Goal: Task Accomplishment & Management: Manage account settings

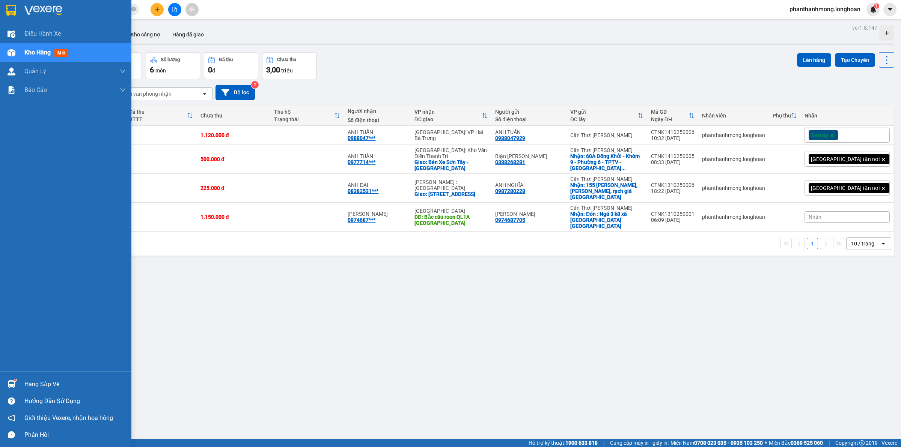
click at [5, 4] on div at bounding box center [11, 10] width 13 height 13
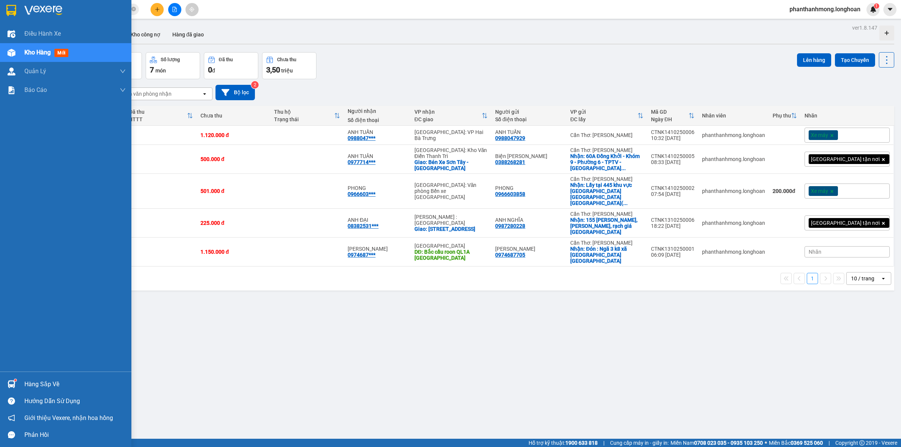
click at [9, 10] on img at bounding box center [11, 10] width 10 height 11
click at [12, 8] on img at bounding box center [11, 10] width 10 height 11
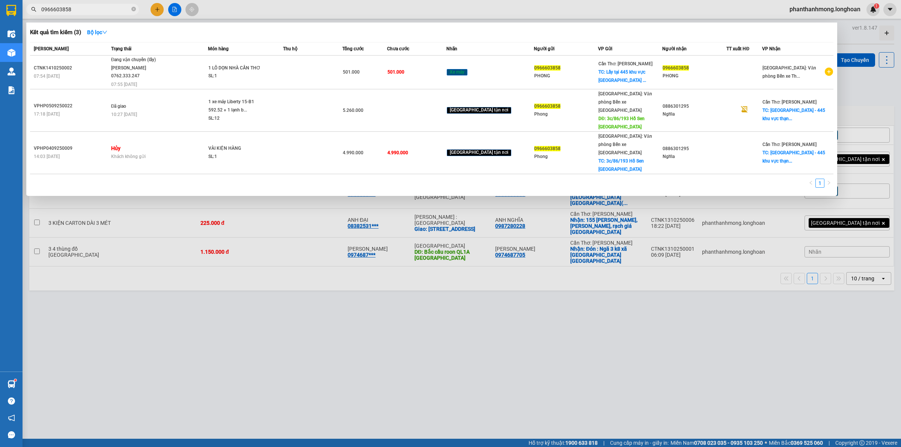
click at [100, 4] on span "0966603858" at bounding box center [82, 9] width 113 height 11
click at [95, 9] on input "0966603858" at bounding box center [85, 9] width 89 height 8
paste input "813048625"
click at [95, 9] on input "0966603858" at bounding box center [85, 9] width 89 height 8
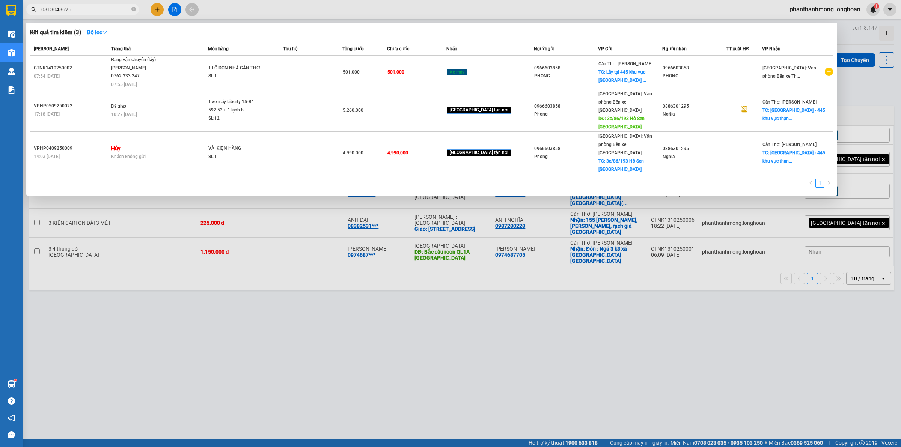
click at [95, 9] on input "0813048625" at bounding box center [85, 9] width 89 height 8
paste input "text"
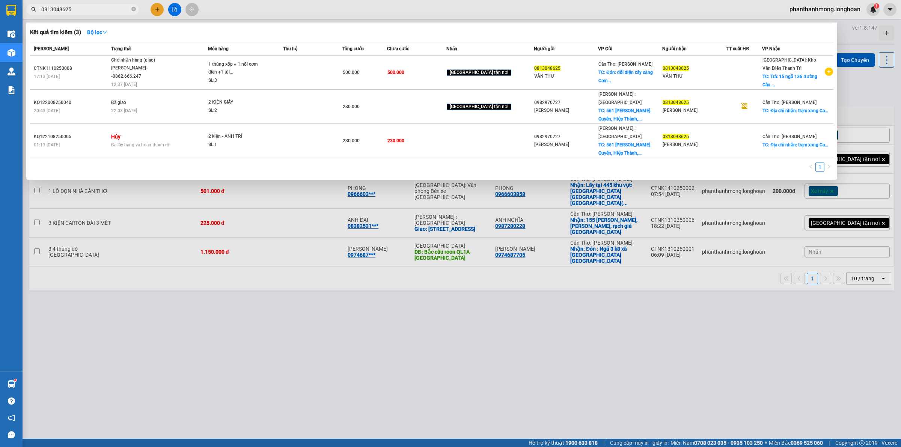
type input "0813048625"
click at [333, 440] on div at bounding box center [450, 223] width 901 height 447
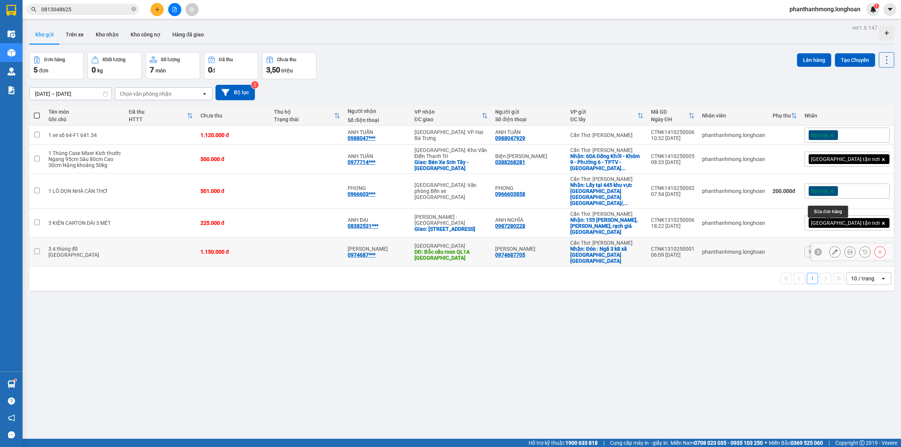
click at [832, 249] on icon at bounding box center [834, 251] width 5 height 5
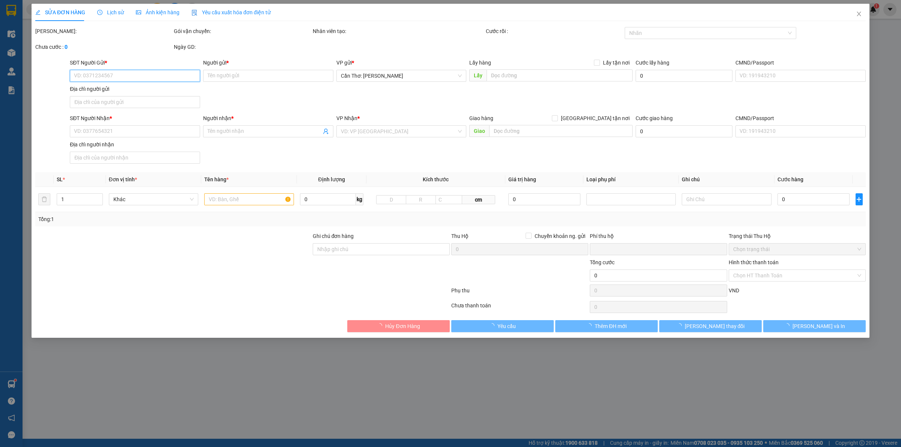
type input "0974687705"
type input "[PERSON_NAME]"
checkbox input "true"
type input "Đón : Ngã 3 k8 xã [GEOGRAPHIC_DATA]"
type input "0974687705"
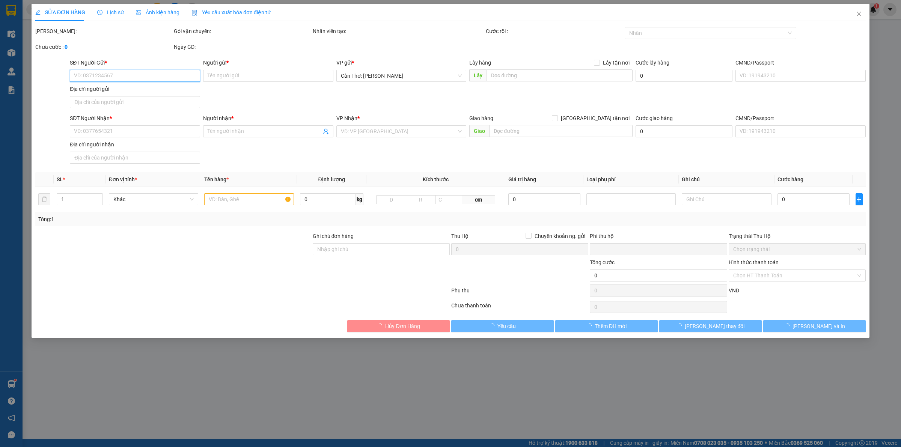
type input "[PERSON_NAME]"
type input "Bắc cầu roon QL1A [GEOGRAPHIC_DATA]"
type input "0"
type input "1.150.000"
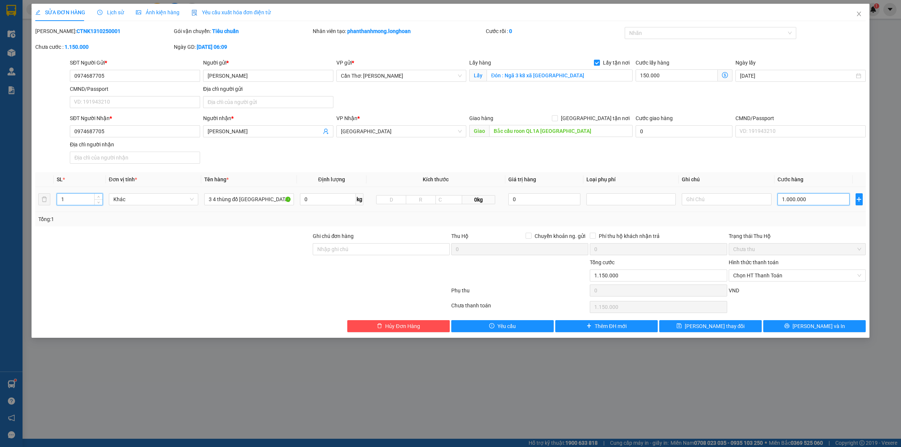
click at [798, 199] on input "1.000.000" at bounding box center [813, 199] width 72 height 12
type input "150.001"
type input "1"
type input "150.011"
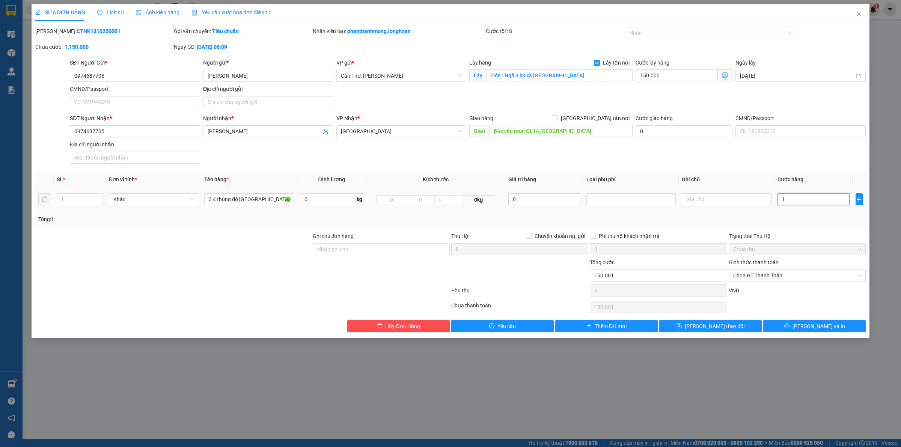
type input "150.011"
type input "11"
type input "150.115"
type input "1.150"
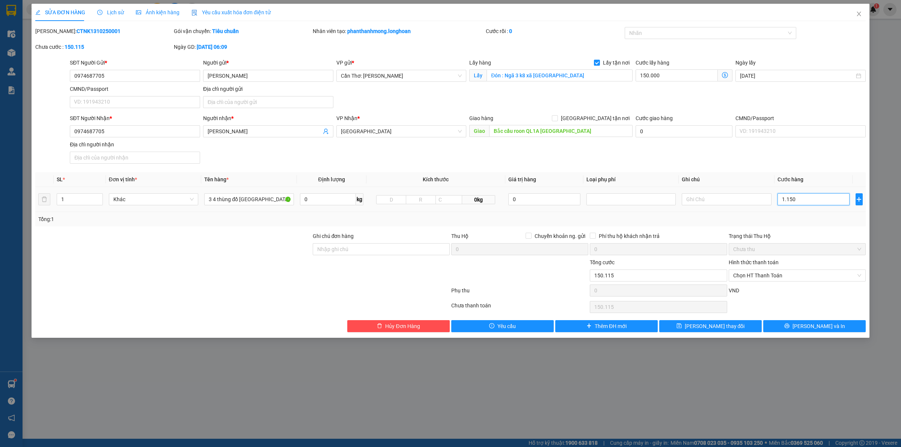
type input "151.150"
type input "161.500"
type input "11.500"
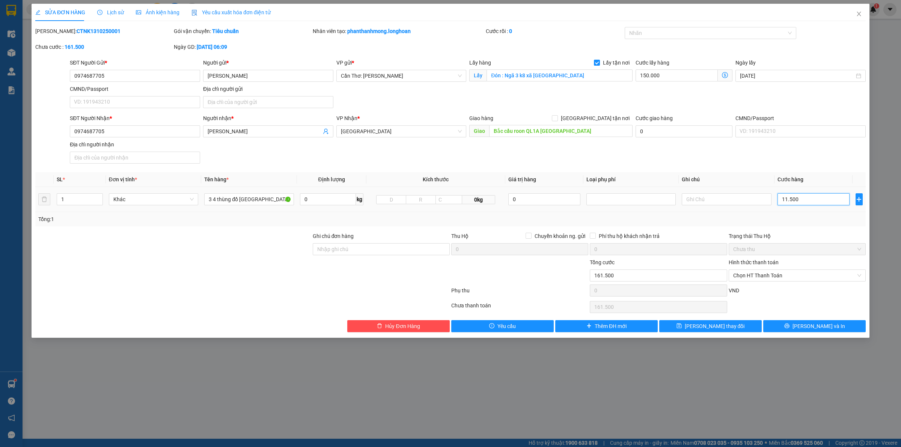
type input "265.000"
type input "115.000"
type input "1.300.000"
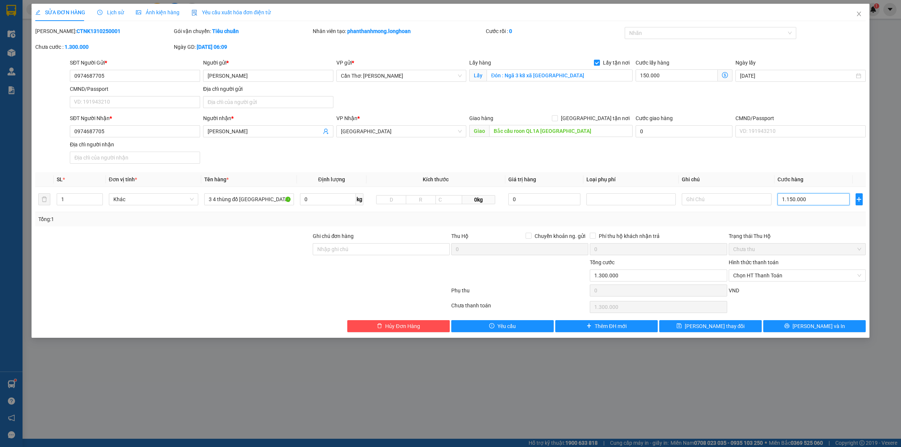
type input "1.150.000"
drag, startPoint x: 661, startPoint y: 66, endPoint x: 663, endPoint y: 71, distance: 4.9
click at [662, 69] on div "Cước lấy hàng 150.000" at bounding box center [683, 72] width 97 height 26
click at [663, 71] on input "150.000" at bounding box center [676, 75] width 82 height 12
type input "1.150.005"
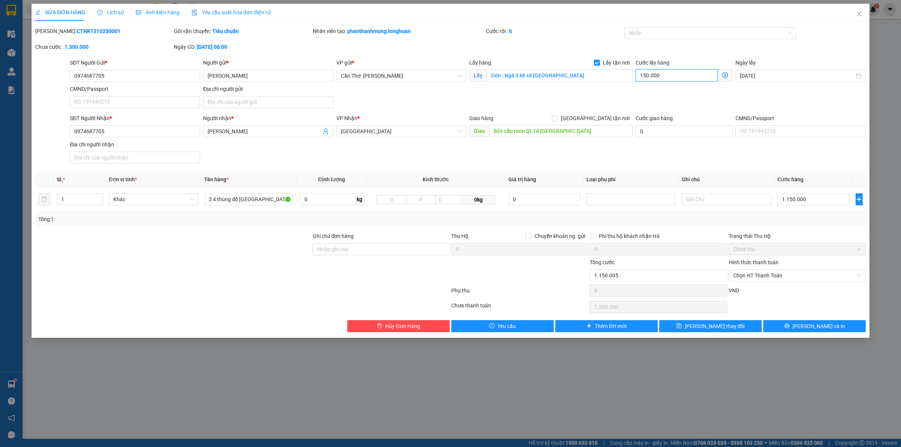
type input "1.150.005"
type input "50"
type input "1.150.050"
click at [664, 74] on input "50" at bounding box center [676, 75] width 82 height 12
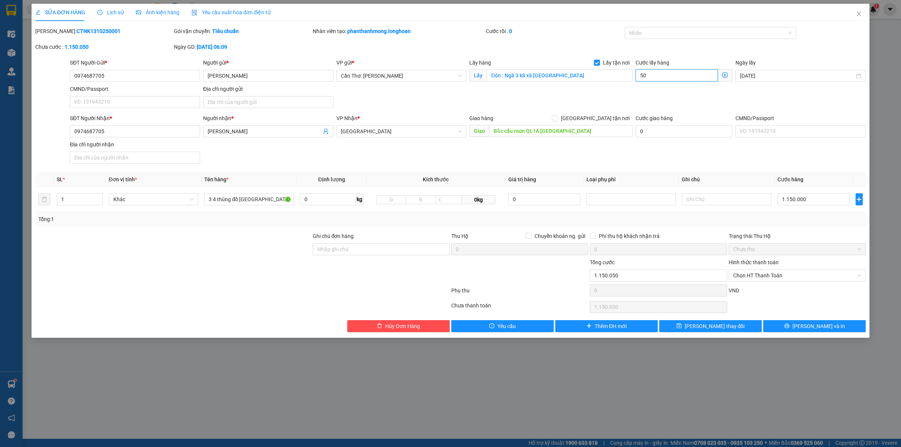
click at [664, 74] on input "50" at bounding box center [676, 75] width 82 height 12
type input "1.150.002"
type input "2"
type input "1.150.020"
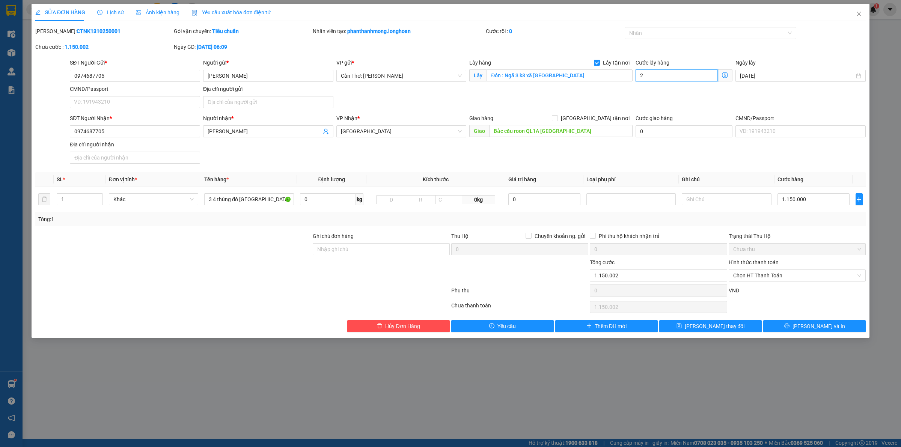
type input "1.150.020"
type input "20"
type input "1.150.200"
type input "200"
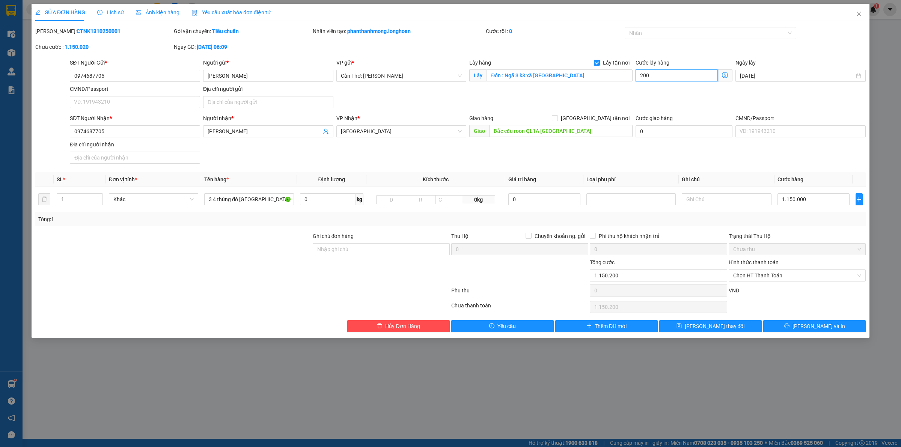
type input "1.152.000"
type input "20.000"
type input "1.170.000"
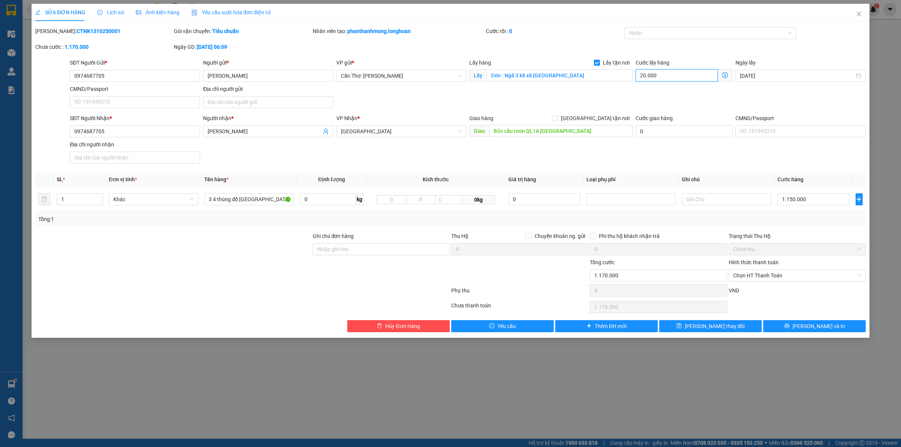
type input "1.350.000"
type input "200.000"
click at [40, 199] on tr "4 Khác 3 4 thùng đồ phú quốc 0 kg 0kg 0 1.150.000" at bounding box center [450, 199] width 830 height 25
type input "6"
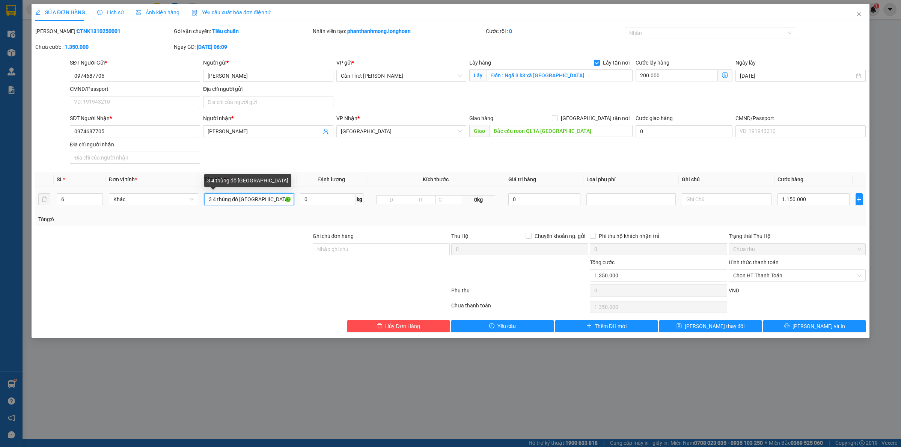
click at [227, 203] on input "3 4 thùng đồ phú quốc" at bounding box center [248, 199] width 89 height 12
click at [228, 203] on input "3 4 thùng đồ phú quốc" at bounding box center [248, 199] width 89 height 12
type input "4 thùng xốp + 2 bao tải đen"
drag, startPoint x: 361, startPoint y: 254, endPoint x: 368, endPoint y: 256, distance: 7.1
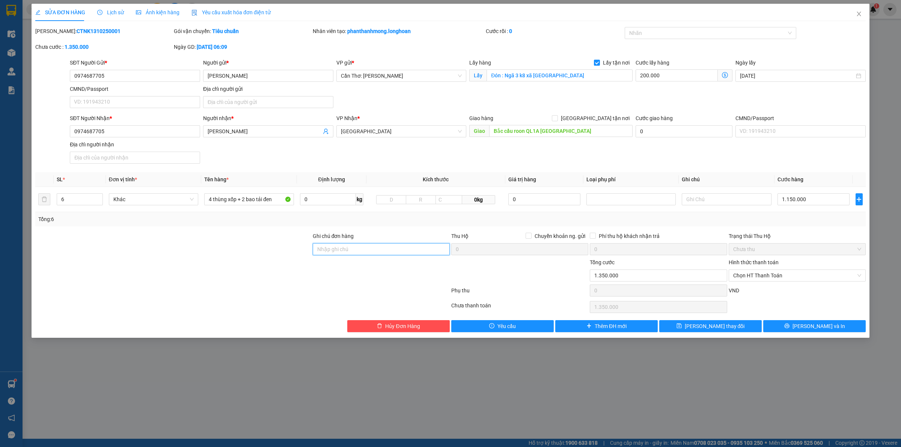
click at [361, 254] on input "Ghi chú đơn hàng" at bounding box center [381, 249] width 137 height 12
type input "nhận nguyên kiện, giao nguyên kiện, bể vỡ không đền"
click at [167, 79] on input "0974687705" at bounding box center [135, 76] width 130 height 12
click at [838, 326] on button "[PERSON_NAME] và In" at bounding box center [814, 326] width 102 height 12
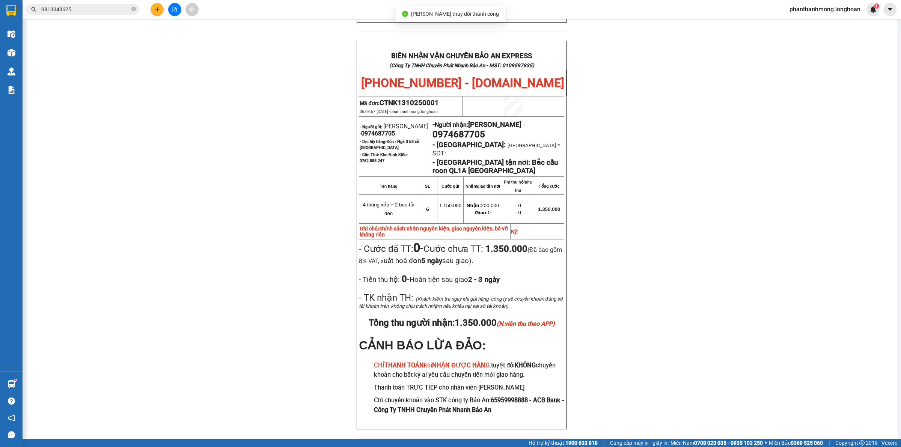
scroll to position [330, 0]
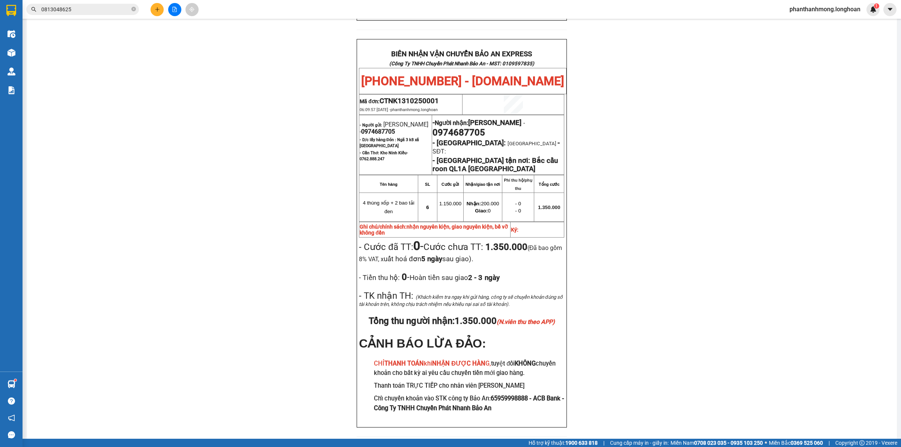
click at [387, 128] on span "0974687705" at bounding box center [378, 131] width 34 height 7
copy span "0974687705"
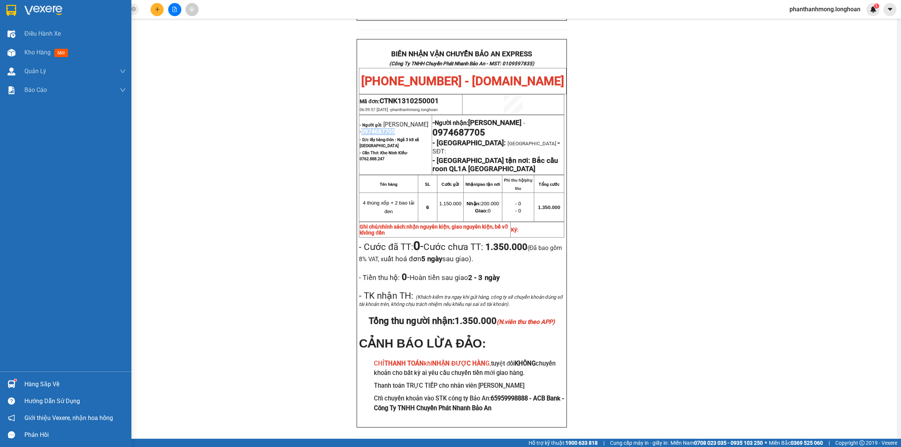
click at [9, 14] on img at bounding box center [11, 10] width 10 height 11
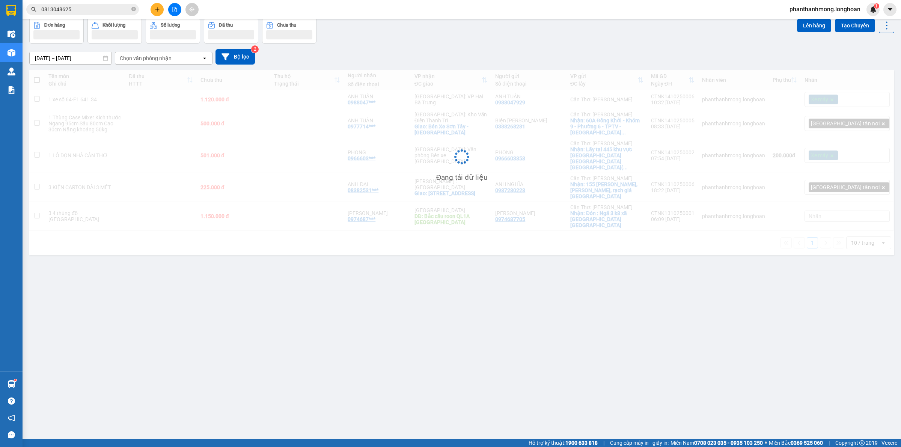
scroll to position [35, 0]
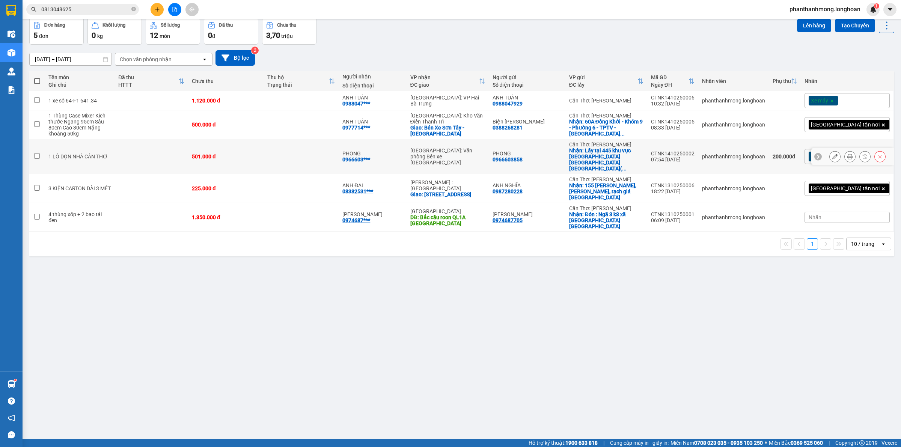
click at [832, 154] on icon at bounding box center [834, 156] width 5 height 5
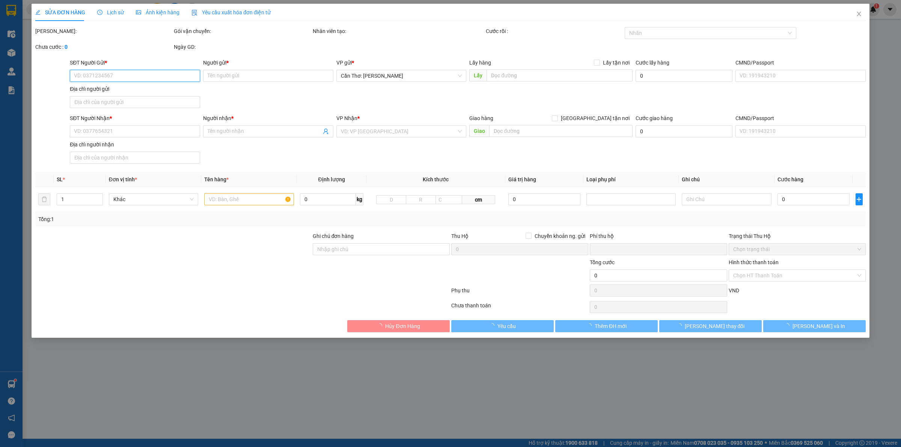
type input "0966603858"
type input "PHONG"
checkbox input "true"
type input "Lấy tại 445 khu vực thạnh mỹ cái răng cần thơ.( cafe ánh khoa)"
type input "0966603858"
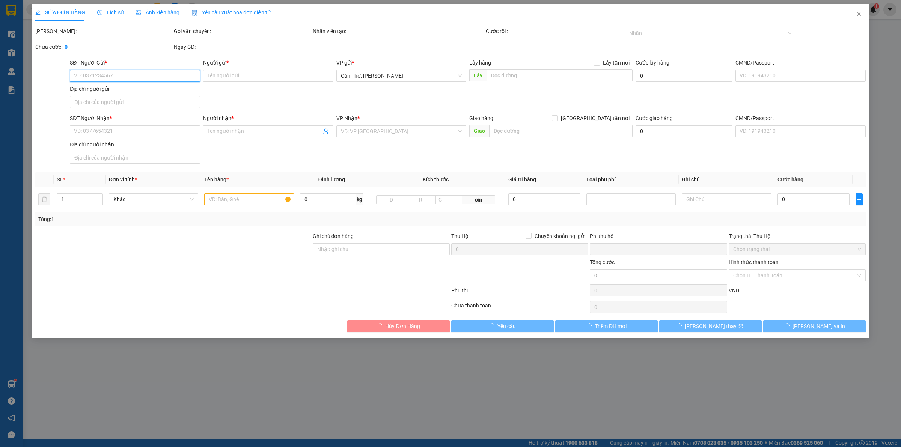
type input "PHONG"
type input "0"
type input "501.000"
type input "200.000"
type input "501.000"
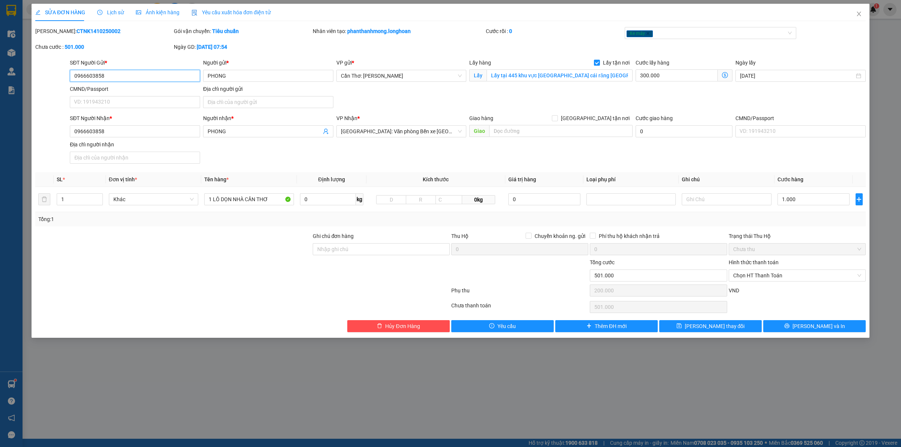
click at [140, 78] on input "0966603858" at bounding box center [135, 76] width 130 height 12
click at [410, 330] on span "Hủy Đơn Hàng" at bounding box center [402, 326] width 35 height 8
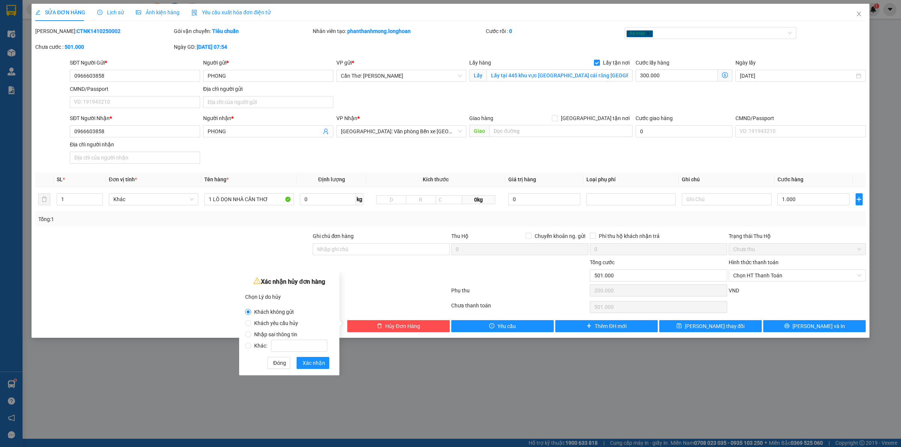
drag, startPoint x: 387, startPoint y: 284, endPoint x: 661, endPoint y: 147, distance: 306.1
click at [387, 284] on div at bounding box center [381, 271] width 138 height 26
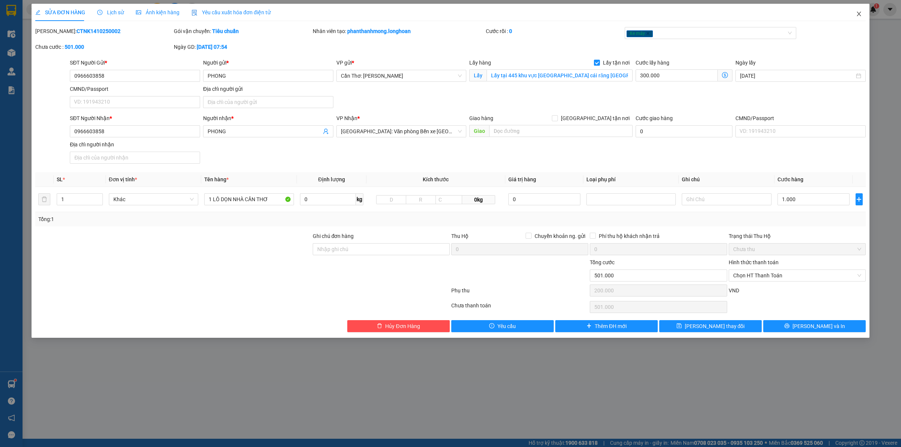
click at [862, 14] on span "Close" at bounding box center [858, 14] width 21 height 21
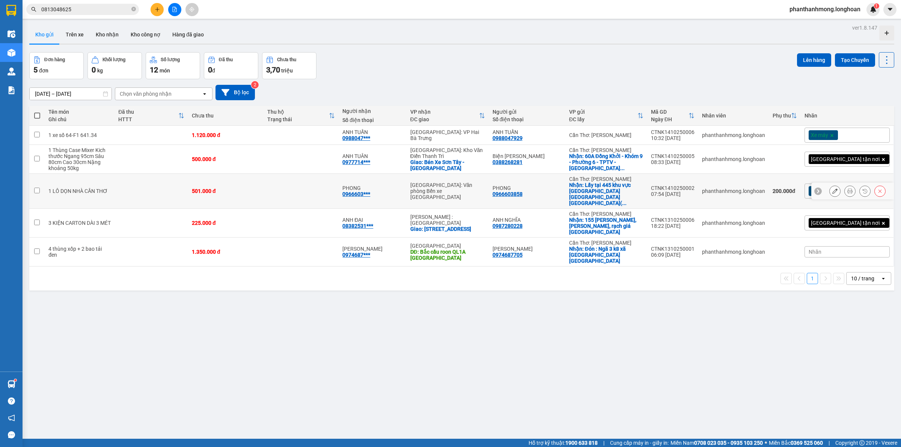
click at [832, 188] on icon at bounding box center [834, 190] width 5 height 5
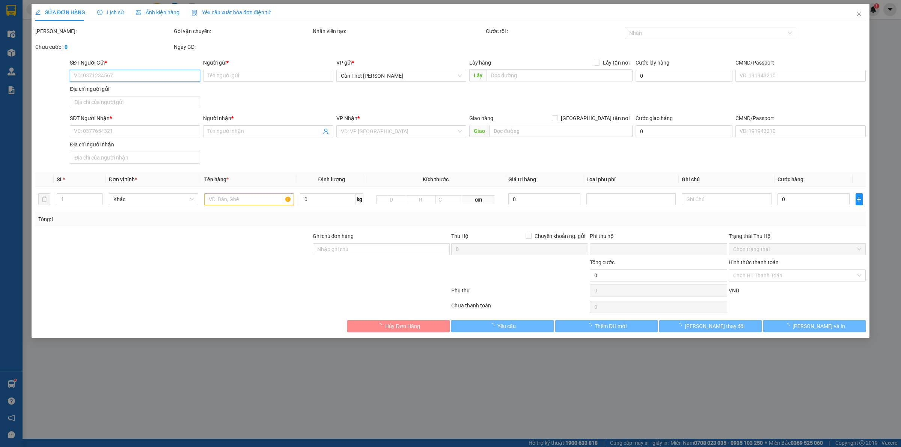
type input "0966603858"
type input "PHONG"
checkbox input "true"
type input "Lấy tại 445 khu vực thạnh mỹ cái răng cần thơ.( cafe ánh khoa)"
type input "0966603858"
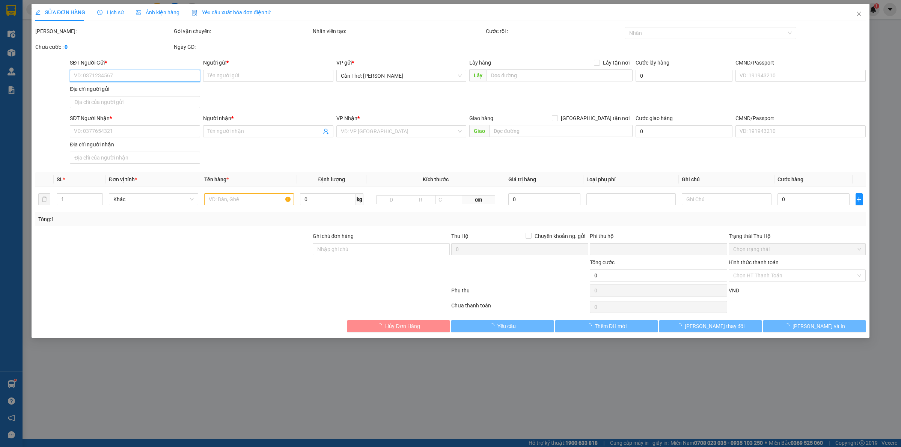
type input "PHONG"
type input "0"
type input "501.000"
type input "200.000"
type input "501.000"
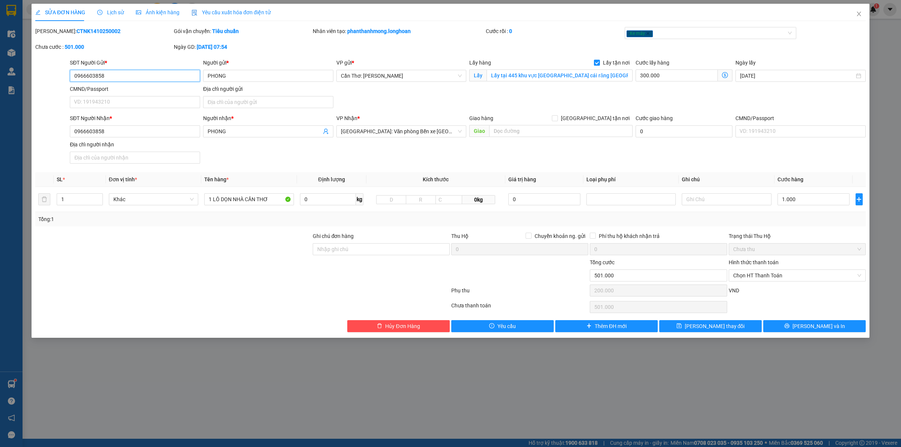
click at [93, 72] on input "0966603858" at bounding box center [135, 76] width 130 height 12
click at [80, 32] on b "CTNK1410250002" at bounding box center [99, 31] width 44 height 6
copy b "CTNK1410250002"
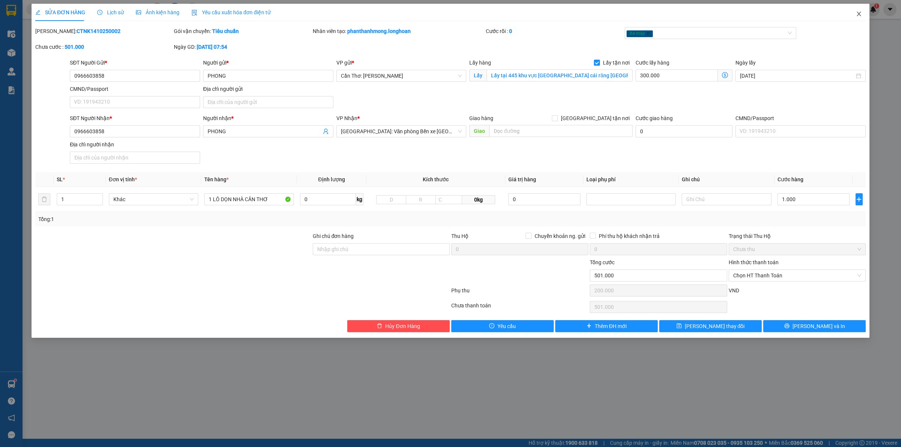
click at [861, 15] on icon "close" at bounding box center [859, 14] width 6 height 6
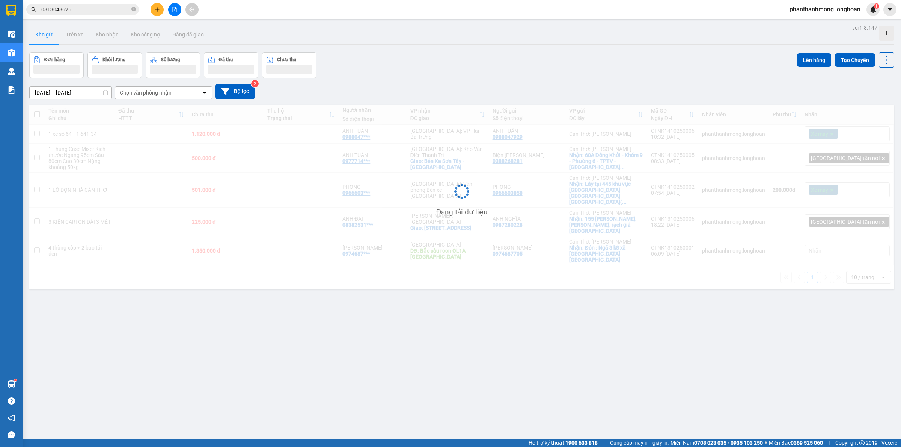
click at [96, 11] on input "0813048625" at bounding box center [85, 9] width 89 height 8
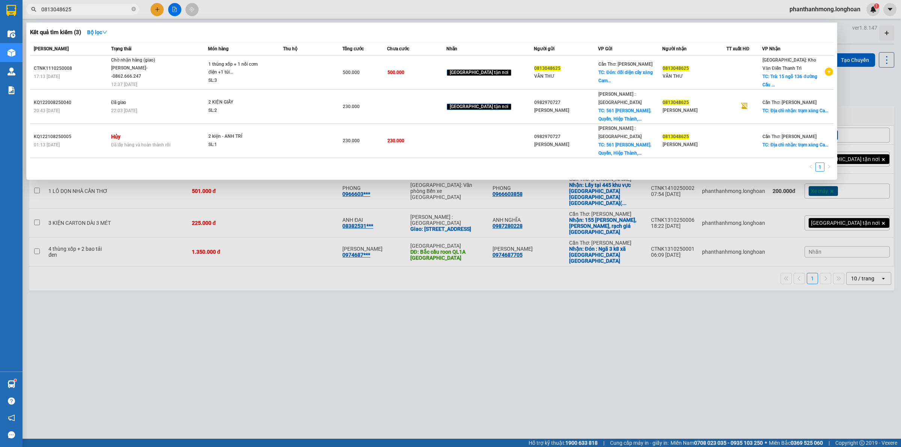
click at [96, 11] on input "0813048625" at bounding box center [85, 9] width 89 height 8
paste input "CTNK1410250002"
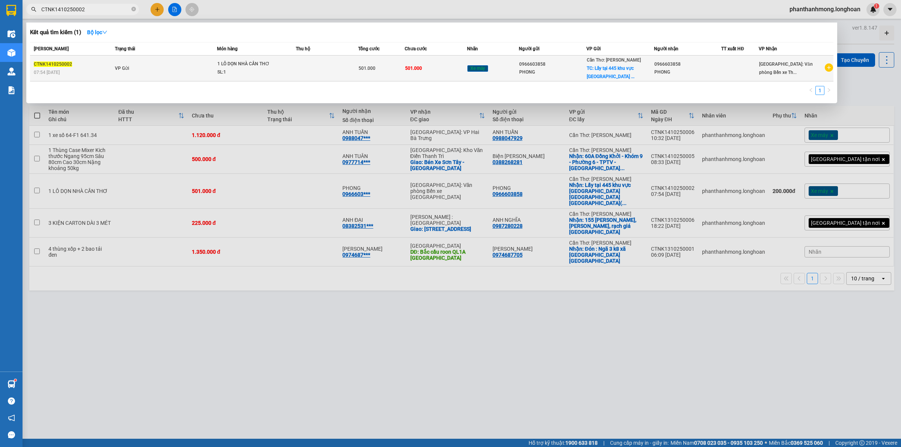
type input "CTNK1410250002"
click at [826, 63] on icon "plus-circle" at bounding box center [829, 67] width 8 height 8
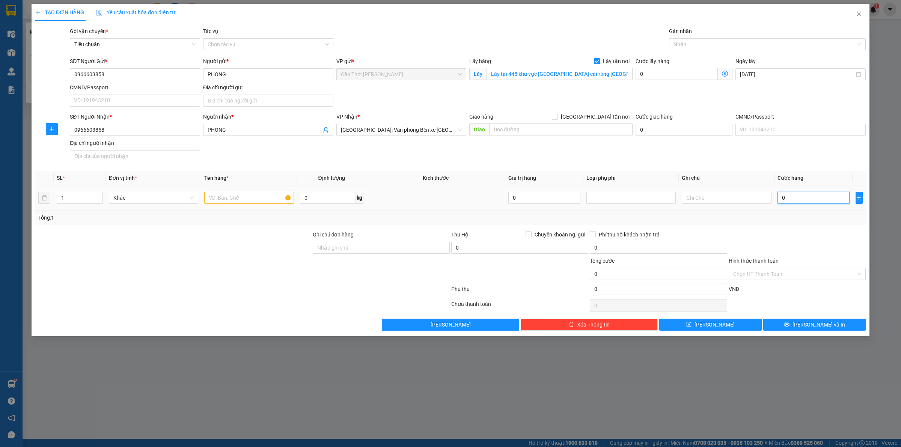
click at [806, 201] on input "0" at bounding box center [813, 198] width 72 height 12
type input "1"
type input "14"
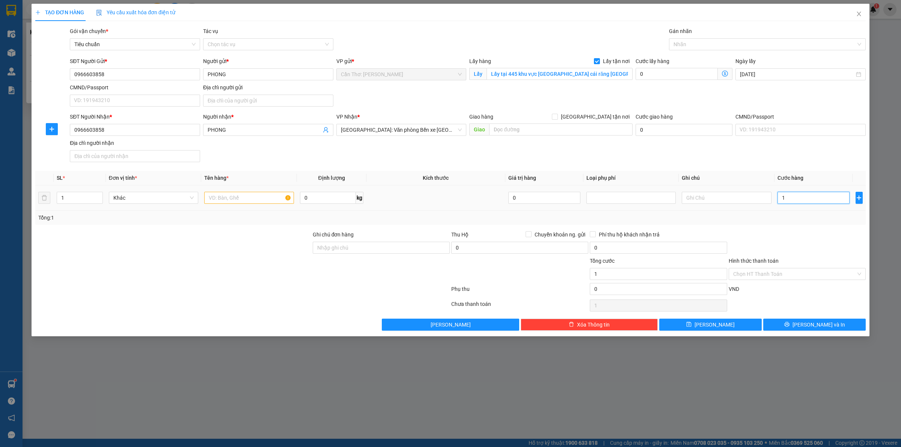
type input "14"
type input "1"
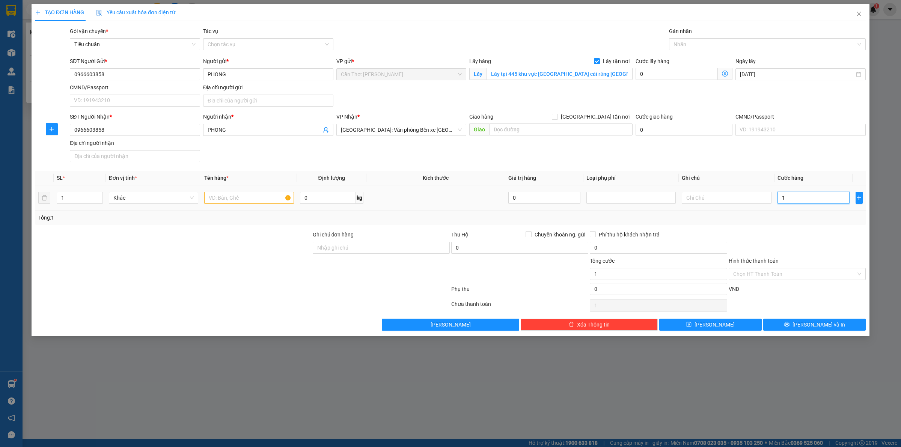
type input "0"
click at [645, 72] on input "0" at bounding box center [676, 74] width 82 height 12
type input "3"
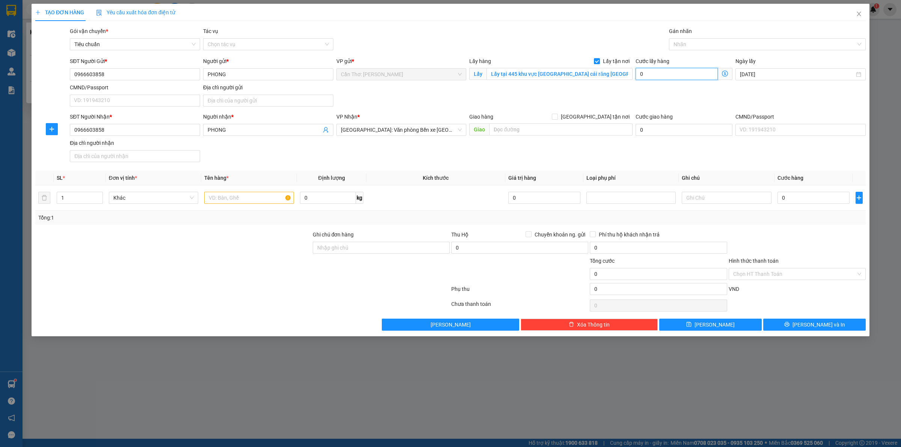
type input "3"
type input "30"
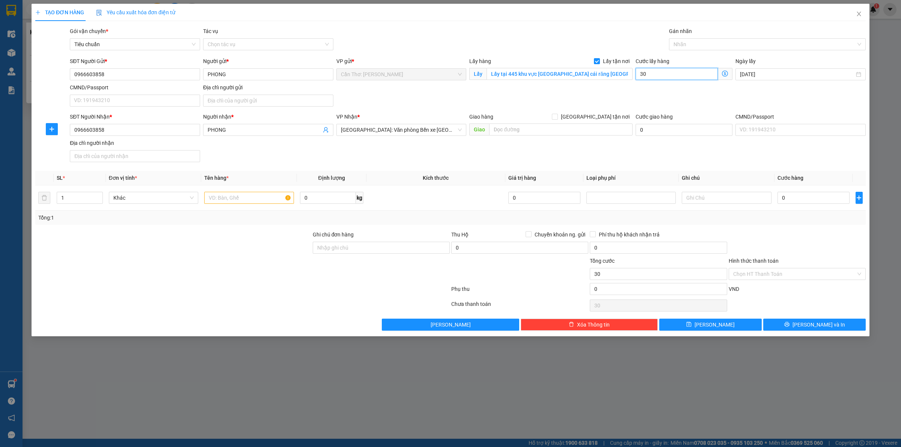
type input "300"
type input "3.000"
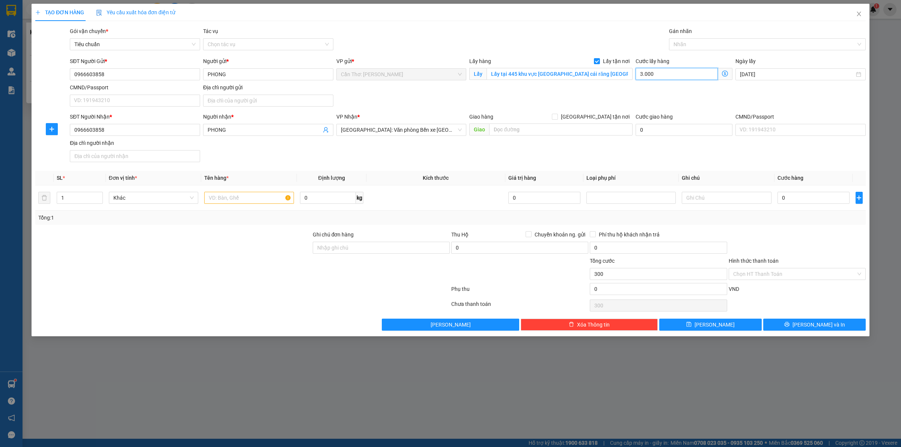
type input "3.000"
type input "30.000"
type input "300.000"
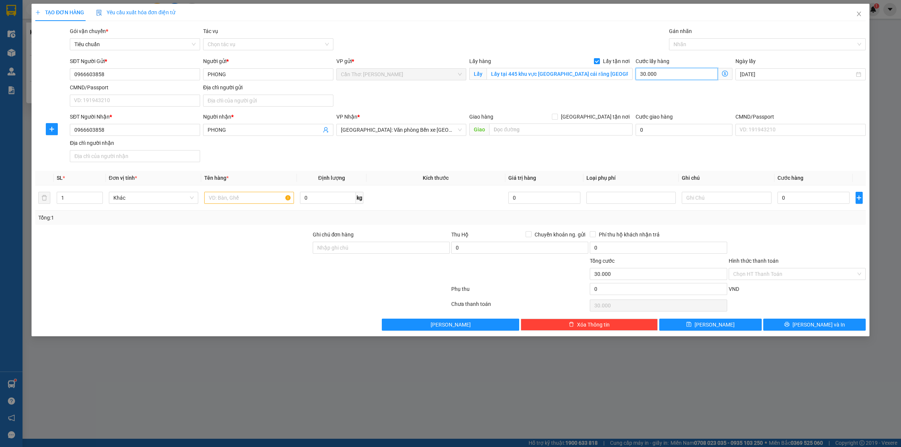
type input "300.000"
click at [814, 195] on input "0" at bounding box center [813, 198] width 72 height 12
type input "2"
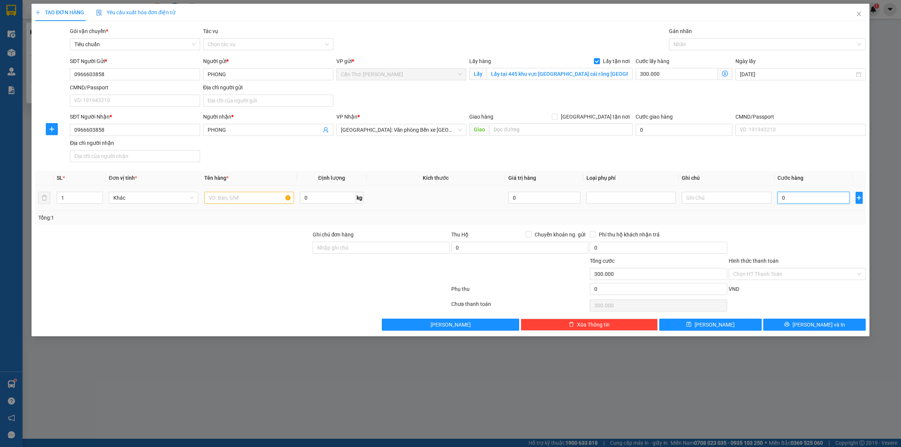
type input "300.002"
type input "29"
type input "300.029"
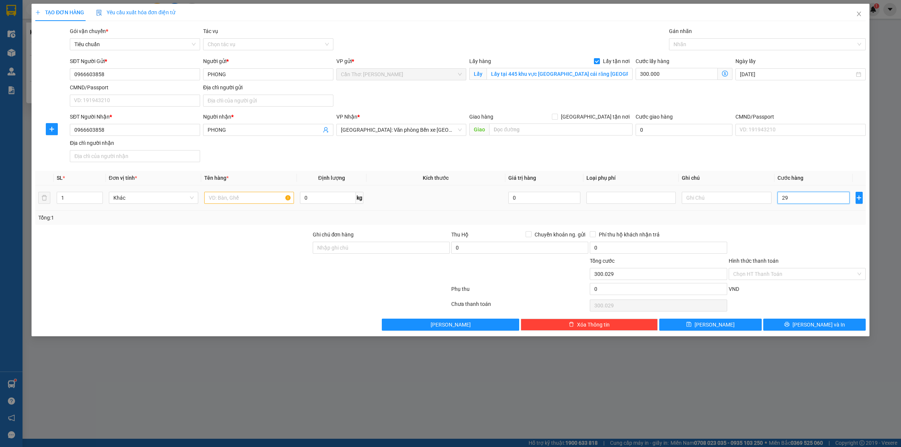
type input "295"
type input "300.295"
type input "2.950"
type input "302.950"
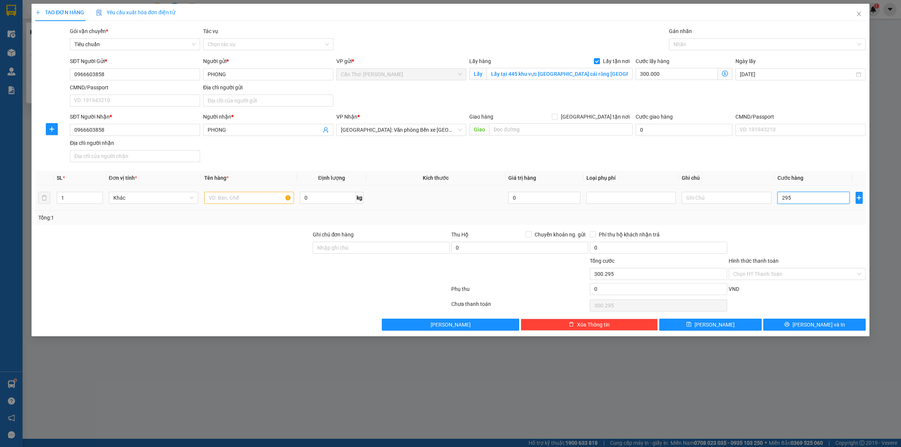
type input "302.950"
type input "29.500"
type input "329.500"
type input "295.000"
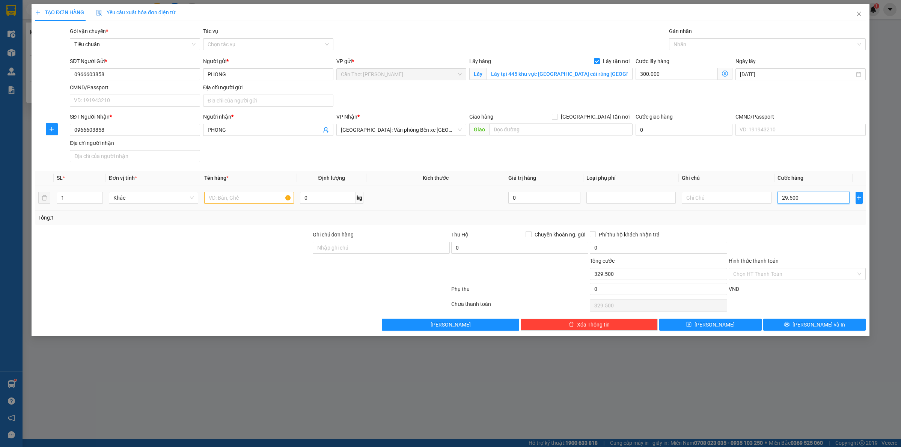
type input "595.000"
type input "2.950.000"
type input "3.250.000"
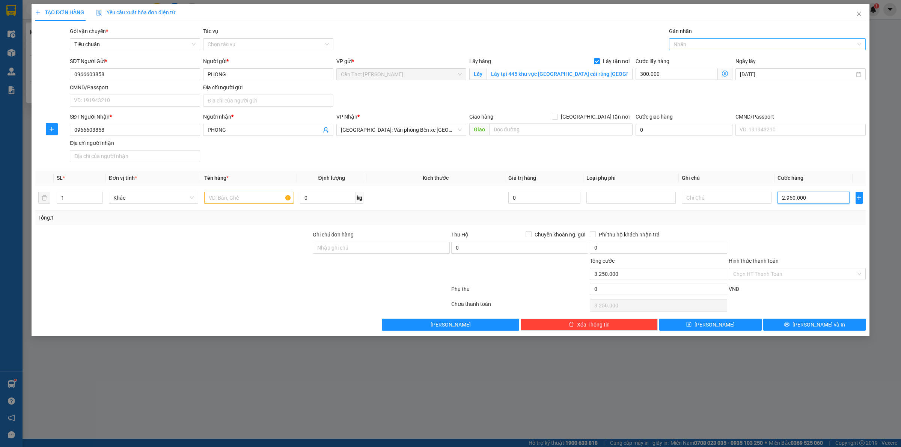
type input "2.950.000"
click at [699, 49] on div "Gán nhãn Nhãn" at bounding box center [767, 40] width 197 height 26
click at [699, 46] on div at bounding box center [763, 44] width 185 height 9
type input "xe"
click at [687, 64] on div "Xe máy" at bounding box center [767, 59] width 197 height 12
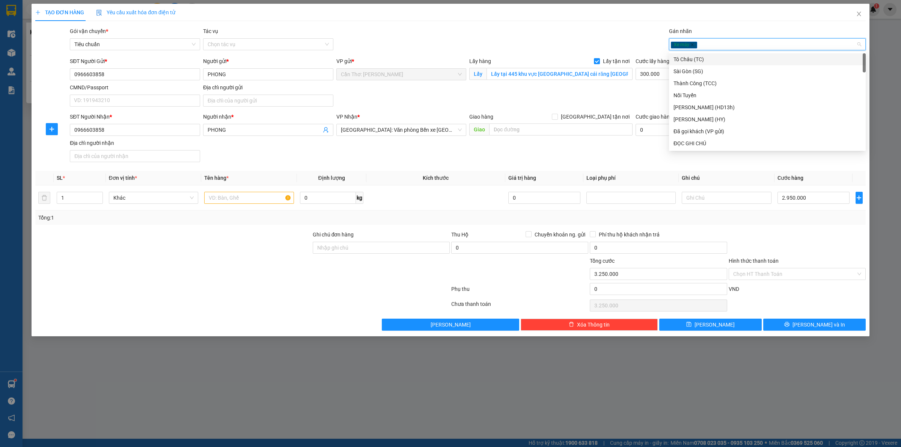
click at [715, 42] on div "Xe máy" at bounding box center [763, 44] width 185 height 9
type input "g"
click at [715, 42] on div "Xe máy g" at bounding box center [763, 44] width 185 height 9
click at [715, 42] on div "Xe máy" at bounding box center [763, 44] width 185 height 9
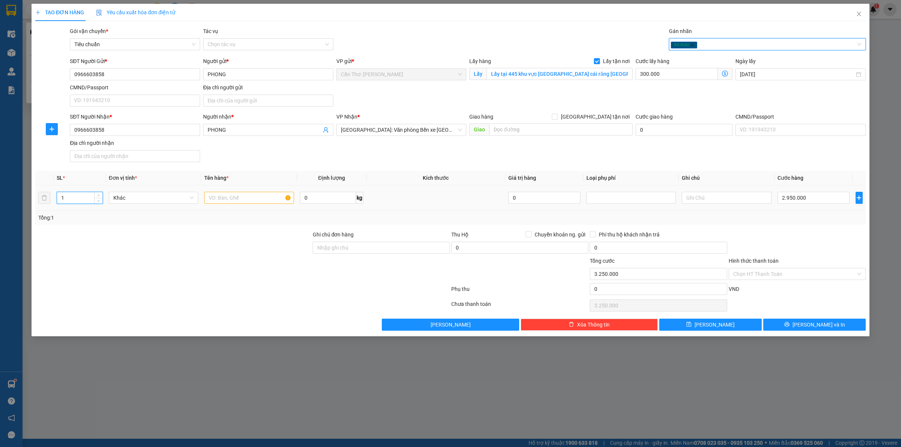
drag, startPoint x: 86, startPoint y: 203, endPoint x: 73, endPoint y: 203, distance: 12.4
click at [73, 203] on input "1" at bounding box center [79, 197] width 45 height 11
drag, startPoint x: 73, startPoint y: 203, endPoint x: 27, endPoint y: 208, distance: 46.5
click at [27, 208] on div "TẠO ĐƠN HÀNG Yêu cầu xuất hóa đơn điện tử Transit Pickup Surcharge Ids Transit …" at bounding box center [450, 223] width 901 height 447
type input "0"
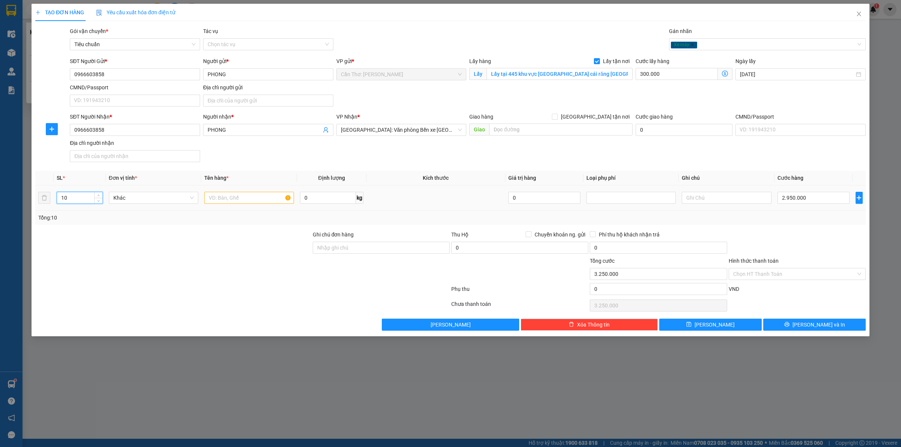
type input "10"
click at [208, 202] on input "text" at bounding box center [248, 198] width 89 height 12
type input "1"
type input "0"
type input "300.000"
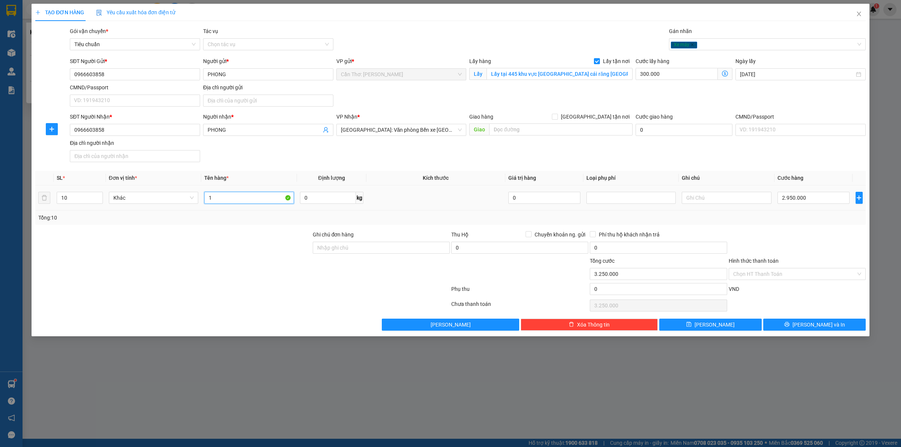
type input "300.000"
type input "1 xe ga 15-B1 592.52 + 6 THÙNG CARTON +1 LOA +1 KÉT SẮT +1 KIỆN XỐP NỔ"
click at [793, 193] on input "0" at bounding box center [813, 198] width 72 height 12
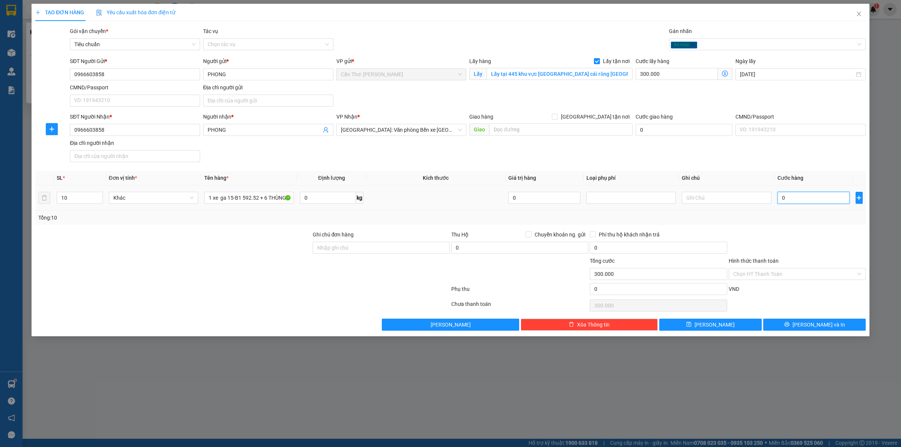
type input "2"
type input "300.002"
type input "29"
type input "300.029"
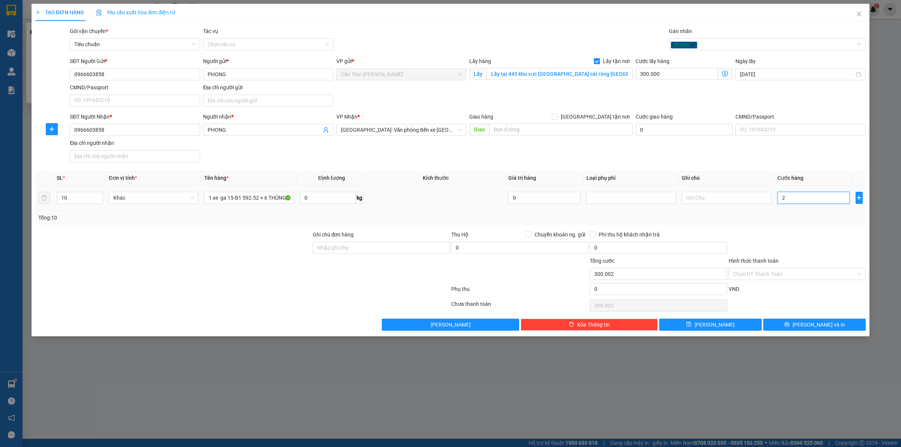
type input "300.029"
type input "295"
type input "300.295"
type input "2.950"
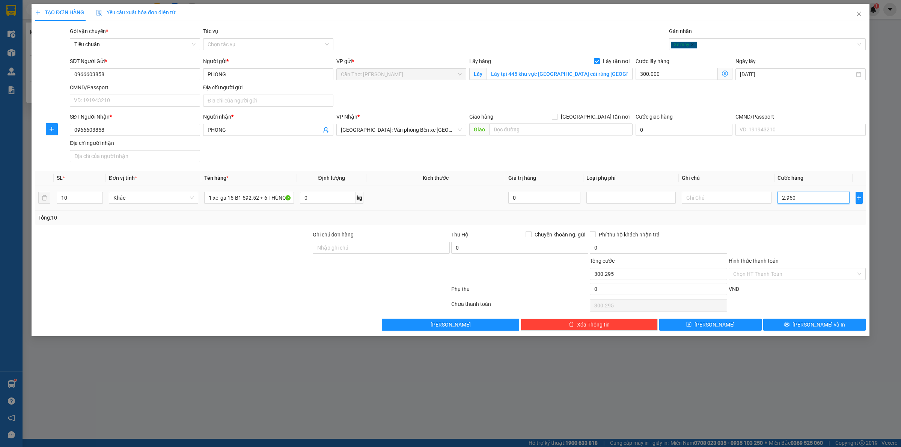
type input "302.950"
type input "29.500"
type input "329.500"
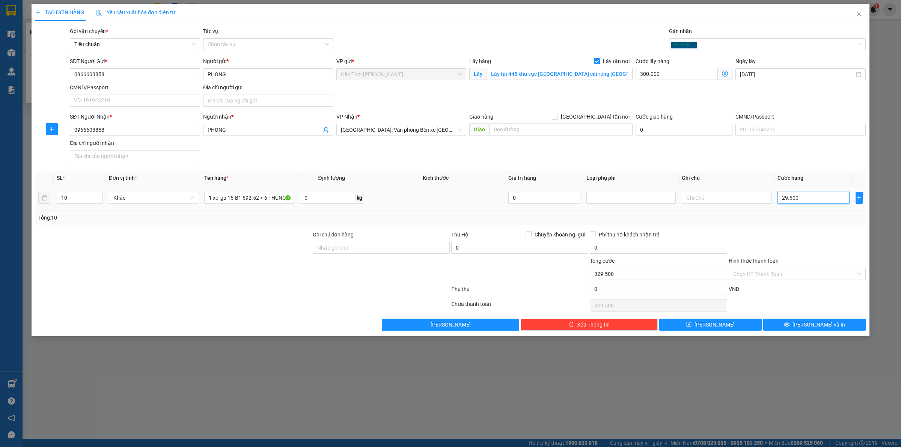
type input "295.000"
type input "595.000"
type input "2.950.000"
type input "3.250.000"
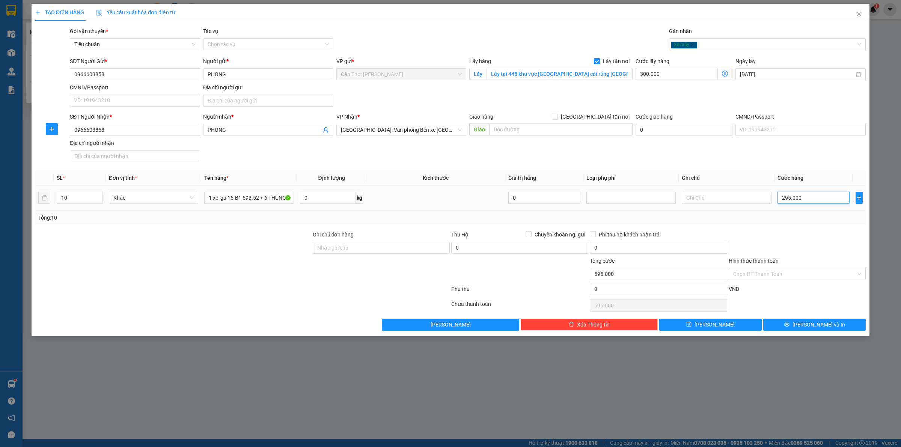
type input "3.250.000"
type input "2.950.000"
click at [788, 323] on button "[PERSON_NAME] và In" at bounding box center [814, 325] width 102 height 12
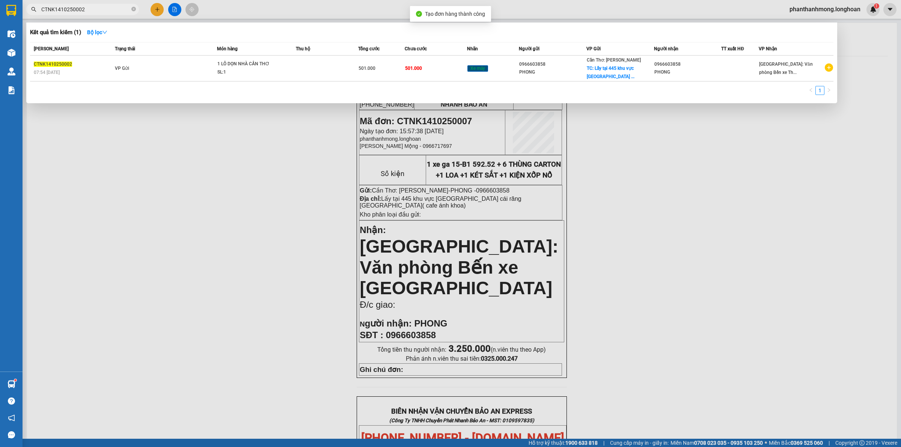
click at [286, 205] on div at bounding box center [450, 223] width 901 height 447
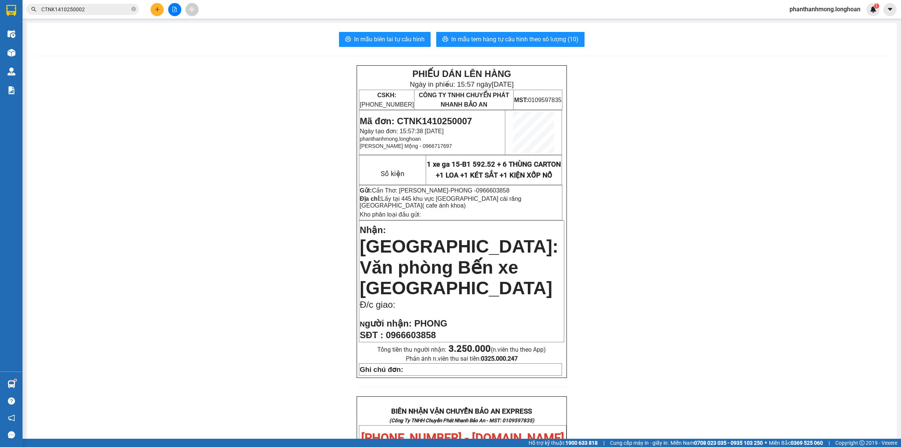
click at [25, 12] on div "CTNK1410250002" at bounding box center [73, 9] width 146 height 11
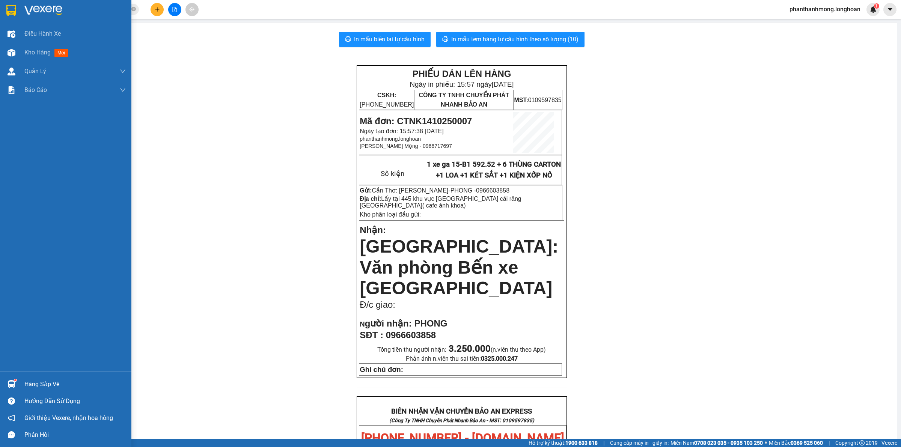
click at [7, 8] on img at bounding box center [11, 10] width 10 height 11
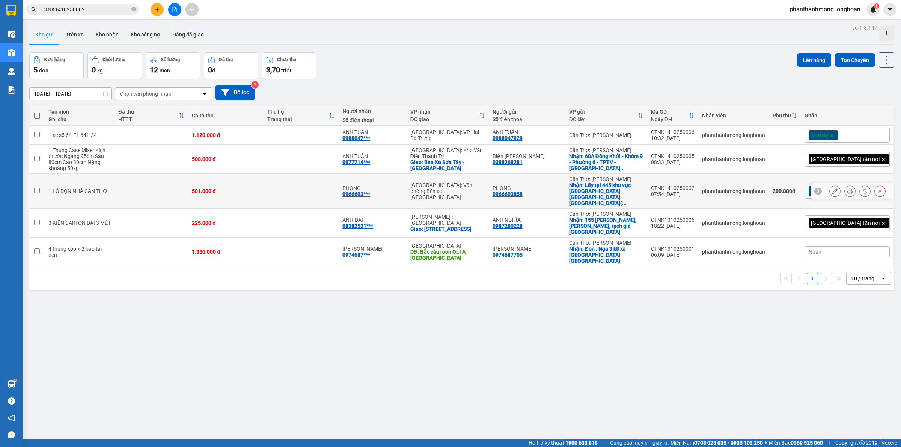
click at [866, 185] on div at bounding box center [857, 190] width 56 height 11
click at [874, 185] on button at bounding box center [879, 191] width 11 height 13
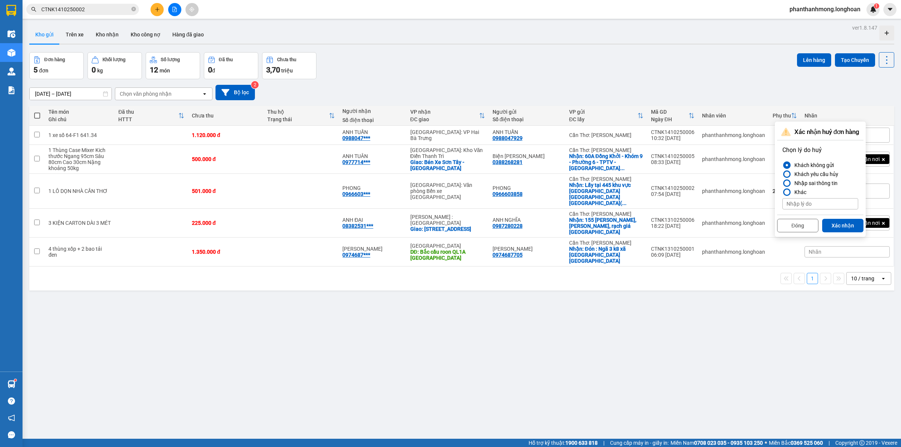
click at [816, 177] on div "Khách yêu cầu hủy" at bounding box center [814, 174] width 47 height 9
click at [782, 174] on input "Khách yêu cầu hủy" at bounding box center [782, 174] width 0 height 0
click at [835, 224] on button "Xác nhận" at bounding box center [842, 226] width 41 height 14
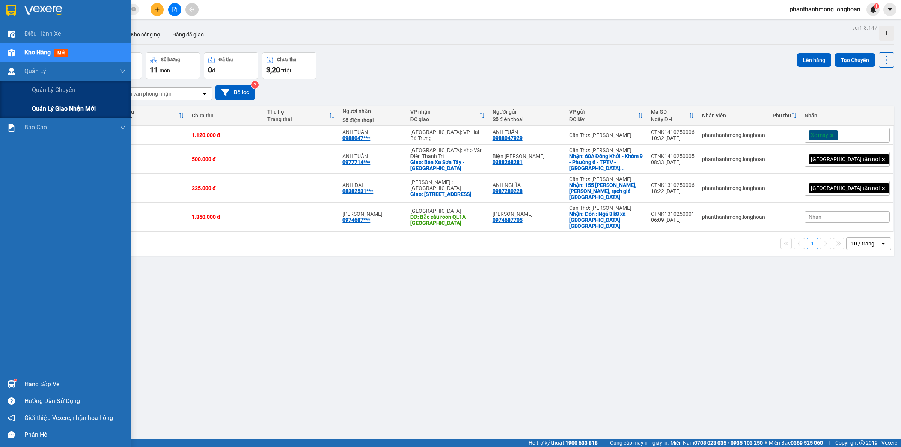
click at [50, 105] on span "Quản lý giao nhận mới" at bounding box center [64, 108] width 64 height 9
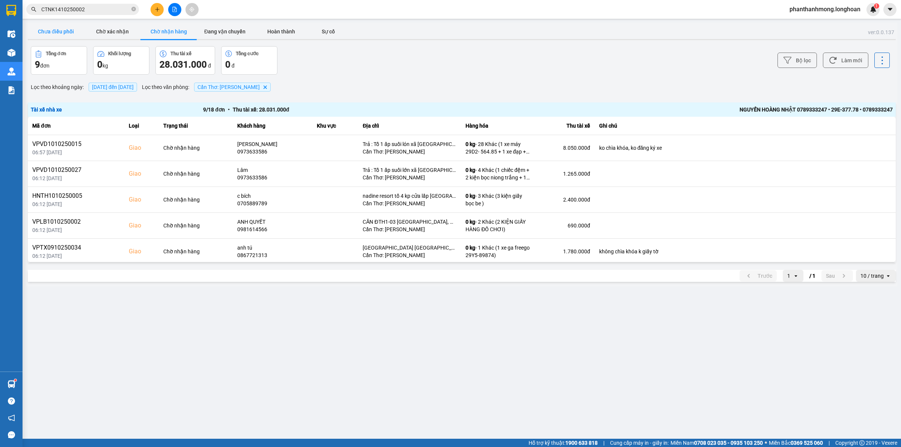
drag, startPoint x: 53, startPoint y: 31, endPoint x: 69, endPoint y: 42, distance: 19.3
click at [53, 31] on button "Chưa điều phối" at bounding box center [56, 31] width 56 height 15
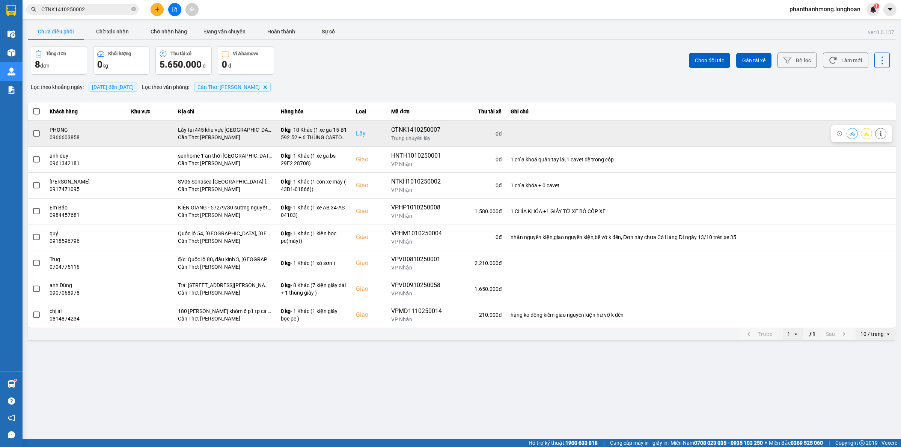
click at [36, 134] on span at bounding box center [36, 133] width 7 height 7
click at [32, 129] on input "checkbox" at bounding box center [32, 129] width 0 height 0
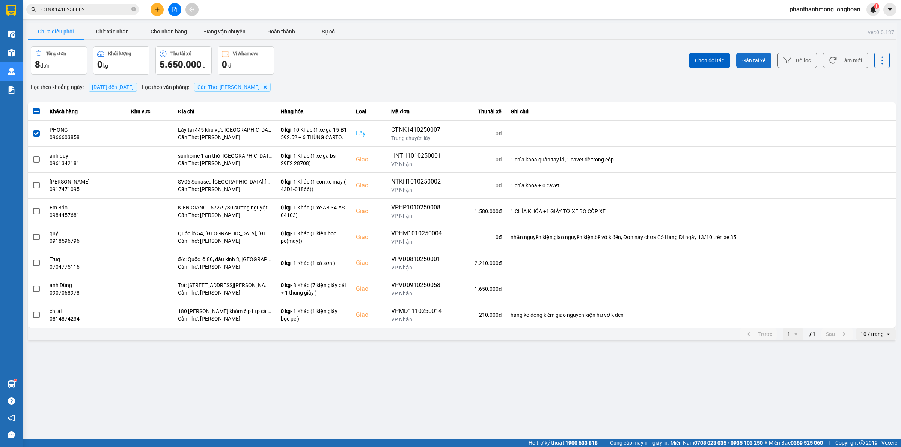
click at [750, 53] on button "Gán tài xế" at bounding box center [753, 60] width 35 height 15
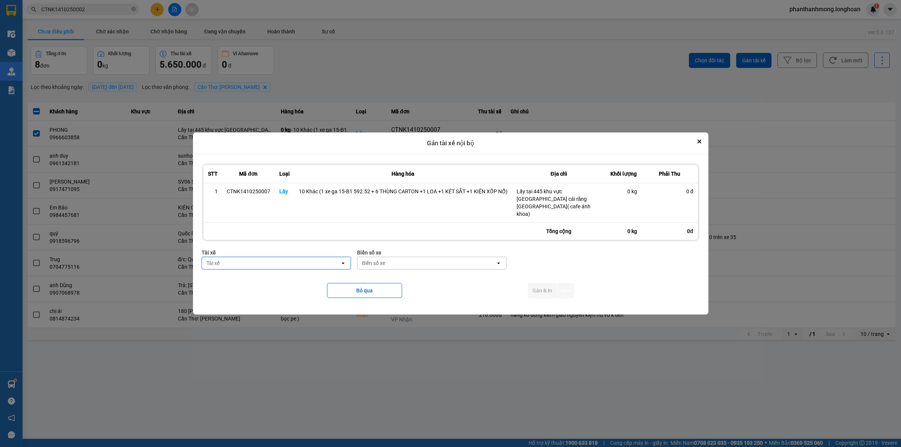
click at [278, 257] on div "Tài xế" at bounding box center [271, 263] width 138 height 12
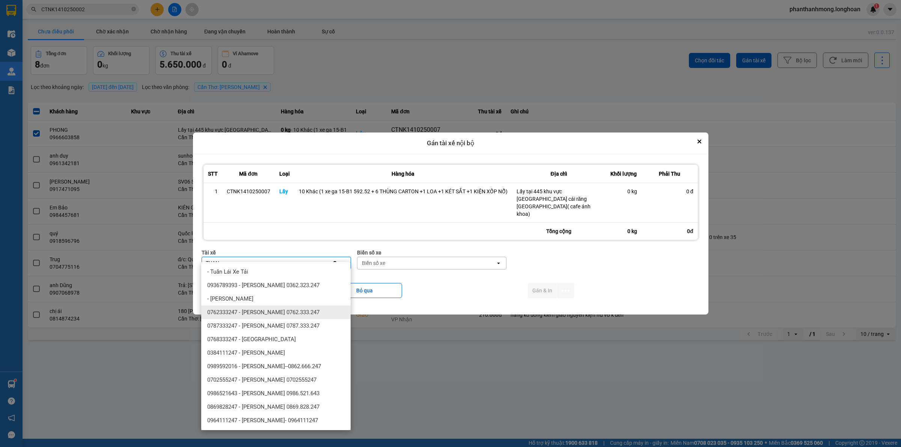
type input "TUAN"
click at [305, 312] on span "0762333247 - Đặng Văn Tuấn 0762.333.247" at bounding box center [263, 312] width 112 height 8
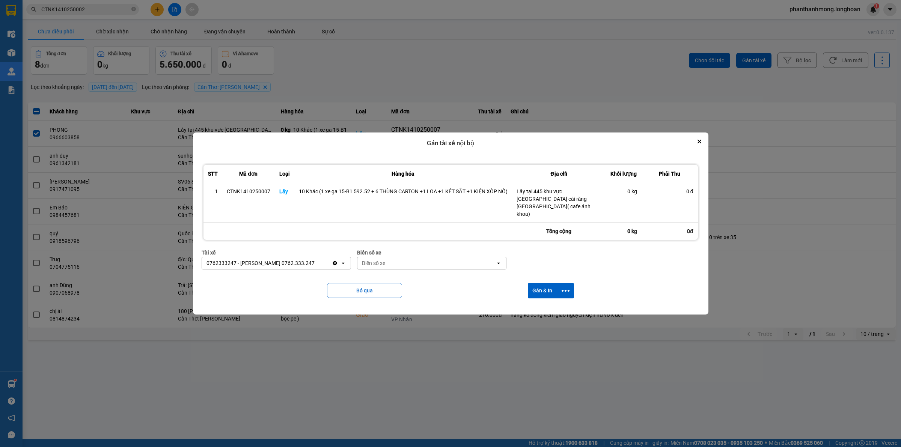
click at [403, 258] on div "Biển số xe" at bounding box center [426, 263] width 138 height 12
type input "94"
click at [390, 270] on span "29E-376.94" at bounding box center [376, 272] width 27 height 8
click at [572, 284] on button "dialog" at bounding box center [565, 290] width 17 height 15
click at [542, 300] on span "Chỉ gán tài" at bounding box center [535, 304] width 25 height 8
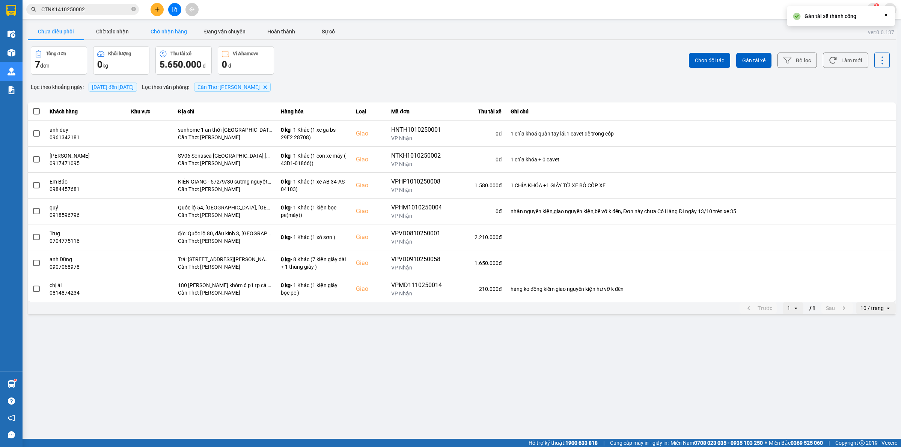
click at [173, 35] on button "Chờ nhận hàng" at bounding box center [168, 31] width 56 height 15
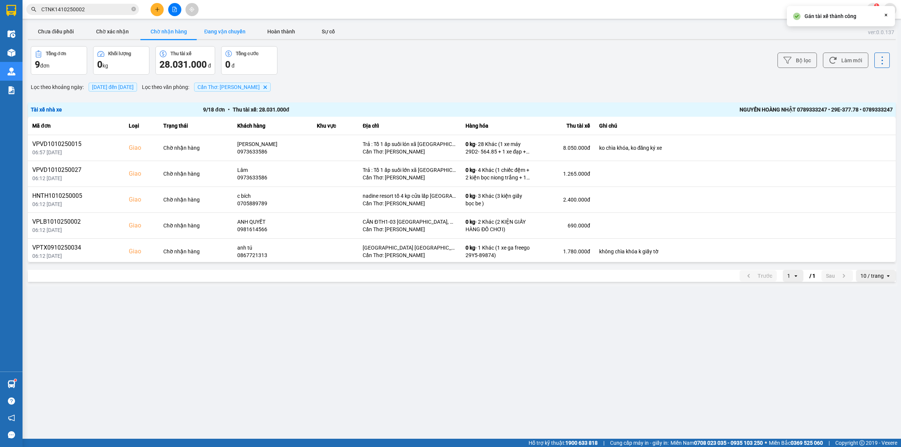
click at [226, 32] on button "Đang vận chuyển" at bounding box center [225, 31] width 56 height 15
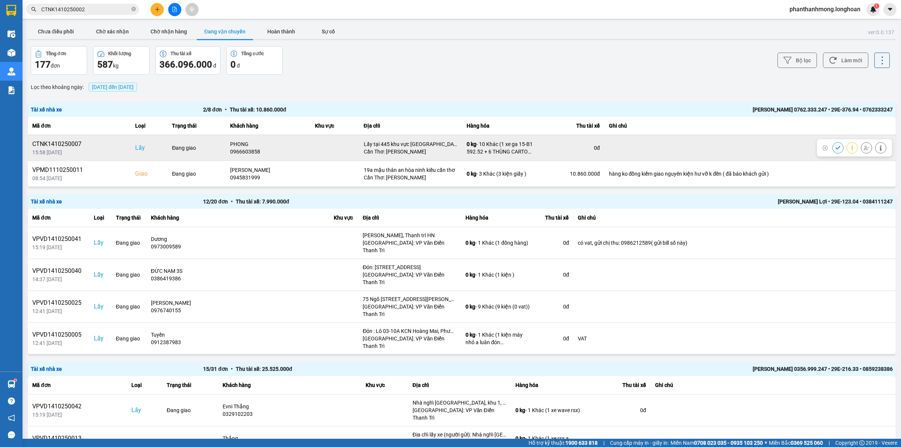
click at [835, 146] on icon at bounding box center [837, 147] width 5 height 5
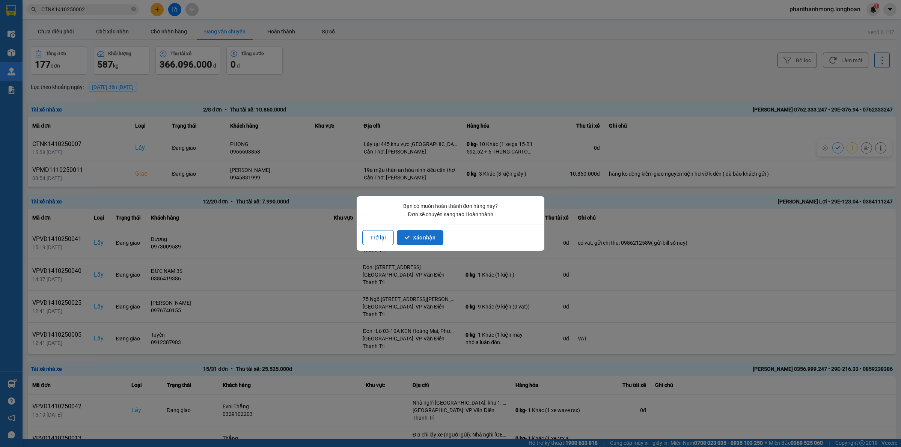
click at [430, 240] on button "Xác nhận" at bounding box center [420, 237] width 47 height 15
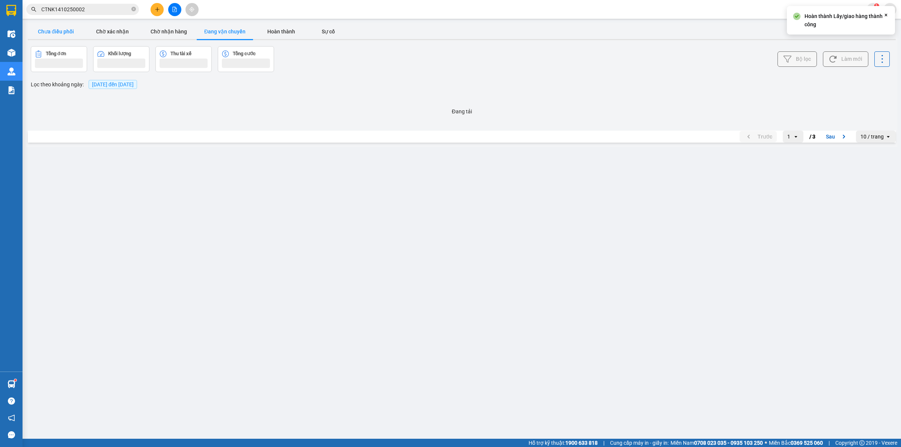
click at [63, 33] on button "Chưa điều phối" at bounding box center [56, 31] width 56 height 15
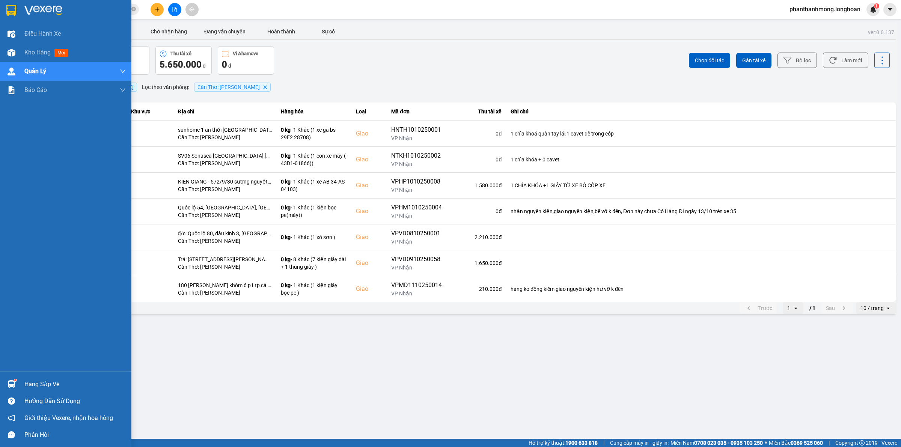
click at [18, 12] on div at bounding box center [65, 12] width 131 height 24
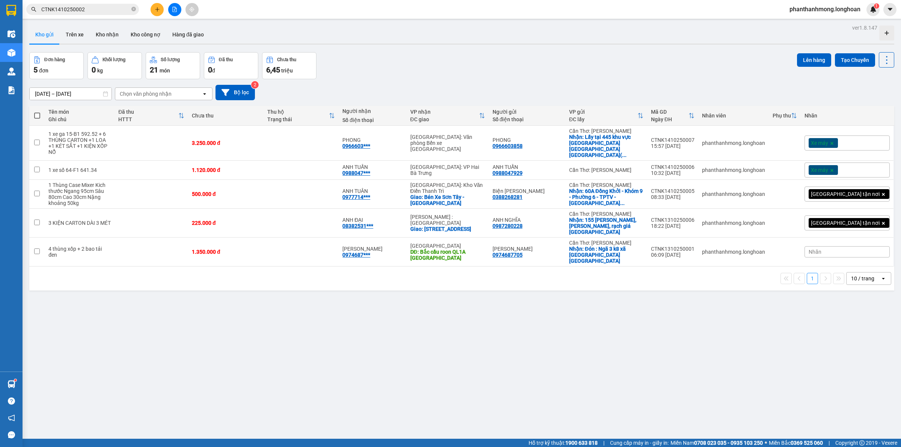
click at [856, 275] on div "10 / trang" at bounding box center [862, 279] width 23 height 8
click at [855, 326] on div "100 / trang" at bounding box center [861, 333] width 45 height 14
click at [847, 220] on icon at bounding box center [849, 222] width 5 height 5
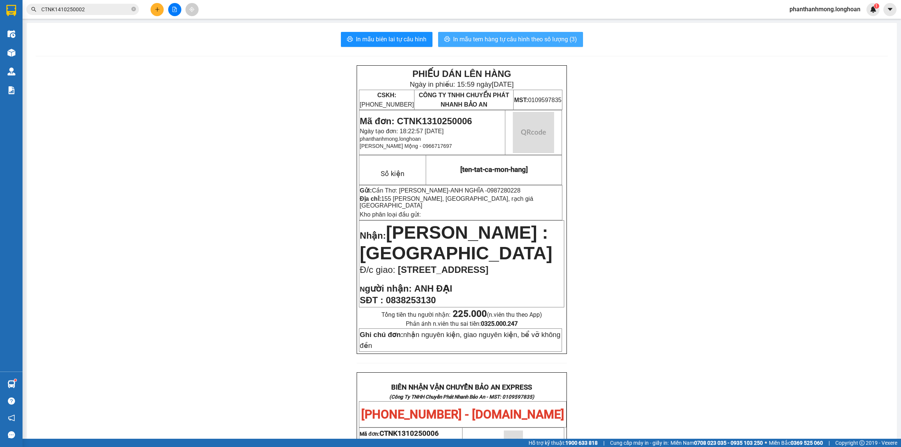
click at [494, 38] on span "In mẫu tem hàng tự cấu hình theo số lượng (3)" at bounding box center [515, 39] width 124 height 9
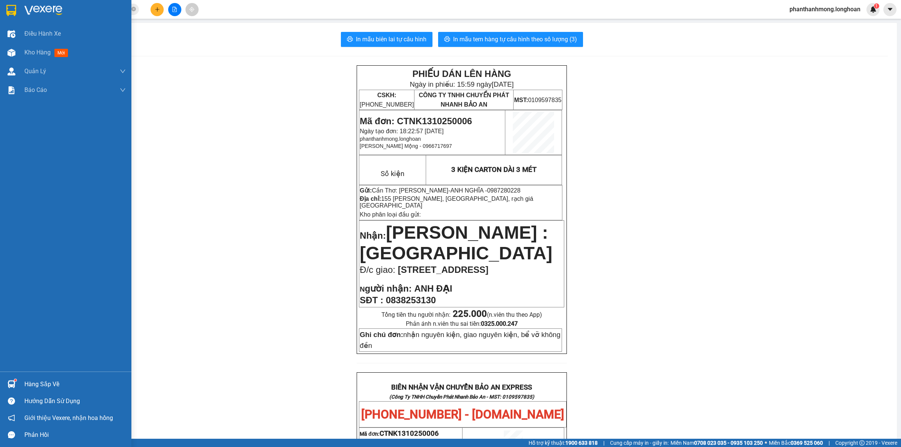
click at [14, 14] on img at bounding box center [11, 10] width 10 height 11
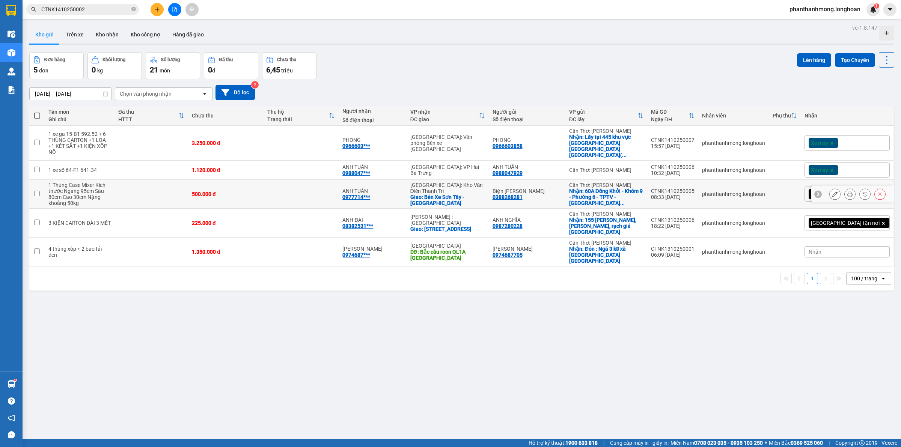
click at [522, 194] on div "0388268281" at bounding box center [507, 197] width 30 height 6
copy div "0388268281"
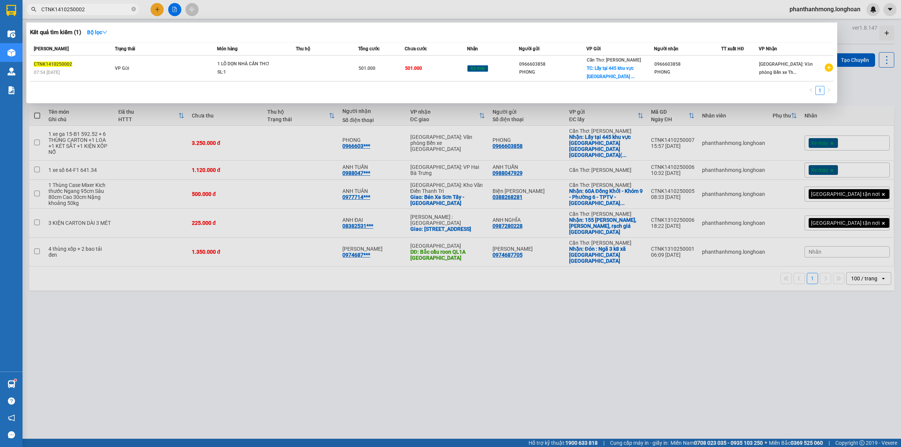
click at [78, 10] on input "CTNK1410250002" at bounding box center [85, 9] width 89 height 8
paste input "0865869826"
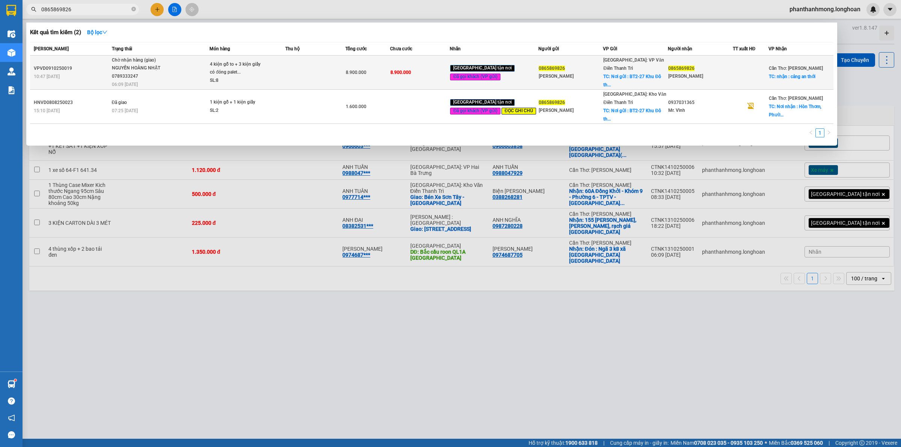
type input "0865869826"
click at [263, 66] on div "4 kiện gỗ to + 3 kiện giấy có đóng palet..." at bounding box center [238, 68] width 56 height 16
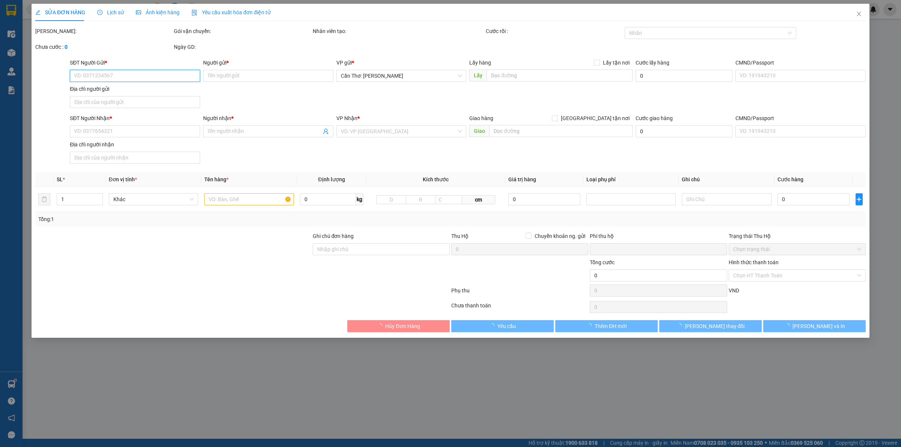
type input "0865869826"
type input "[PERSON_NAME]"
checkbox input "true"
type input "Nơi gửi : BT2-27 Khu Đô thị mới Trung Văn - Nam từ Liêm Hà Nội"
type input "0865869826"
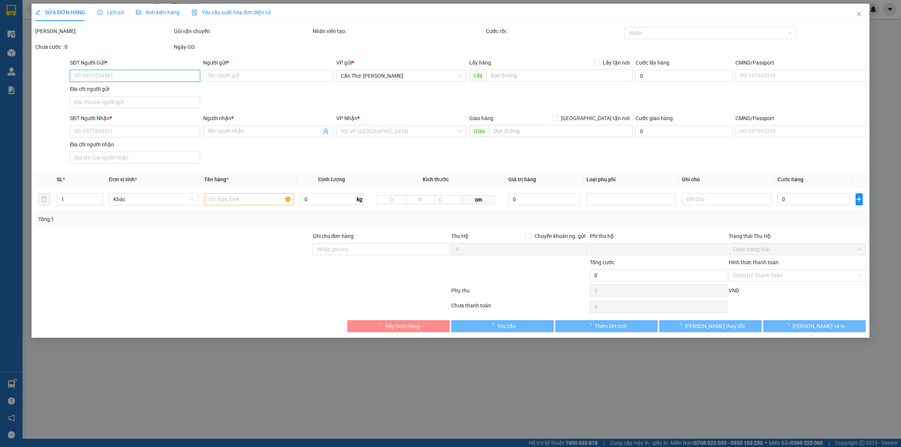
type input "[PERSON_NAME]"
checkbox input "true"
type input "nhận : cảng an thới"
type input "0"
type input "8.900.000"
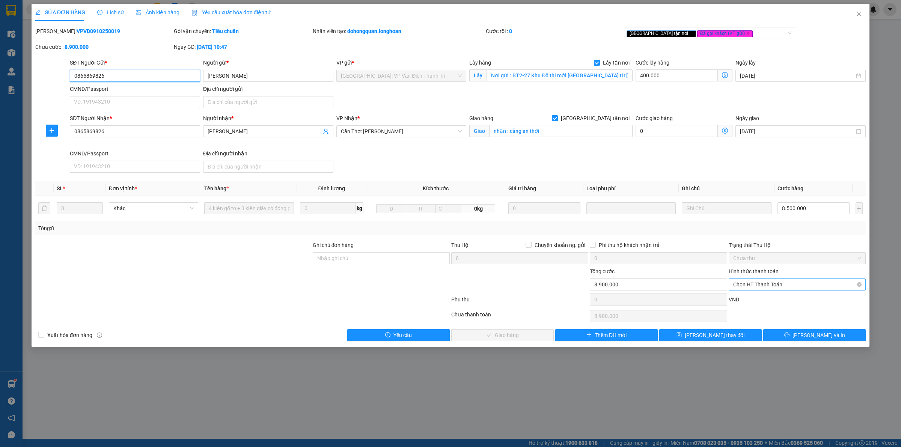
click at [781, 288] on span "Chọn HT Thanh Toán" at bounding box center [797, 284] width 128 height 11
click at [672, 173] on div "SĐT Người Nhận * 0865869826 Người nhận * Phương Anh VP Nhận * Cần Thơ: Kho Ninh…" at bounding box center [467, 145] width 799 height 62
click at [751, 289] on span "Chọn HT Thanh Toán" at bounding box center [797, 284] width 128 height 11
click at [791, 239] on div "Total Paid Fee 0 Total UnPaid Fee 8.900.000 Cash Collection Total Fee Mã ĐH: VP…" at bounding box center [450, 184] width 830 height 314
click at [770, 289] on span "Chọn HT Thanh Toán" at bounding box center [797, 284] width 128 height 11
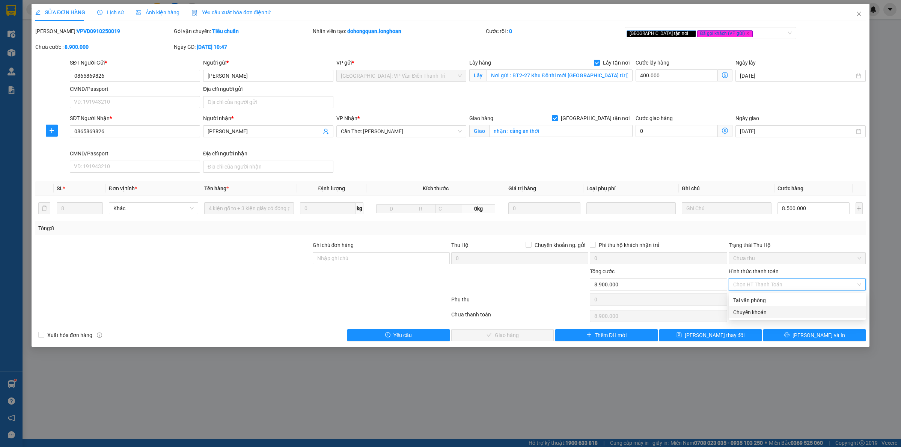
click at [762, 313] on div "Chuyển khoản" at bounding box center [797, 312] width 128 height 8
type input "0"
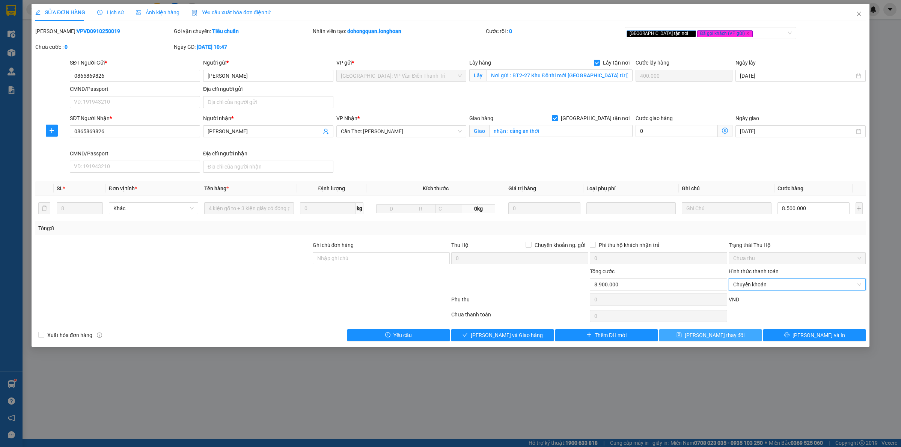
click at [728, 337] on span "[PERSON_NAME] thay đổi" at bounding box center [715, 335] width 60 height 8
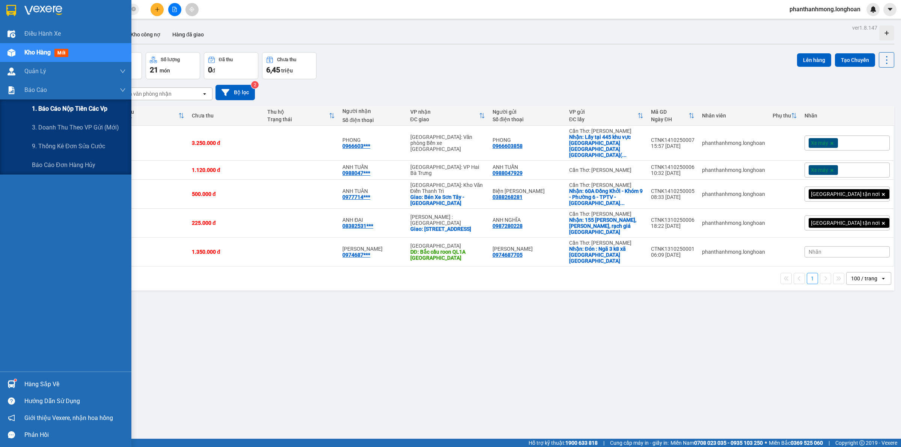
click at [60, 110] on span "1. Báo cáo nộp tiền các vp" at bounding box center [69, 108] width 75 height 9
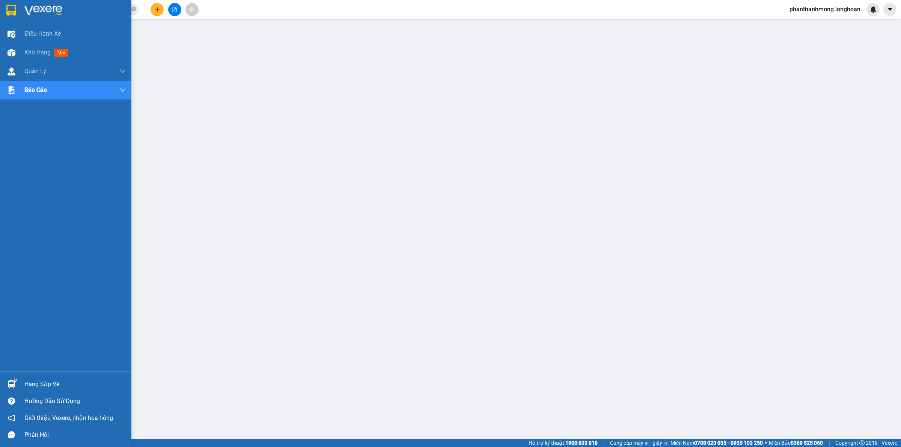
click at [10, 14] on img at bounding box center [11, 10] width 10 height 11
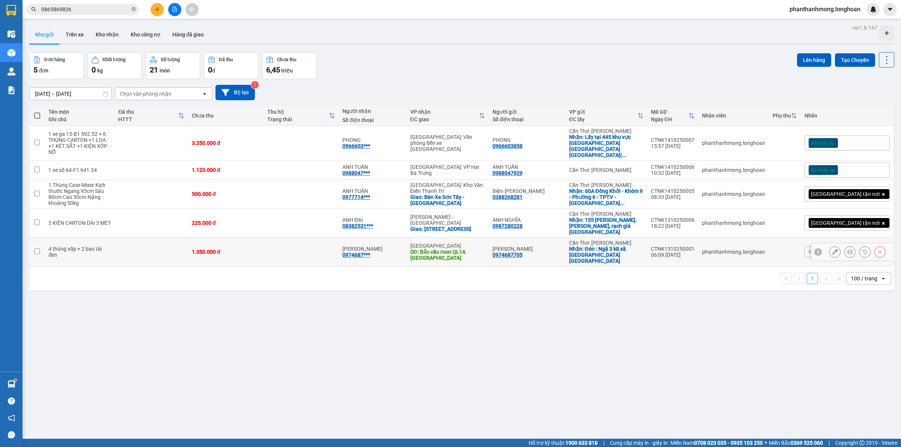
click at [859, 245] on button at bounding box center [864, 251] width 11 height 13
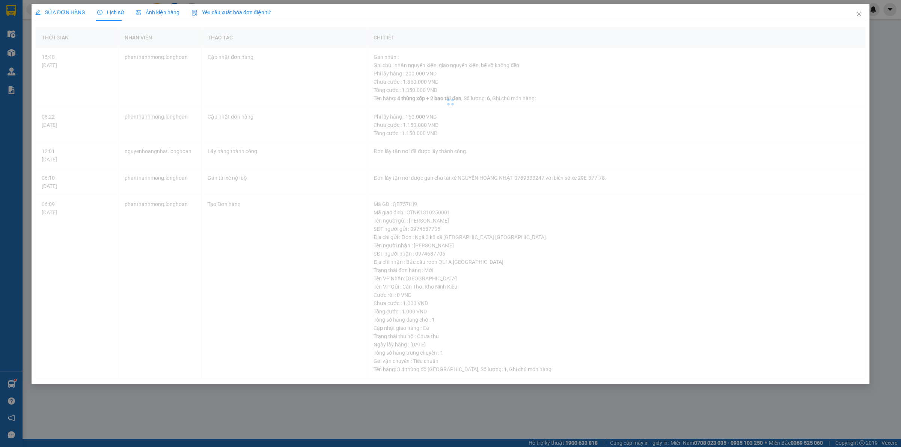
click at [841, 227] on div "Thời gian Nhân viên Thao tác Chi tiết 15:48 14/10/2025 phanthanhmong.longhoan C…" at bounding box center [450, 203] width 830 height 352
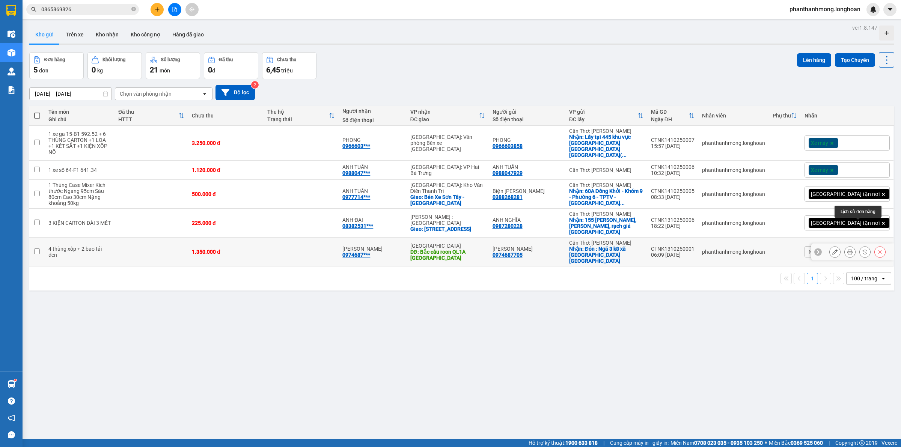
click at [847, 246] on div at bounding box center [849, 251] width 11 height 11
click at [844, 245] on button at bounding box center [849, 251] width 11 height 13
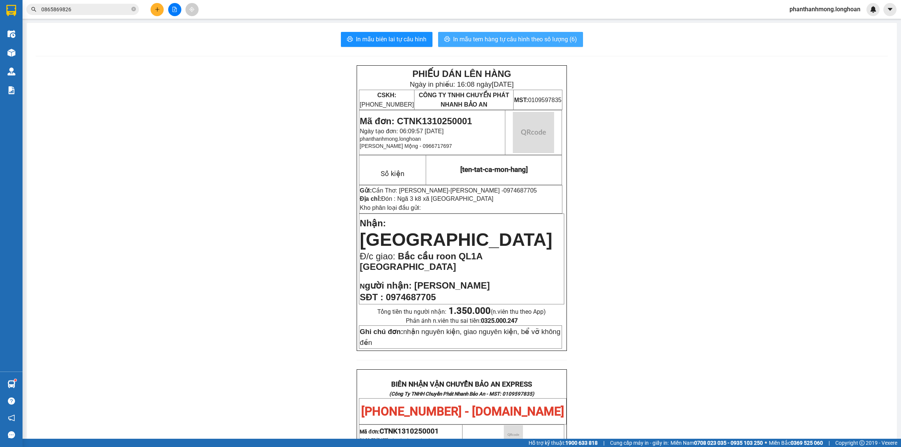
click at [550, 46] on button "In mẫu tem hàng tự cấu hình theo số lượng (6)" at bounding box center [510, 39] width 145 height 15
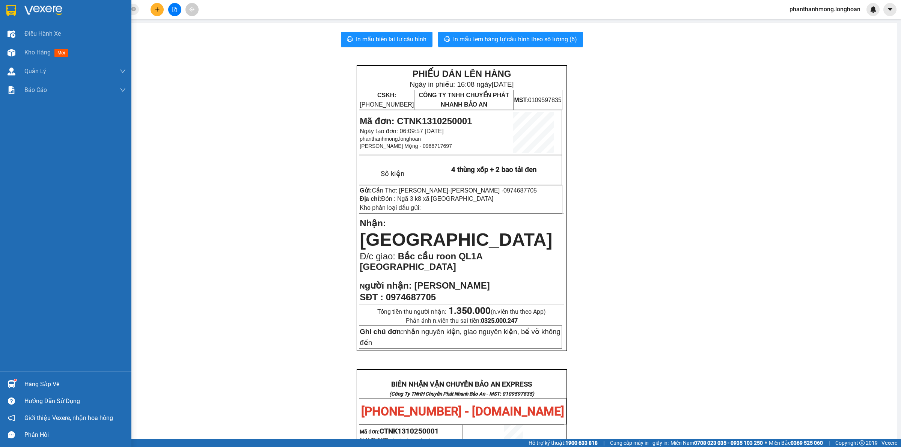
click at [3, 5] on div at bounding box center [65, 12] width 131 height 24
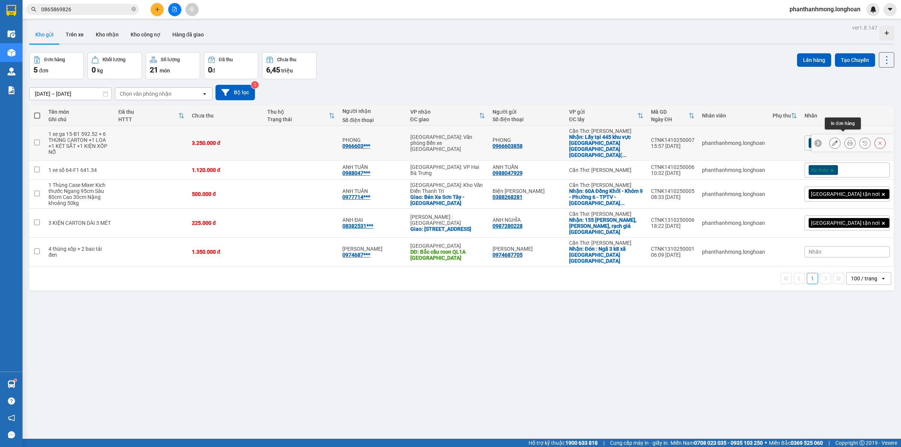
click at [844, 137] on button at bounding box center [849, 143] width 11 height 13
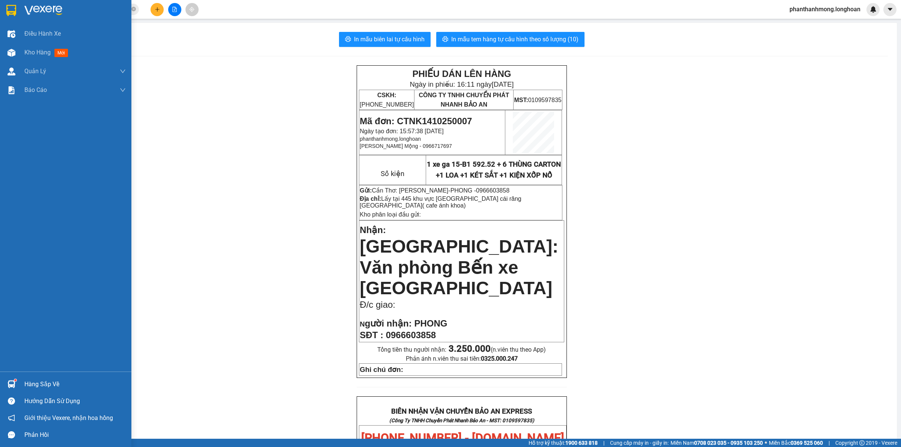
click at [21, 381] on div "Hàng sắp về" at bounding box center [65, 384] width 131 height 17
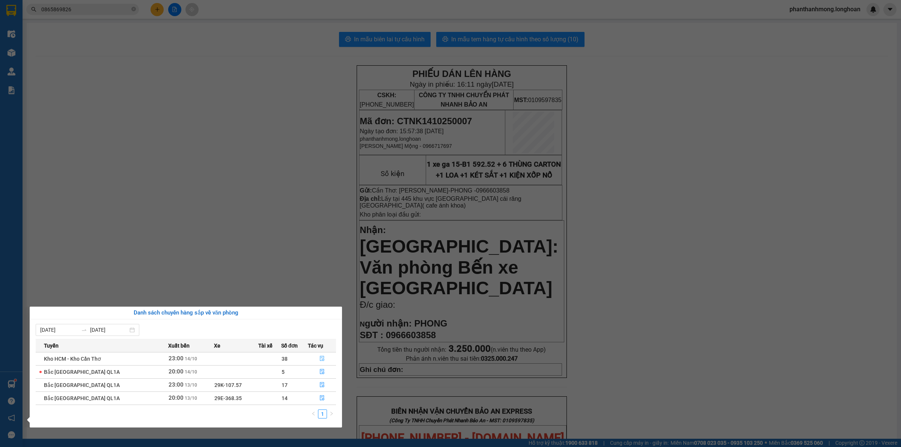
click at [322, 362] on button "button" at bounding box center [321, 359] width 27 height 12
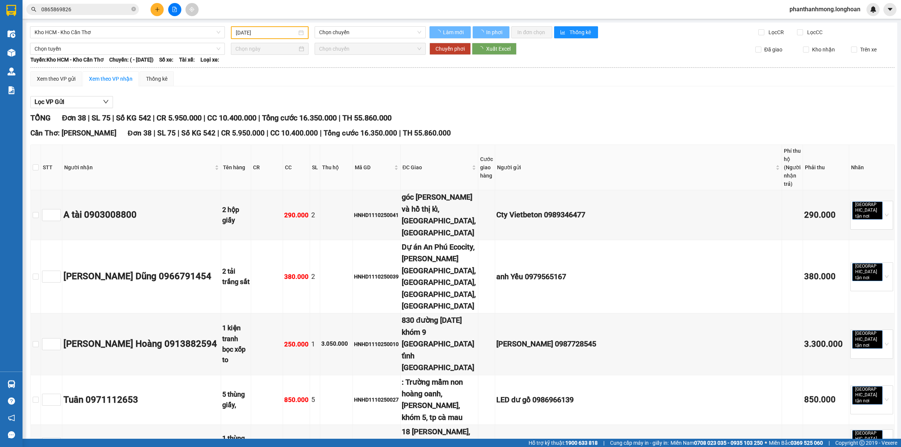
type input "[DATE]"
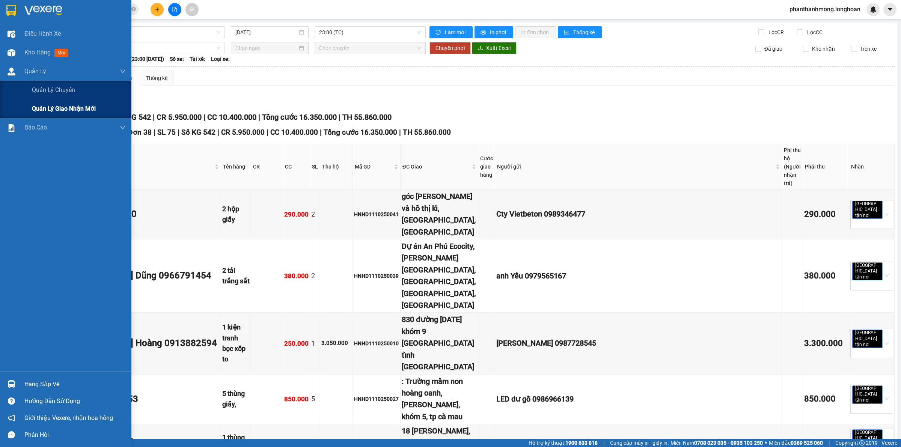
click at [57, 108] on span "Quản lý giao nhận mới" at bounding box center [64, 108] width 64 height 9
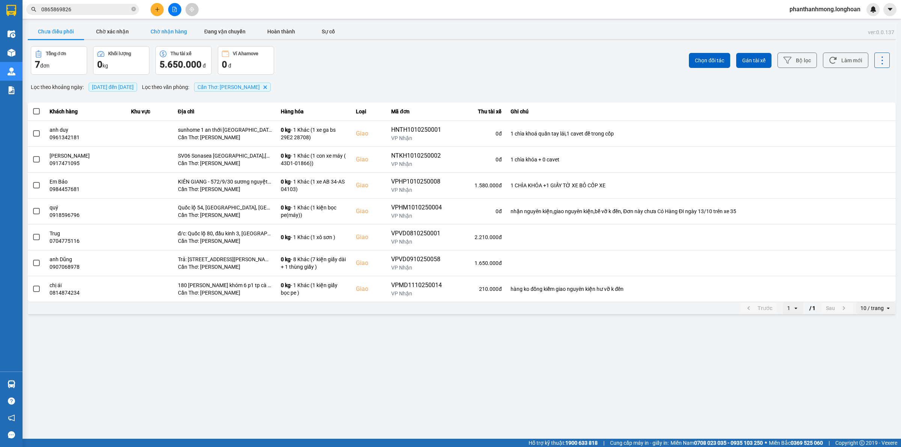
click at [143, 31] on button "Chờ nhận hàng" at bounding box center [168, 31] width 56 height 15
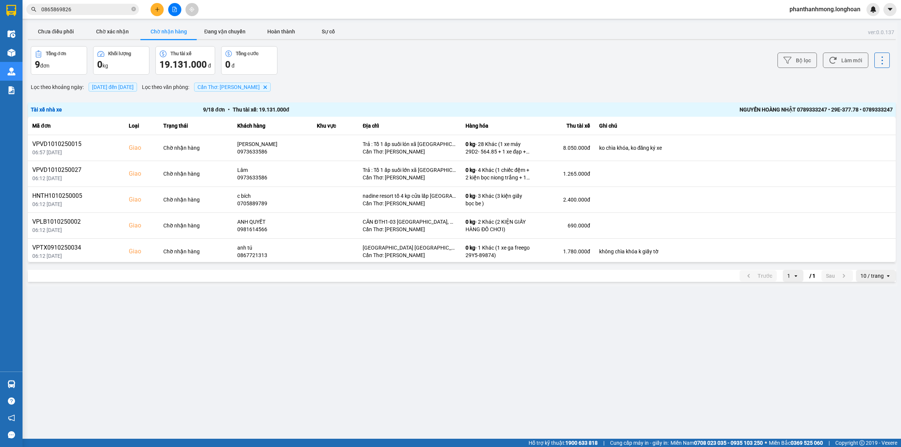
click at [16, 11] on div at bounding box center [11, 10] width 13 height 13
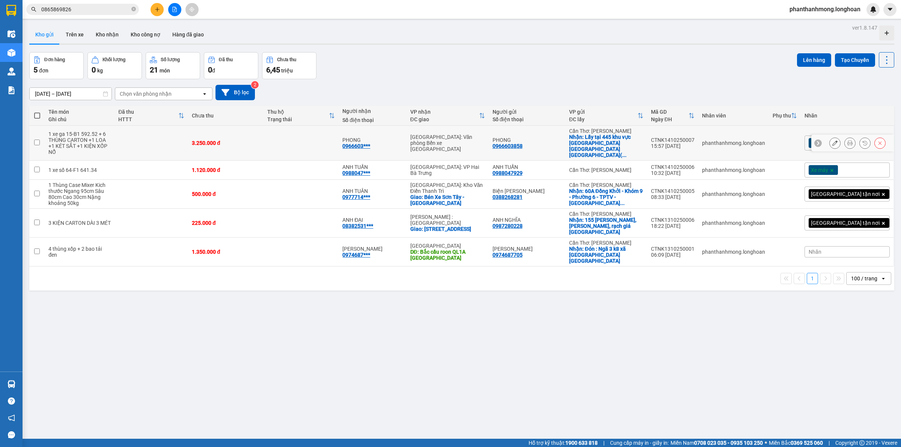
click at [847, 140] on icon at bounding box center [849, 142] width 5 height 5
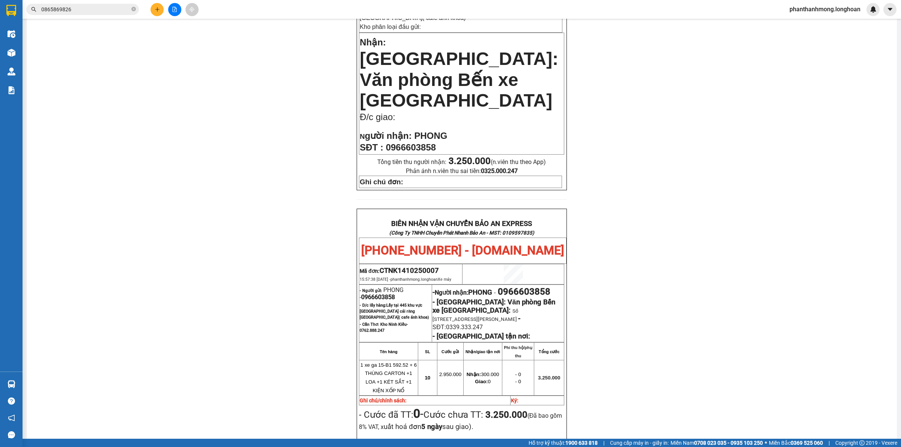
scroll to position [281, 0]
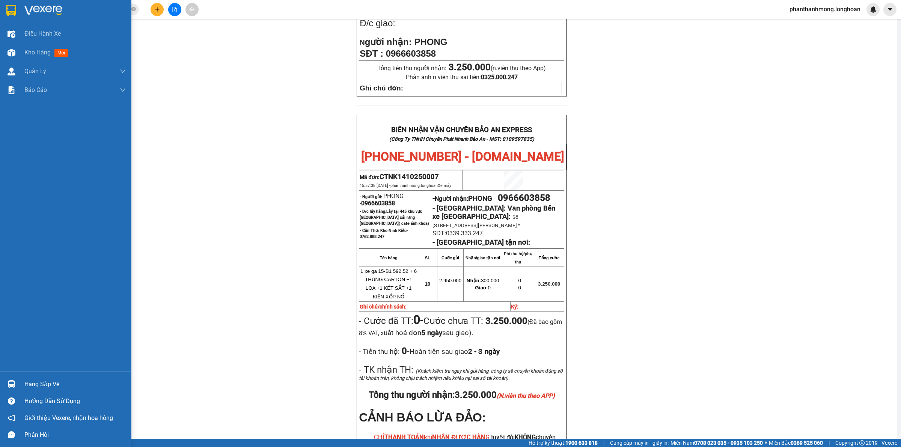
click at [0, 5] on div at bounding box center [65, 12] width 131 height 24
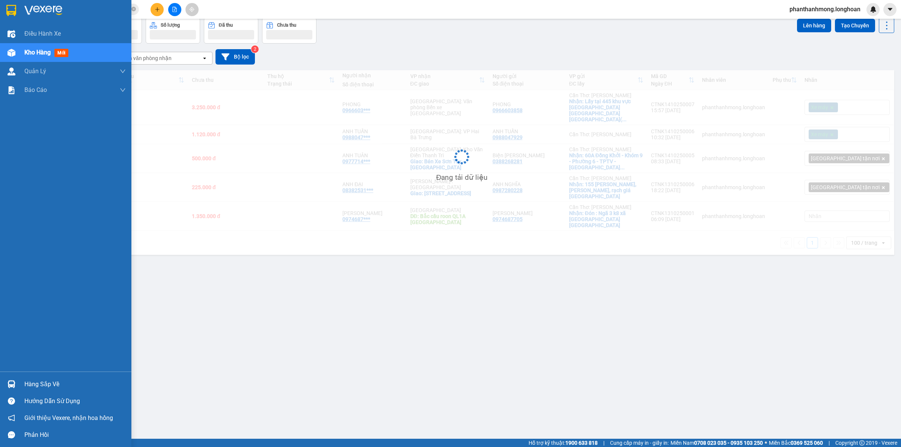
scroll to position [35, 0]
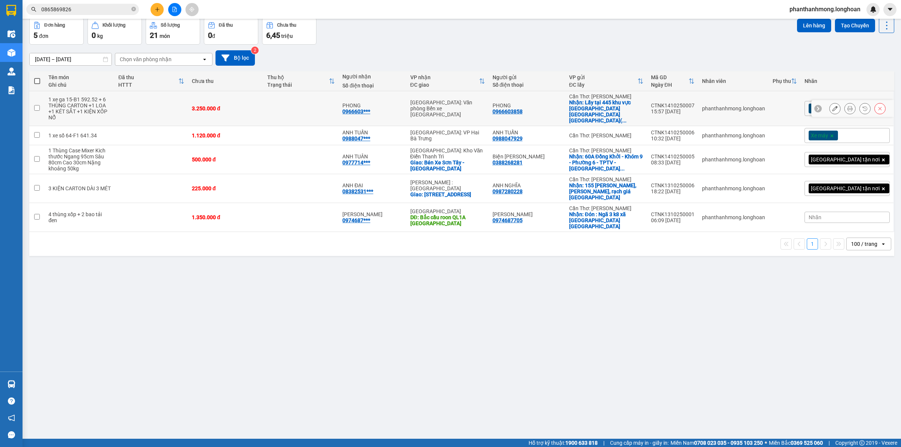
click at [829, 102] on button at bounding box center [834, 108] width 11 height 13
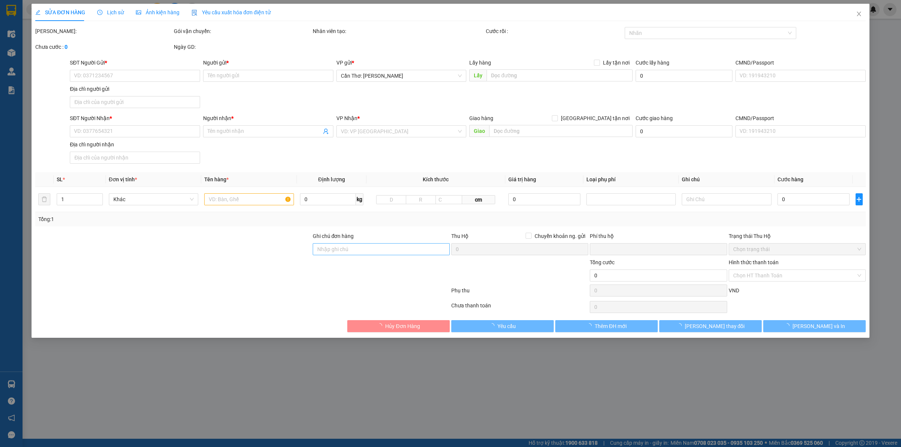
type input "0966603858"
type input "PHONG"
checkbox input "true"
type input "Lấy tại 445 khu vực thạnh mỹ cái răng cần thơ.( cafe ánh khoa)"
type input "0966603858"
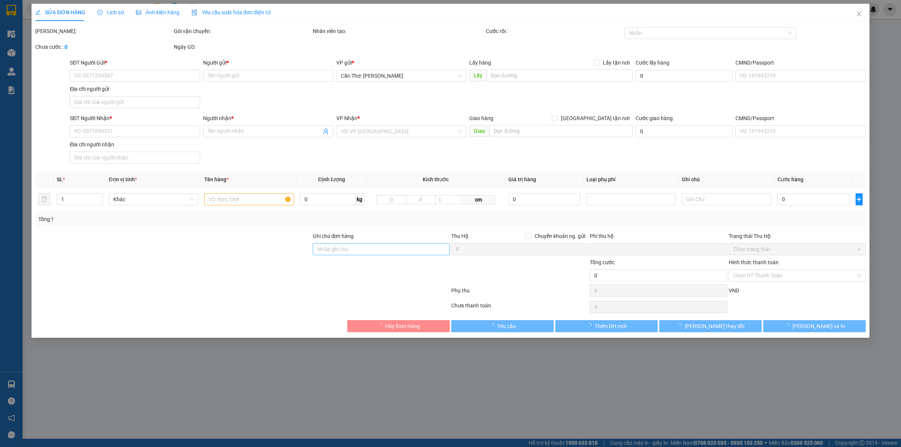
type input "PHONG"
type input "0"
type input "3.250.000"
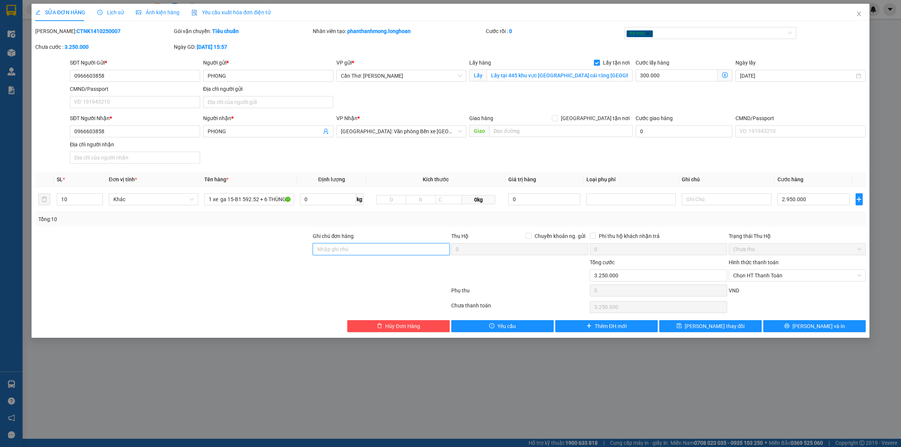
click at [339, 253] on input "Ghi chú đơn hàng" at bounding box center [381, 249] width 137 height 12
type input "1 CHÌA KHÓA, nhận nguyên kiện, giao nguyên kiện, bể vỡ không chịu trách …"
click at [790, 326] on button "[PERSON_NAME] và In" at bounding box center [814, 326] width 102 height 12
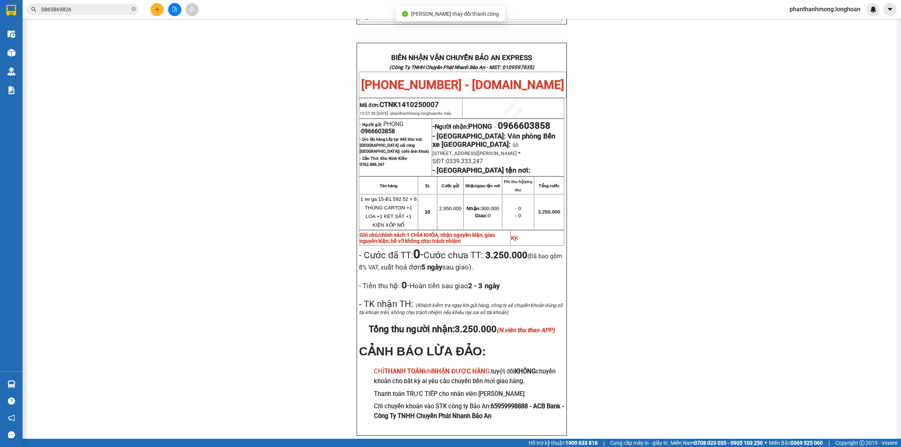
scroll to position [365, 0]
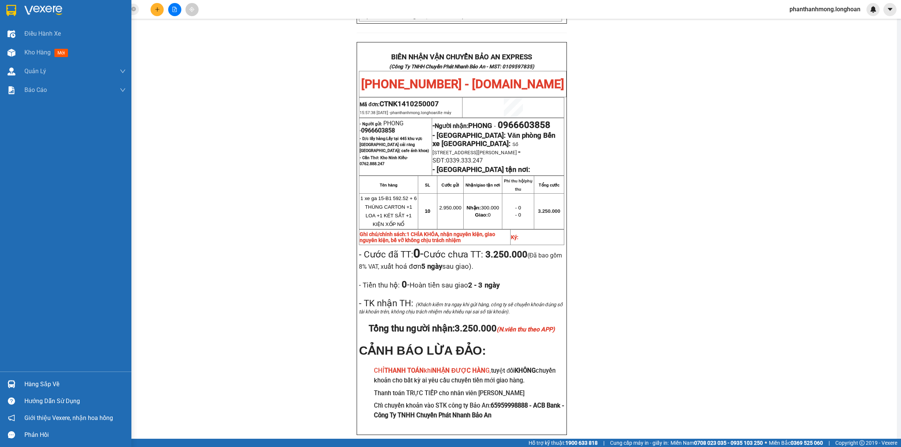
drag, startPoint x: 8, startPoint y: 14, endPoint x: 27, endPoint y: 1, distance: 22.6
click at [8, 14] on img at bounding box center [11, 10] width 10 height 11
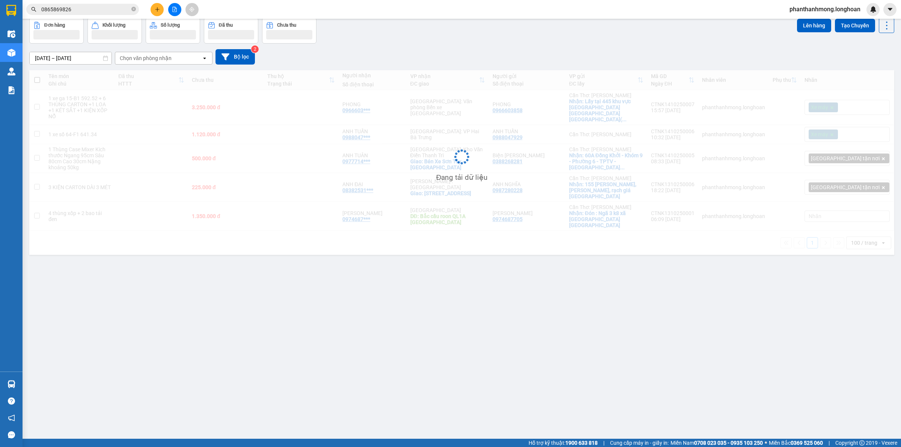
scroll to position [35, 0]
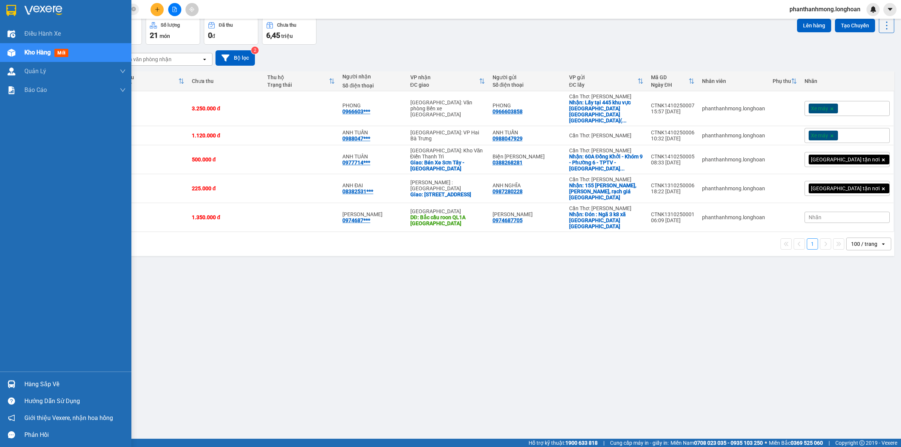
click at [14, 10] on img at bounding box center [11, 10] width 10 height 11
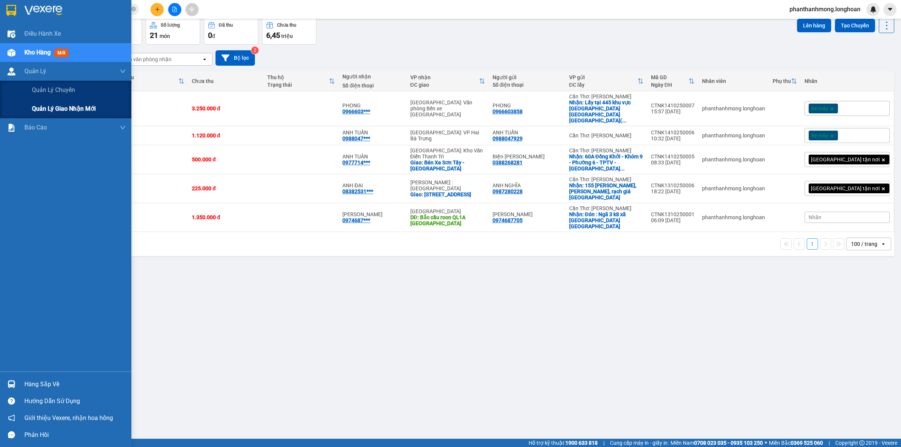
click at [74, 108] on span "Quản lý giao nhận mới" at bounding box center [64, 108] width 64 height 9
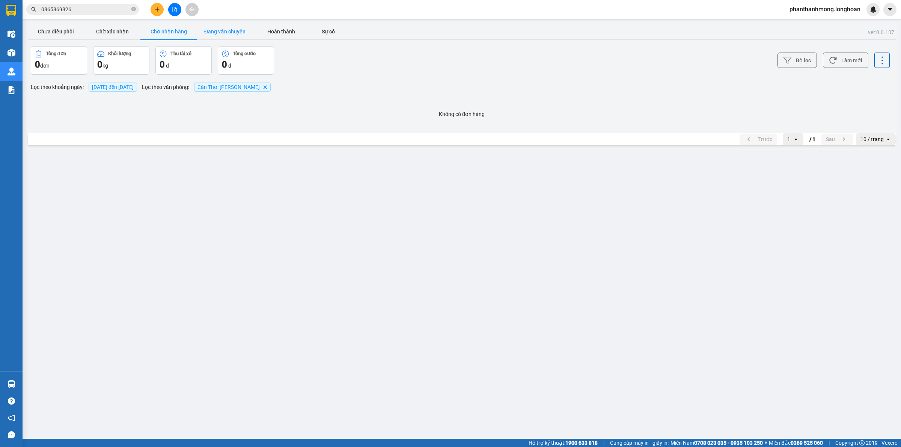
click at [218, 34] on button "Đang vận chuyển" at bounding box center [225, 31] width 56 height 15
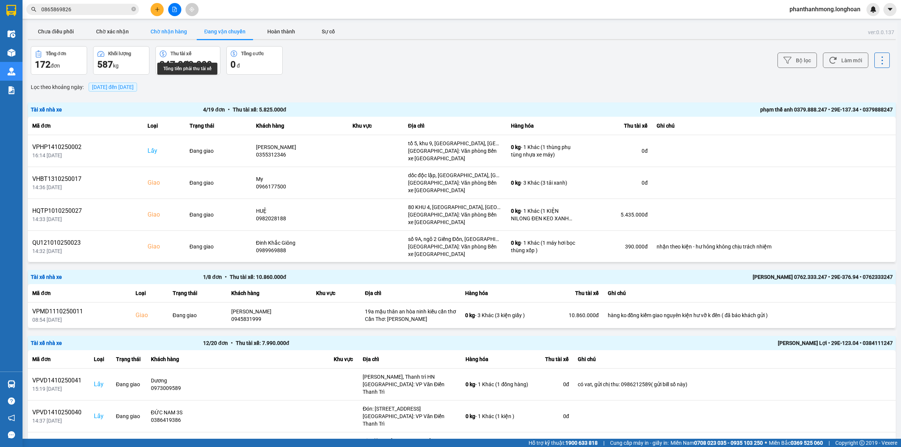
click at [167, 30] on button "Chờ nhận hàng" at bounding box center [168, 31] width 56 height 15
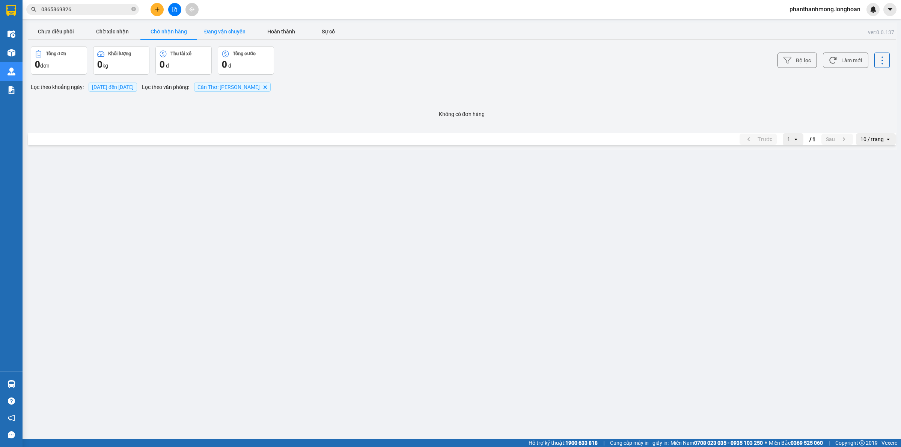
click at [220, 35] on button "Đang vận chuyển" at bounding box center [225, 31] width 56 height 15
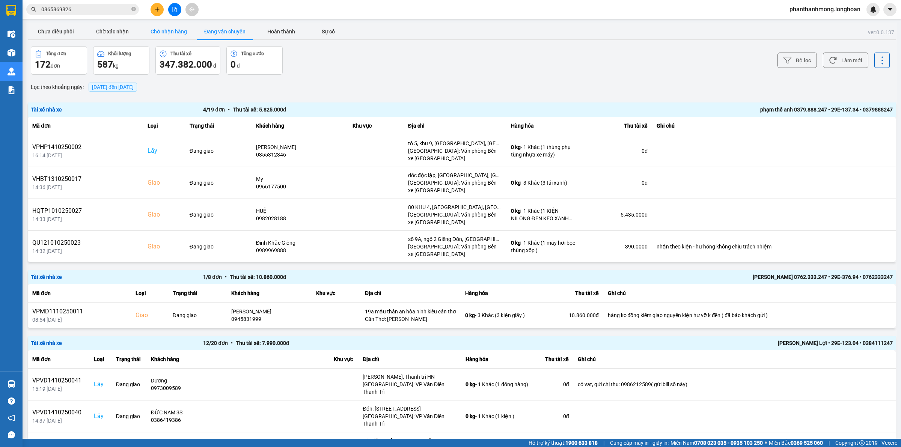
click at [185, 33] on button "Chờ nhận hàng" at bounding box center [168, 31] width 56 height 15
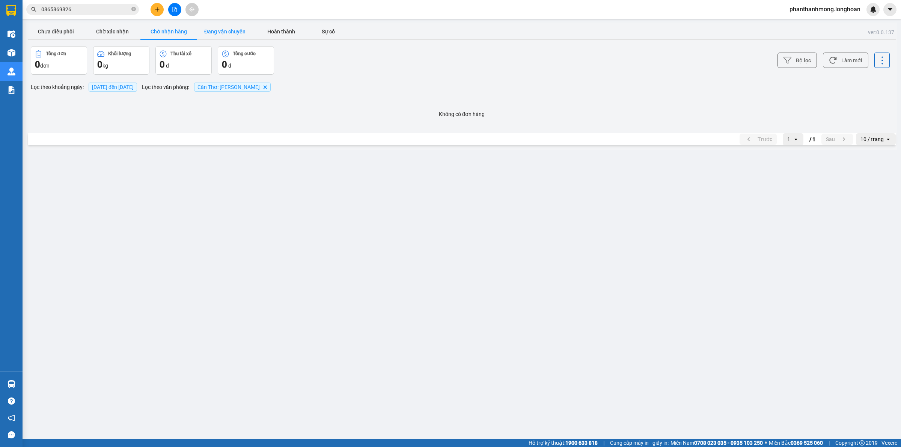
click at [226, 33] on button "Đang vận chuyển" at bounding box center [225, 31] width 56 height 15
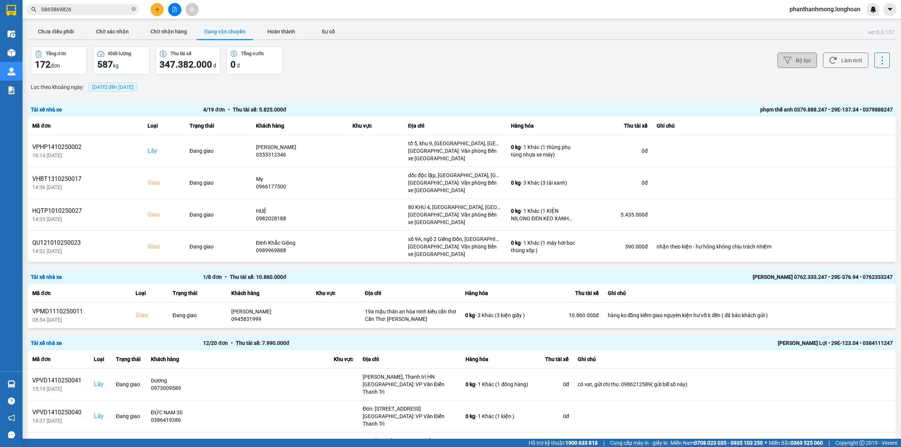
click at [785, 60] on button "Bộ lọc" at bounding box center [796, 60] width 39 height 15
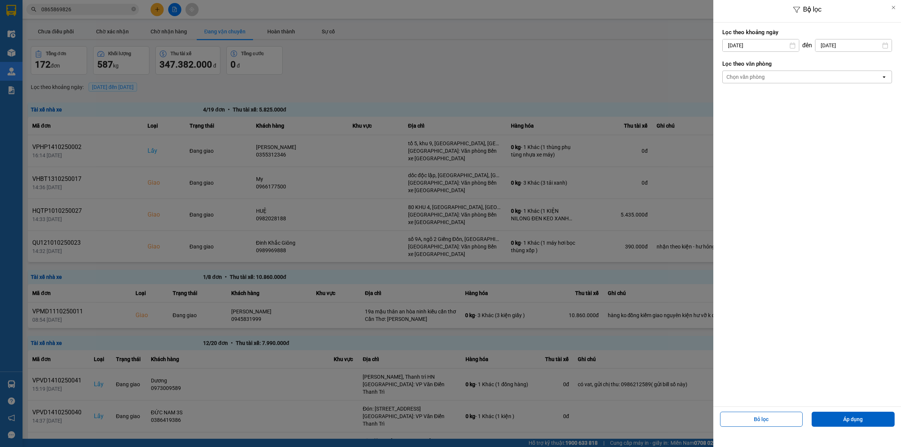
click at [760, 102] on div "1" at bounding box center [756, 100] width 11 height 9
type input "01/10/2025"
click at [770, 80] on div "Chọn văn phòng" at bounding box center [801, 77] width 158 height 12
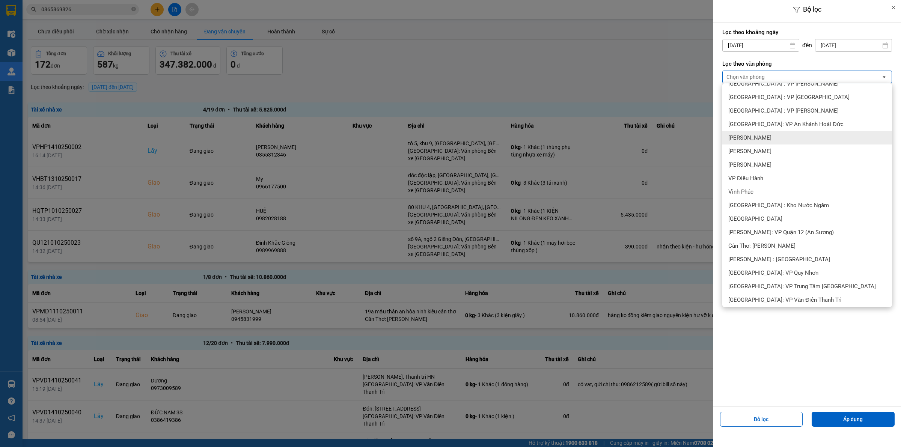
scroll to position [188, 0]
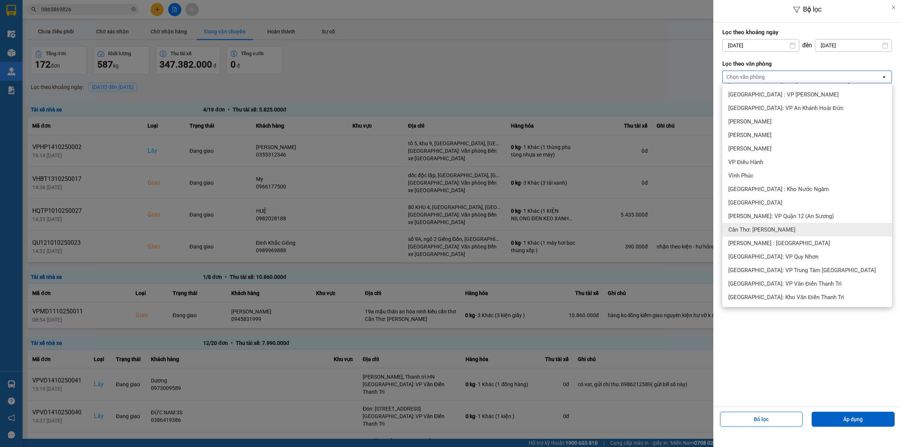
click at [779, 229] on span "Cần Thơ: [PERSON_NAME]" at bounding box center [761, 230] width 67 height 8
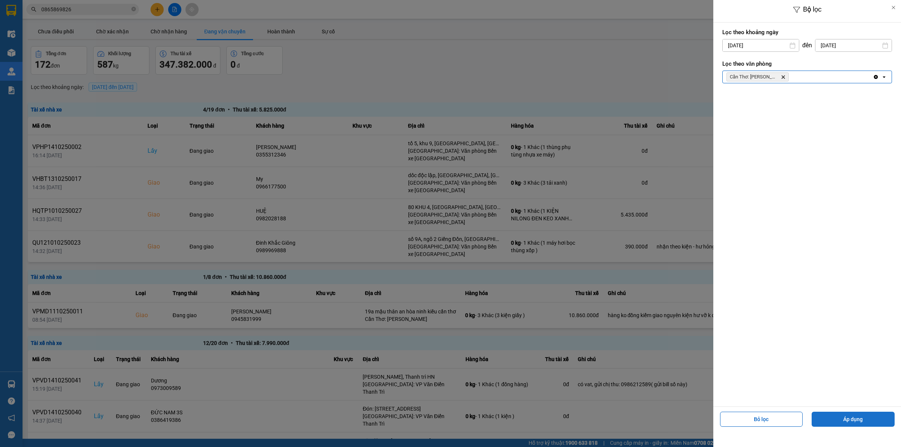
click at [850, 423] on button "Áp dụng" at bounding box center [852, 419] width 83 height 15
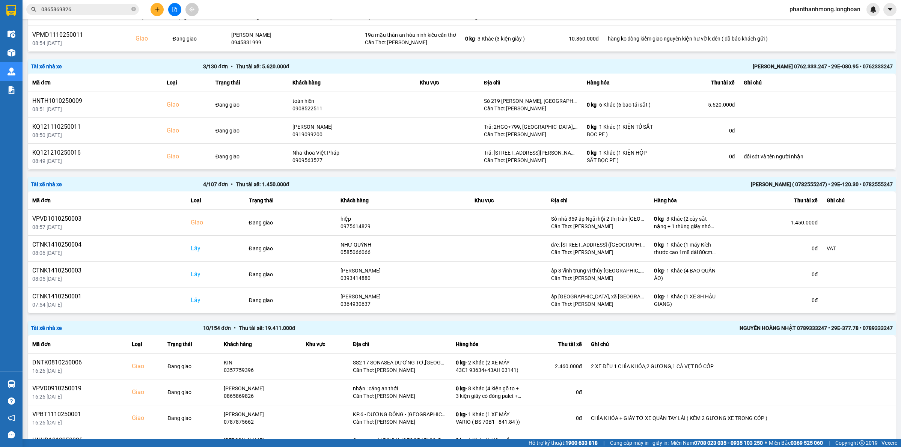
scroll to position [105, 0]
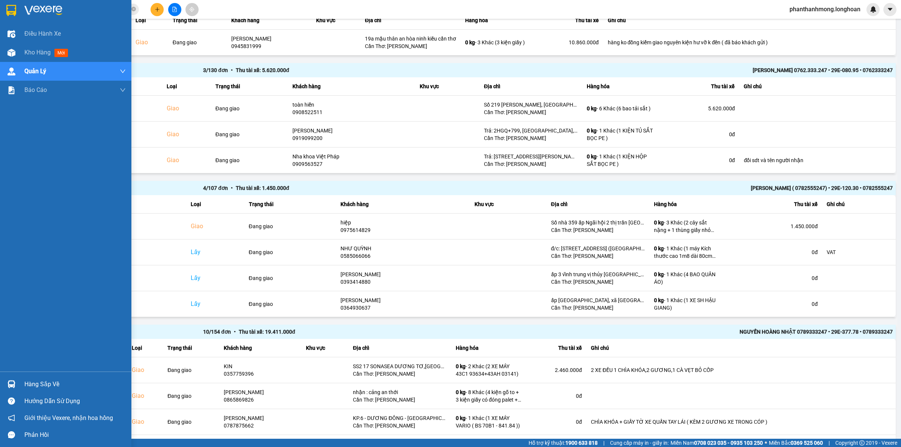
click at [6, 19] on div at bounding box center [65, 12] width 131 height 24
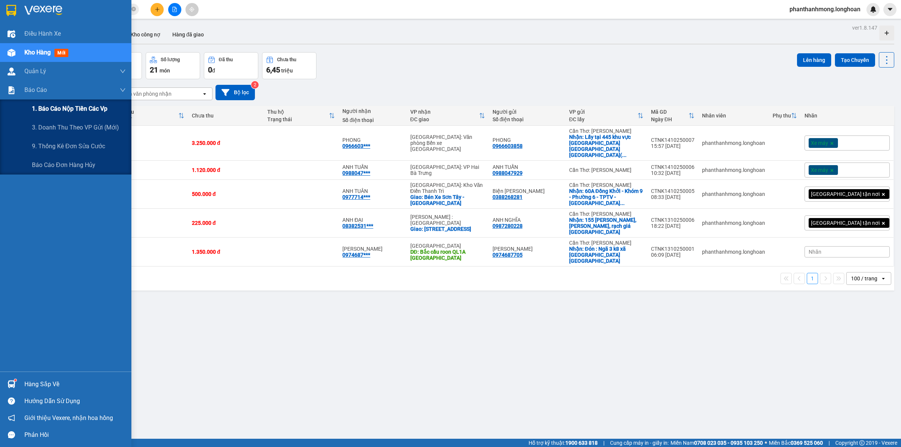
drag, startPoint x: 68, startPoint y: 125, endPoint x: 68, endPoint y: 115, distance: 9.8
click at [69, 123] on span "3. Doanh Thu theo VP Gửi (mới)" at bounding box center [75, 127] width 87 height 9
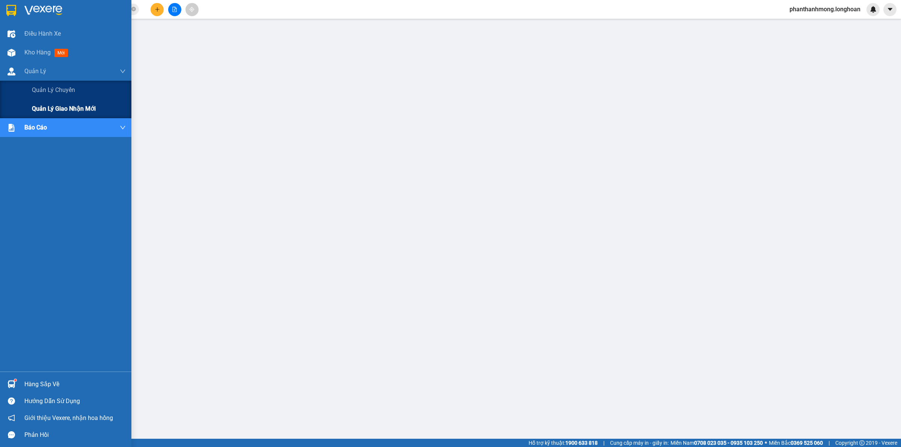
drag, startPoint x: 67, startPoint y: 92, endPoint x: 74, endPoint y: 115, distance: 23.9
click at [68, 92] on span "Quản lý chuyến" at bounding box center [53, 89] width 43 height 9
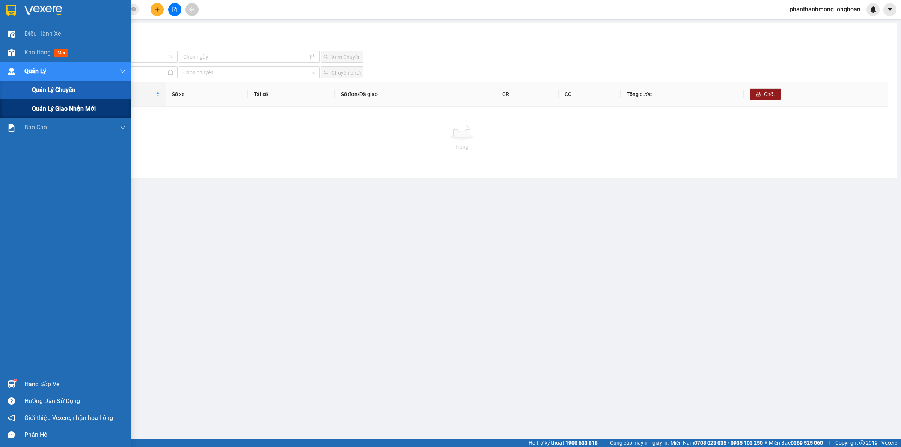
click at [74, 116] on div "Quản lý giao nhận mới" at bounding box center [79, 108] width 94 height 19
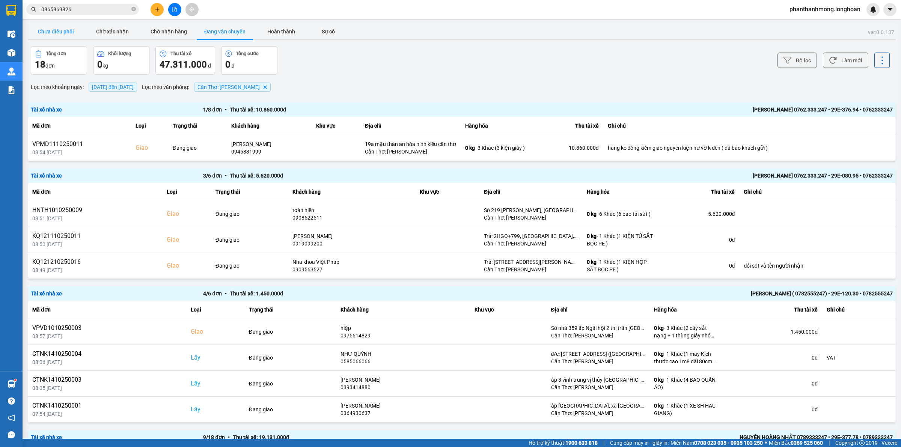
click at [35, 25] on button "Chưa điều phối" at bounding box center [56, 31] width 56 height 15
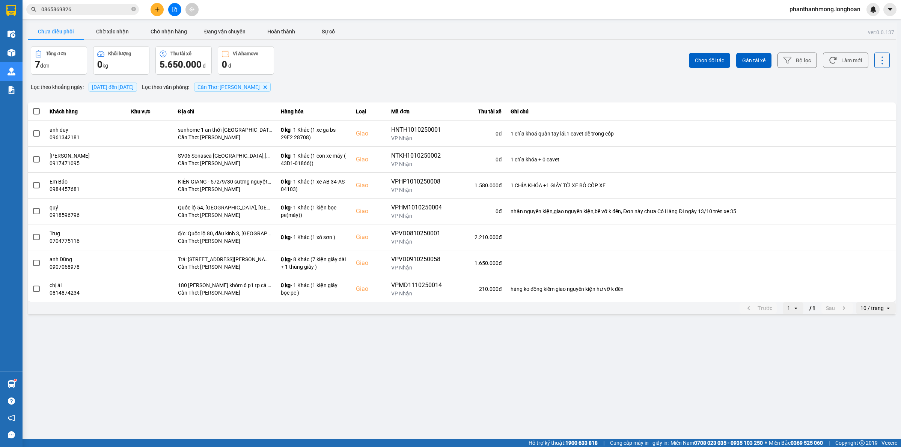
drag, startPoint x: 876, startPoint y: 312, endPoint x: 879, endPoint y: 308, distance: 5.0
click at [877, 312] on div "10 / trang" at bounding box center [871, 308] width 23 height 8
click at [873, 379] on div "100 / trang" at bounding box center [875, 379] width 27 height 8
click at [817, 60] on div "Chọn đối tác Gán tài xế Bộ lọc Làm mới" at bounding box center [674, 60] width 429 height 29
click at [808, 64] on button "Bộ lọc" at bounding box center [796, 60] width 39 height 15
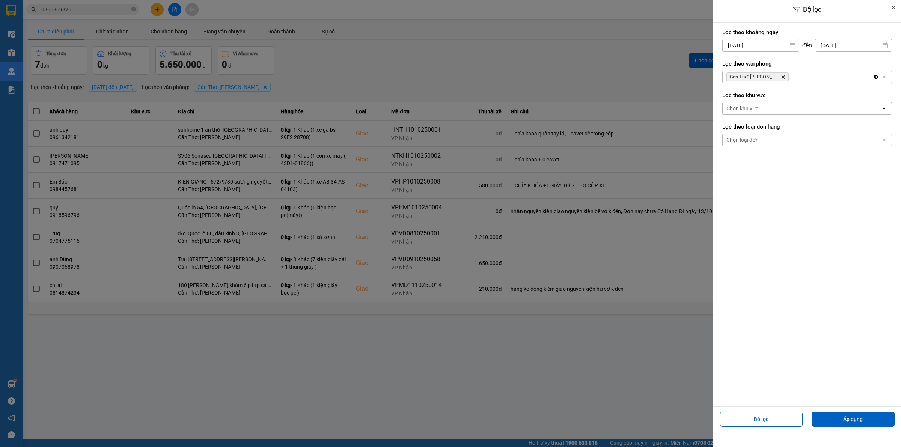
click at [776, 45] on input "[DATE]" at bounding box center [760, 45] width 76 height 12
click at [754, 104] on div "1" at bounding box center [756, 100] width 11 height 9
type input "01/10/2025"
click at [846, 419] on button "Áp dụng" at bounding box center [852, 419] width 83 height 15
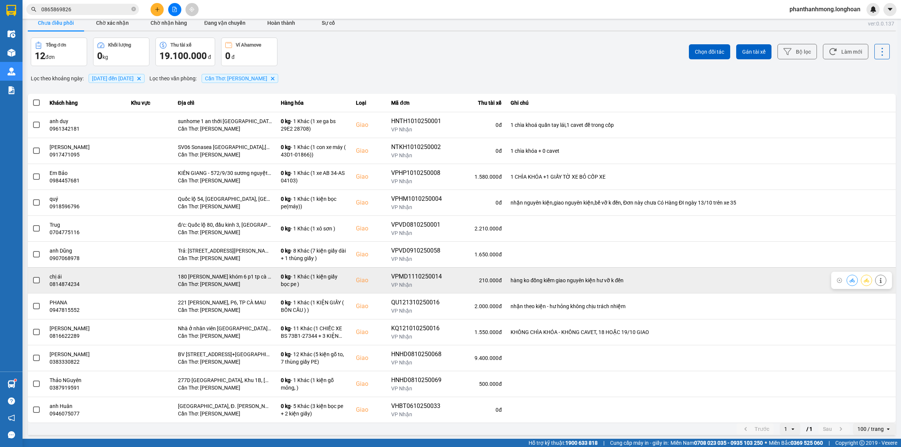
scroll to position [11, 0]
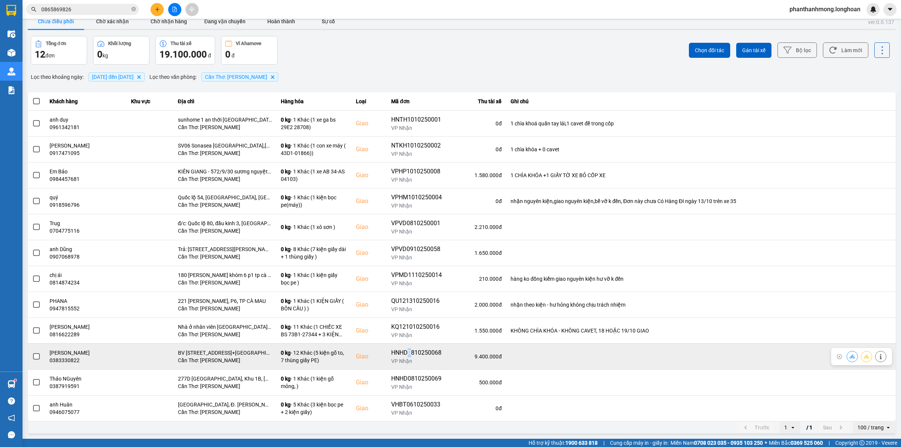
click at [425, 351] on div "HNHD0810250068" at bounding box center [416, 352] width 51 height 9
click at [436, 350] on div "HNHD0810250068" at bounding box center [416, 352] width 51 height 9
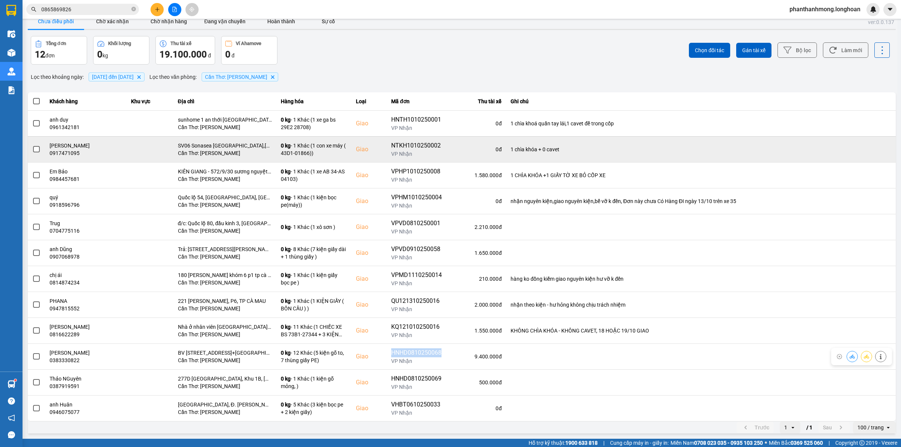
copy div "HNHD0810250068"
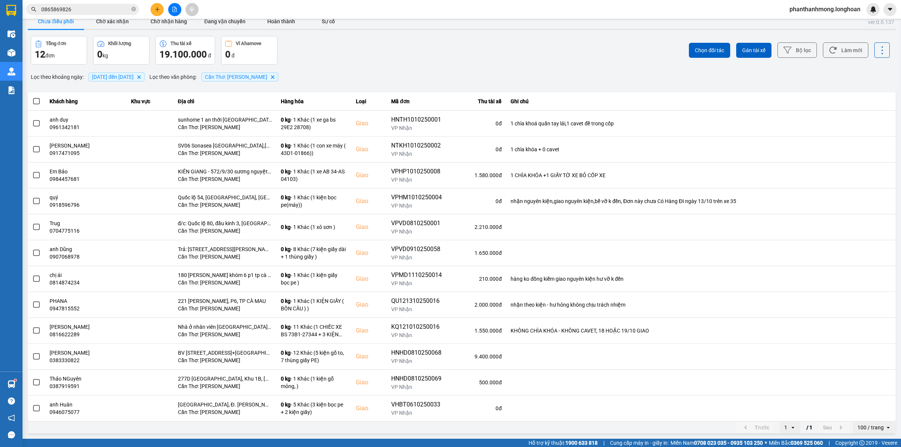
click at [101, 12] on input "0865869826" at bounding box center [85, 9] width 89 height 8
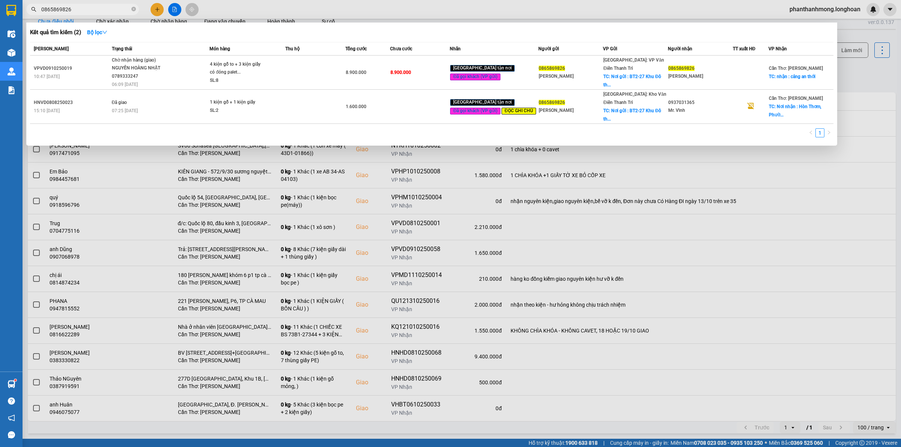
click at [101, 12] on input "0865869826" at bounding box center [85, 9] width 89 height 8
paste input "HNHD0810250068"
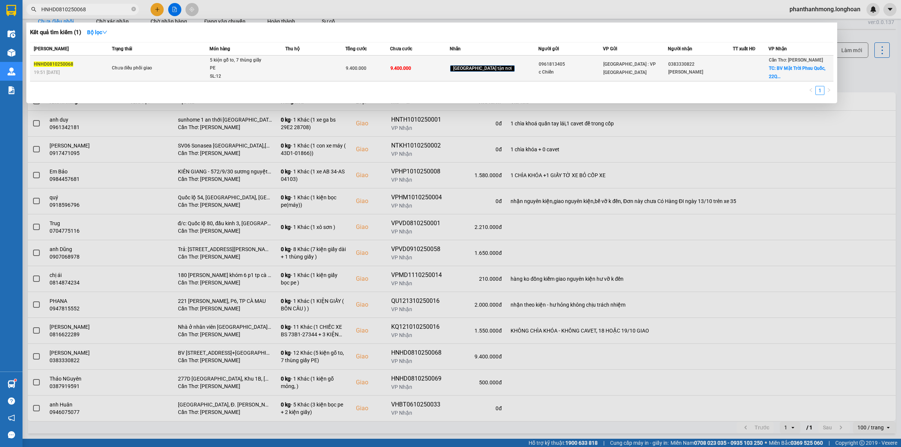
type input "HNHD0810250068"
click at [390, 64] on div "9.400.000" at bounding box center [368, 68] width 44 height 8
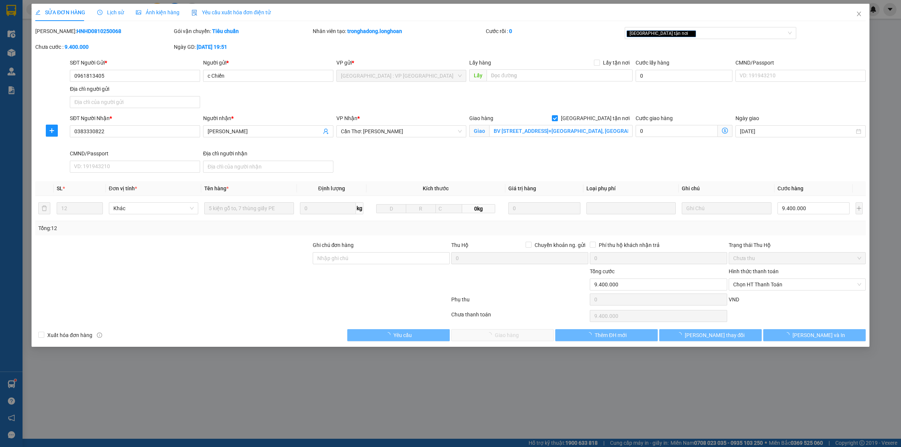
type input "0961813405"
type input "c Chiến"
type input "0383330822"
type input "Anh Khôi"
checkbox input "true"
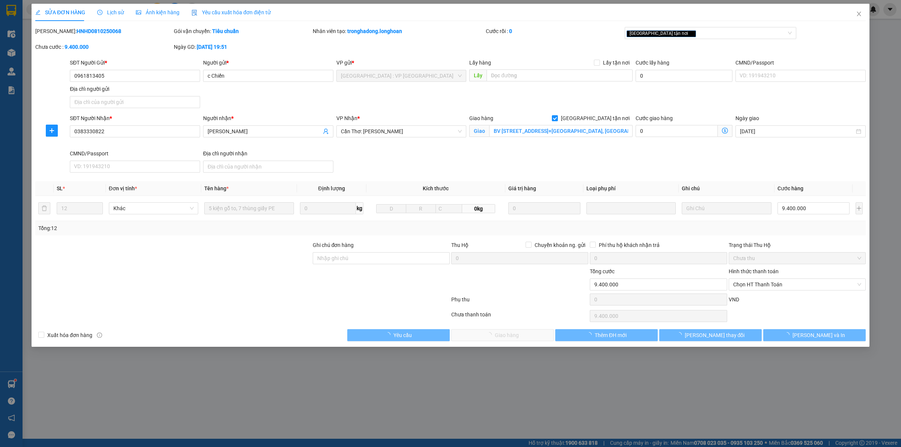
type input "BV Mặt Trời Phsu Quốc, 22Q5+828 An Thới, Phú Quốc"
type input "0"
type input "9.400.000"
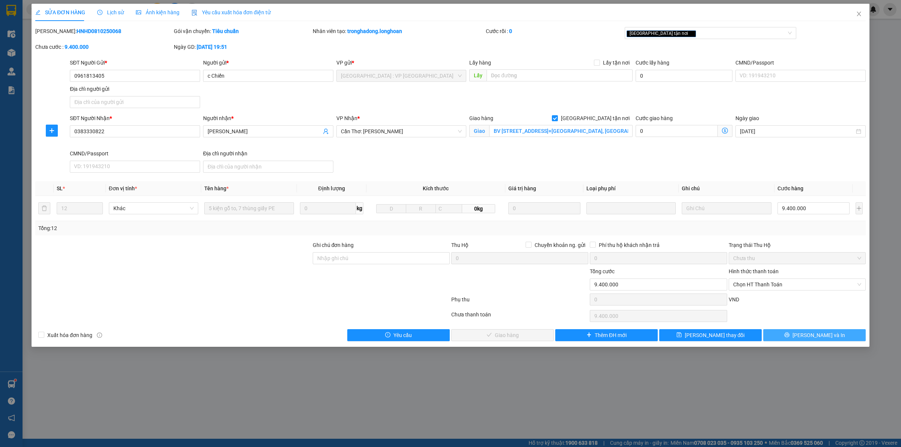
click at [806, 338] on button "[PERSON_NAME] và In" at bounding box center [814, 335] width 102 height 12
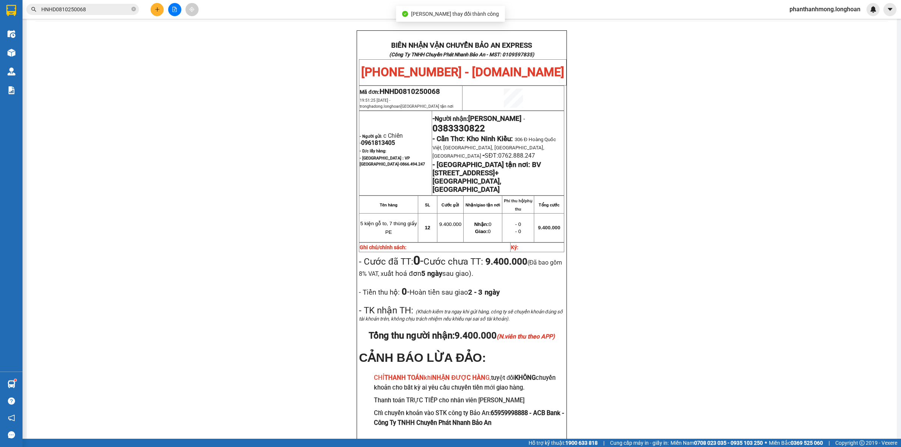
scroll to position [38, 0]
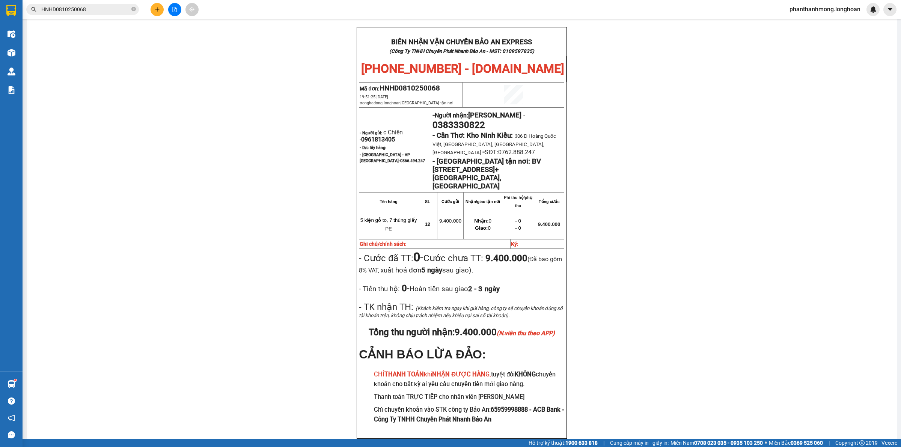
click at [12, 10] on img at bounding box center [11, 10] width 10 height 11
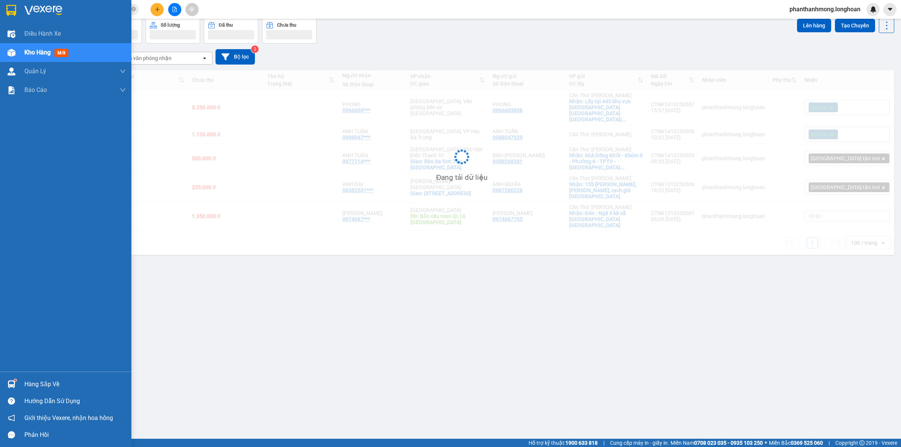
scroll to position [35, 0]
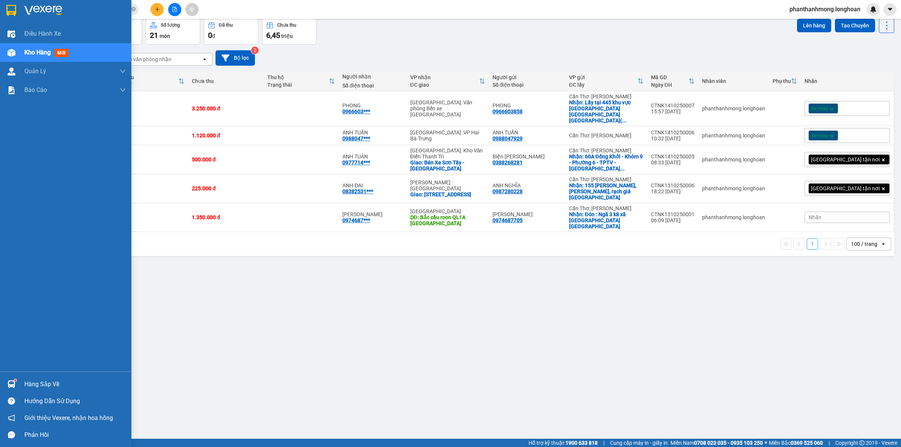
click at [12, 382] on img at bounding box center [12, 384] width 8 height 8
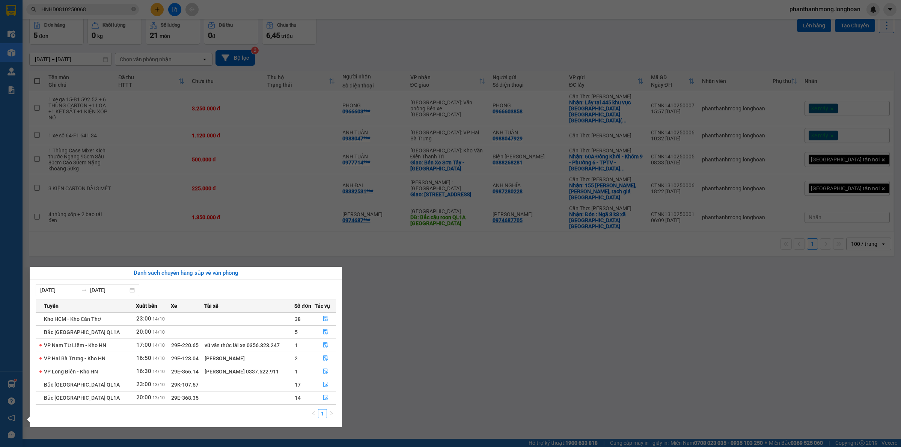
click at [2, 8] on div "Điều hành xe Kho hàng mới Quản Lý Quản lý chuyến Quản lý giao nhận mới Báo cáo …" at bounding box center [11, 223] width 23 height 447
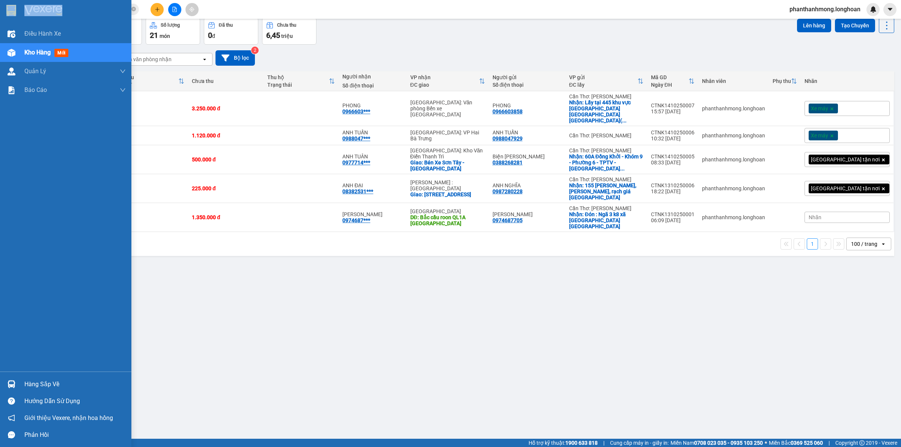
click at [2, 8] on div at bounding box center [65, 12] width 131 height 24
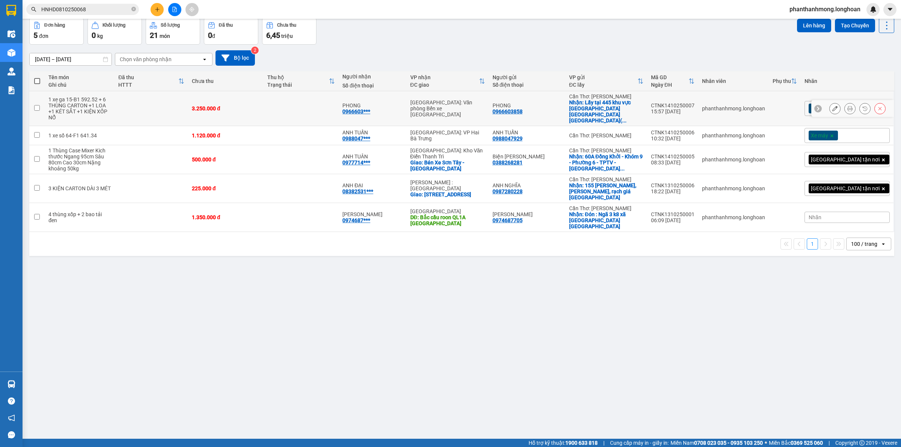
click at [847, 106] on icon at bounding box center [849, 108] width 5 height 5
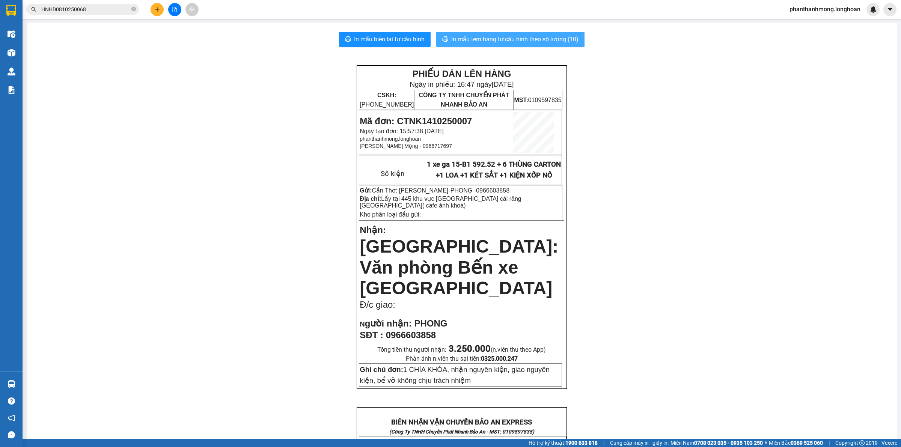
click at [491, 39] on span "In mẫu tem hàng tự cấu hình theo số lượng (10)" at bounding box center [514, 39] width 127 height 9
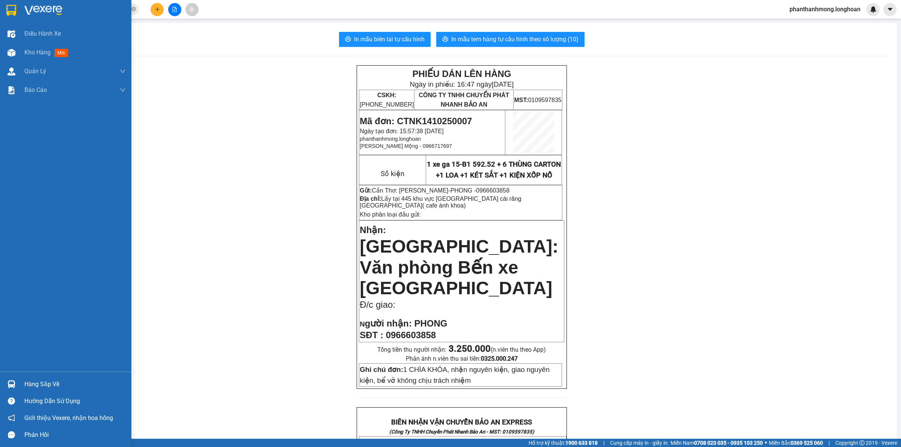
click at [10, 15] on img at bounding box center [11, 10] width 10 height 11
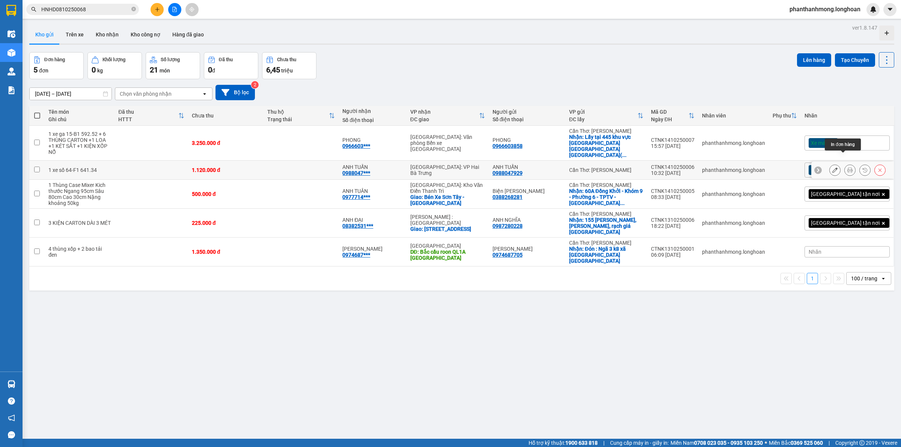
click at [847, 167] on icon at bounding box center [849, 169] width 5 height 5
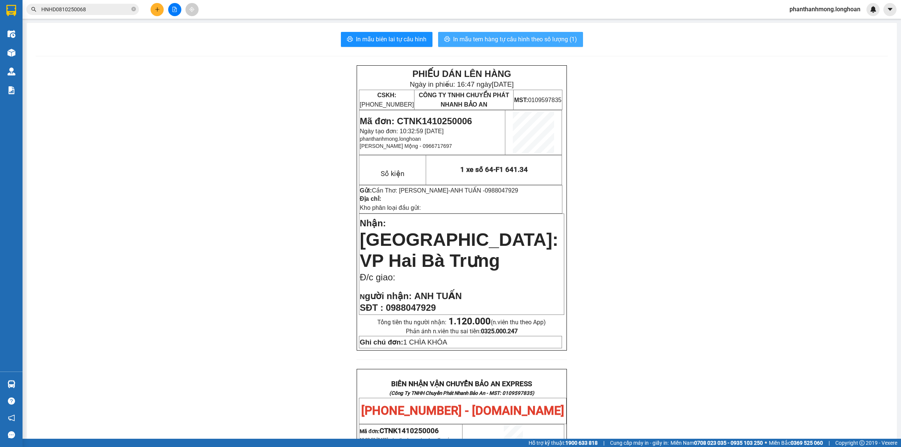
click at [464, 38] on span "In mẫu tem hàng tự cấu hình theo số lượng (1)" at bounding box center [515, 39] width 124 height 9
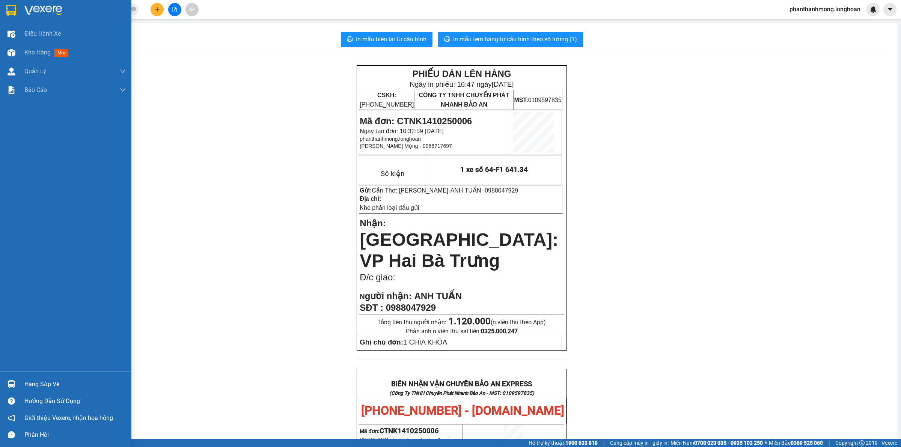
click at [8, 5] on img at bounding box center [11, 10] width 10 height 11
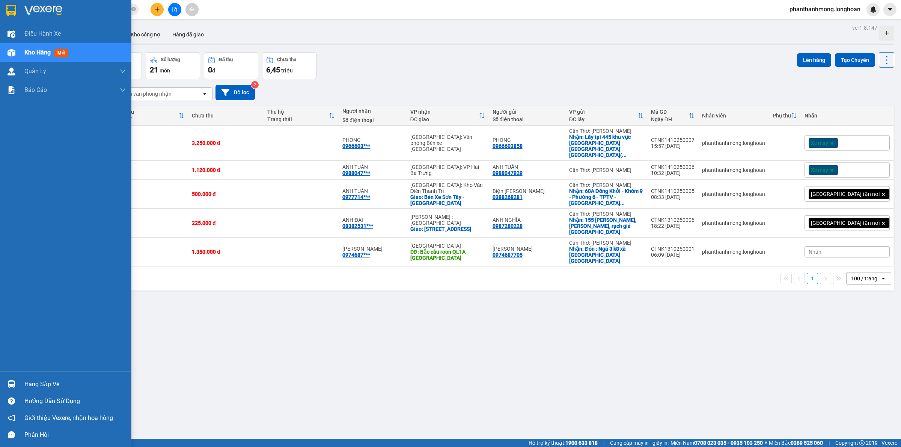
click at [10, 13] on img at bounding box center [11, 10] width 10 height 11
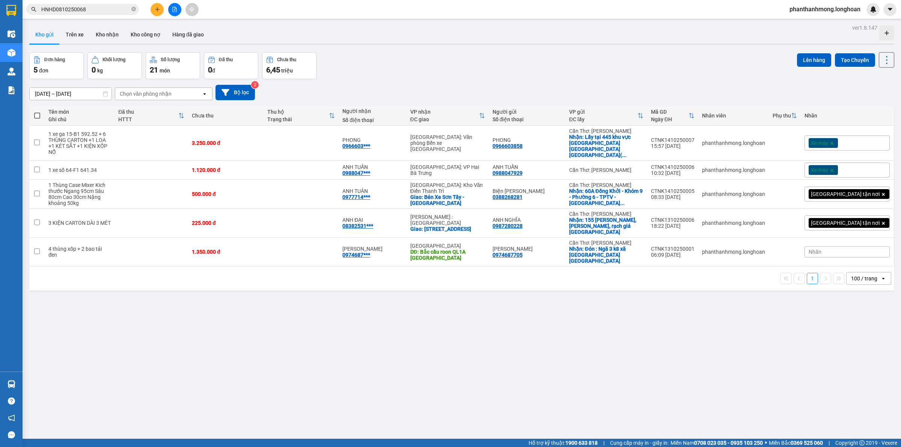
click at [6, 8] on img at bounding box center [11, 10] width 10 height 11
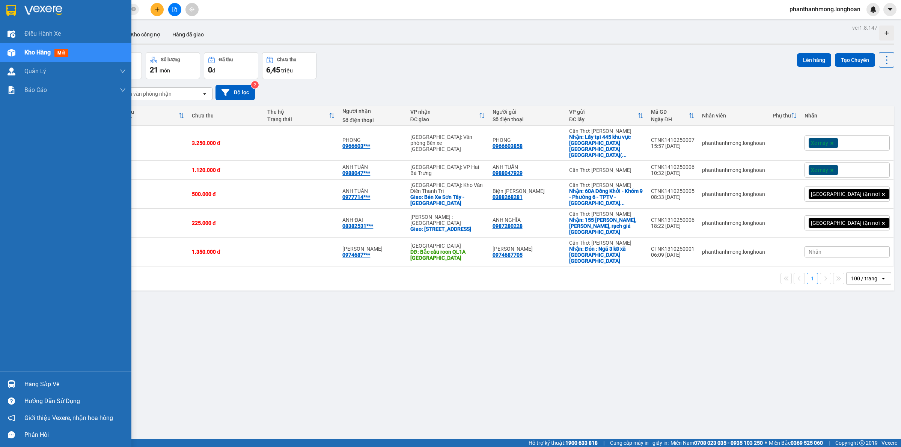
click at [4, 14] on div at bounding box center [65, 12] width 131 height 24
click at [4, 12] on div at bounding box center [65, 12] width 131 height 24
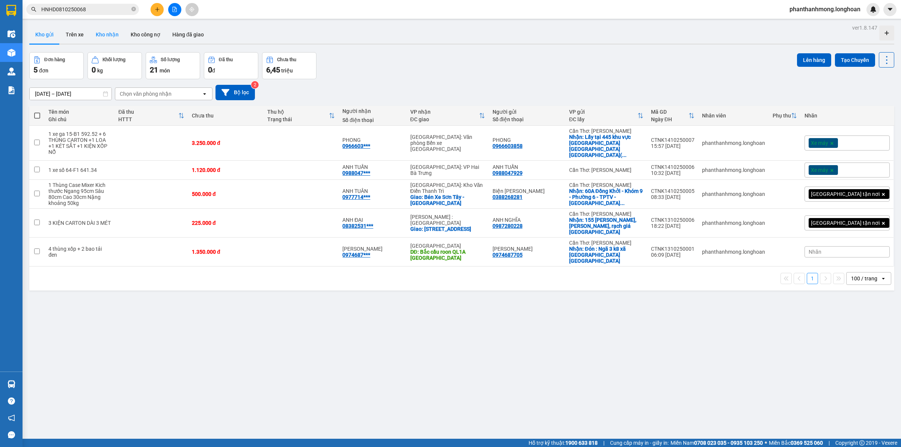
click at [117, 41] on button "Kho nhận" at bounding box center [107, 35] width 35 height 18
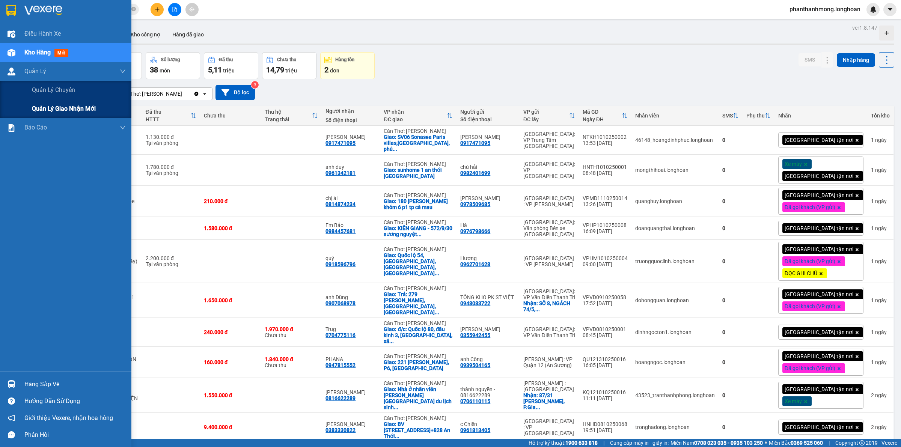
click at [59, 107] on span "Quản lý giao nhận mới" at bounding box center [64, 108] width 64 height 9
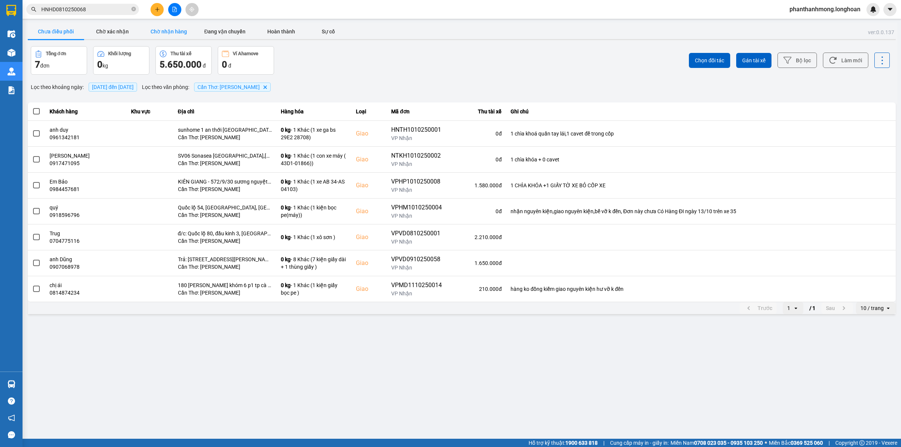
click at [158, 33] on button "Chờ nhận hàng" at bounding box center [168, 31] width 56 height 15
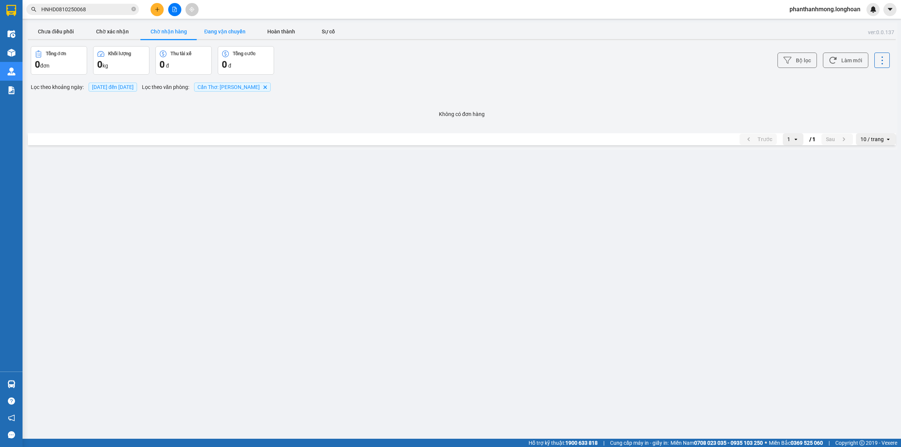
click at [218, 29] on button "Đang vận chuyển" at bounding box center [225, 31] width 56 height 15
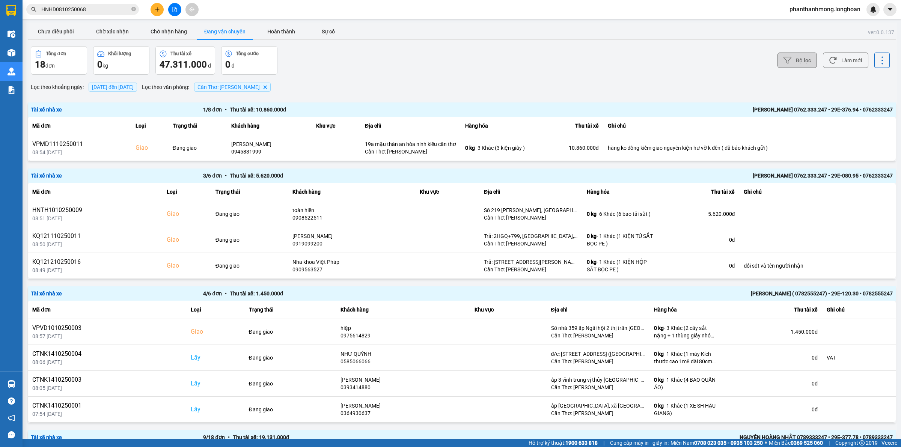
click at [802, 59] on button "Bộ lọc" at bounding box center [796, 60] width 39 height 15
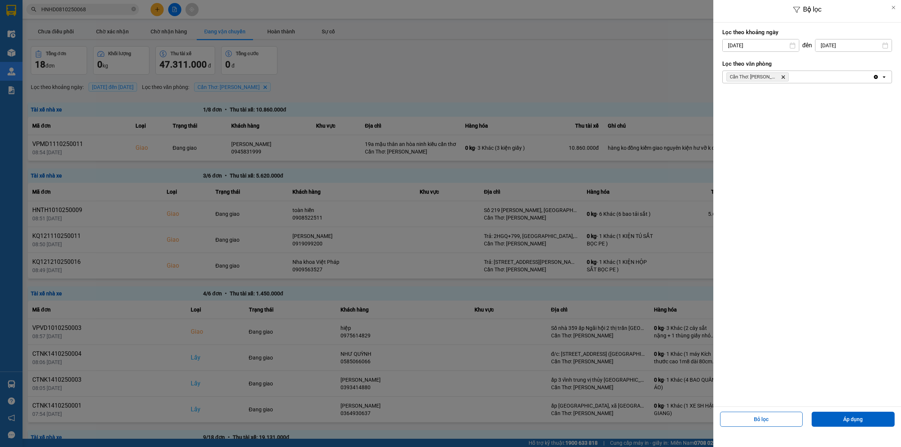
click at [772, 114] on div "9" at bounding box center [771, 116] width 11 height 9
type input "09/10/2025"
click at [828, 414] on button "Áp dụng" at bounding box center [852, 419] width 83 height 15
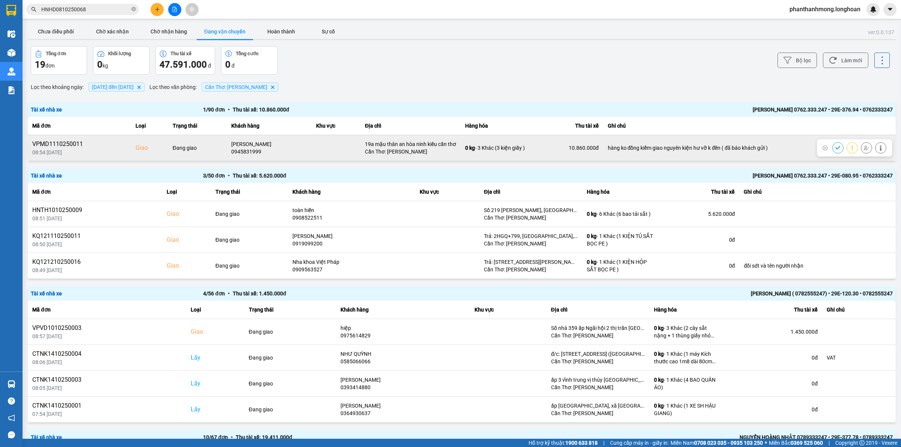
click at [864, 145] on icon at bounding box center [866, 147] width 5 height 5
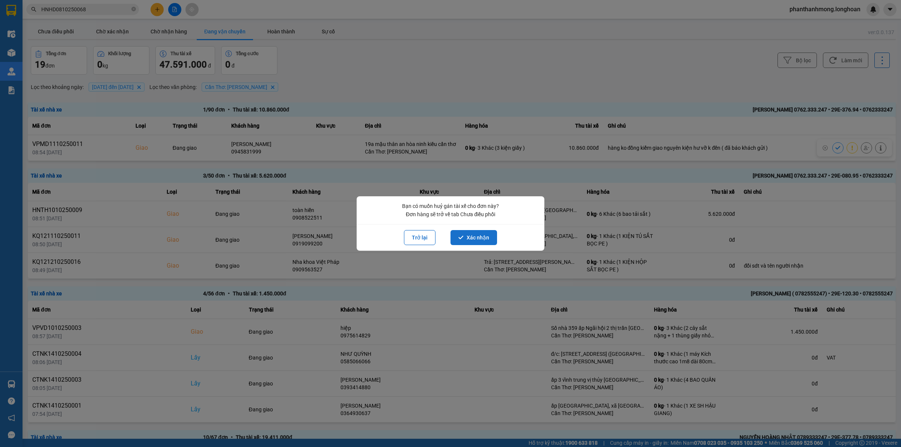
click at [466, 236] on button "Xác nhận" at bounding box center [473, 237] width 47 height 15
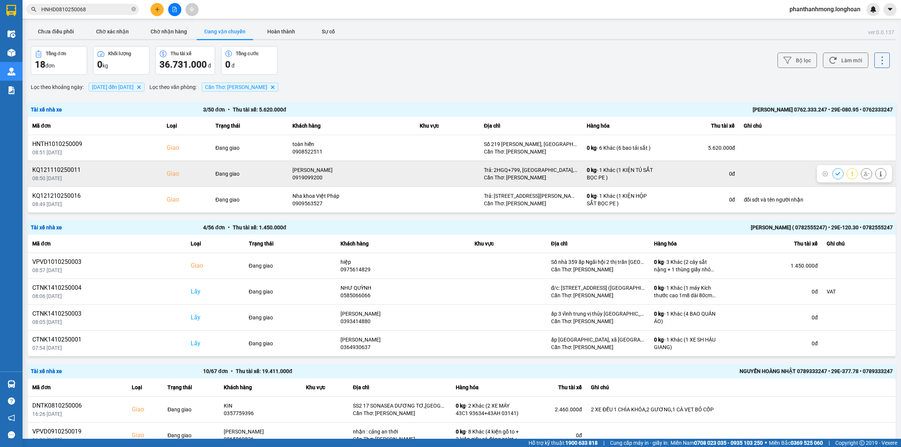
click at [861, 172] on div at bounding box center [866, 173] width 11 height 11
click at [864, 173] on icon at bounding box center [866, 173] width 5 height 5
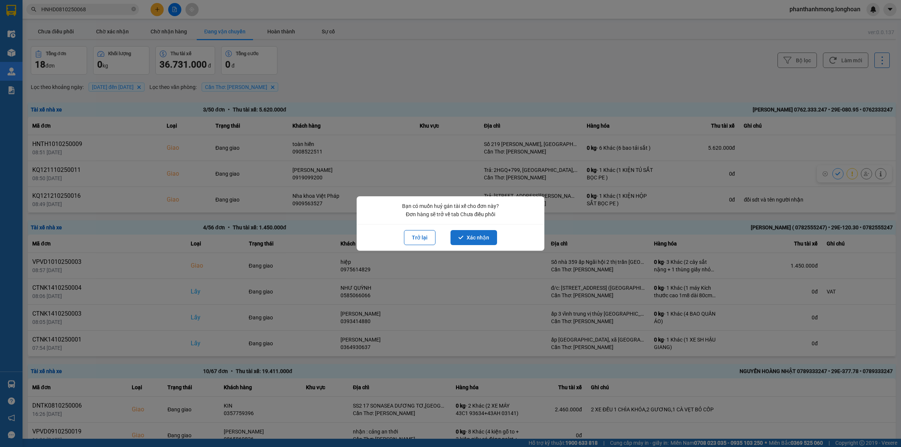
click at [471, 235] on button "Xác nhận" at bounding box center [473, 237] width 47 height 15
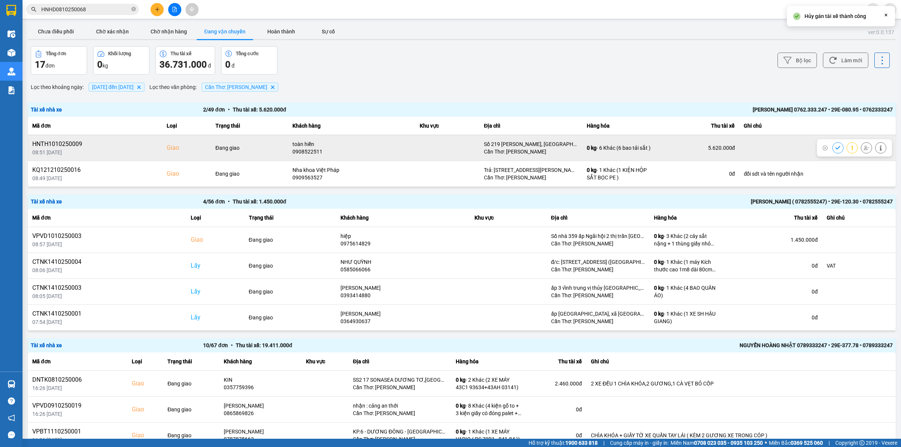
click at [864, 147] on icon at bounding box center [866, 147] width 5 height 5
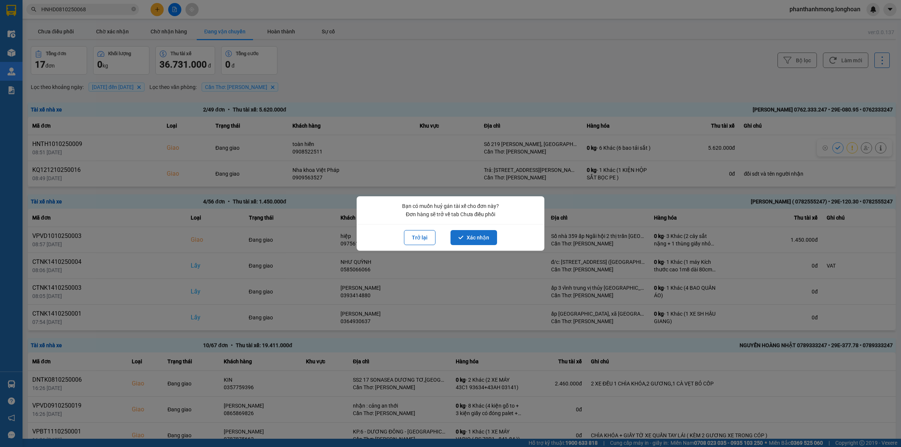
click at [479, 235] on button "Xác nhận" at bounding box center [473, 237] width 47 height 15
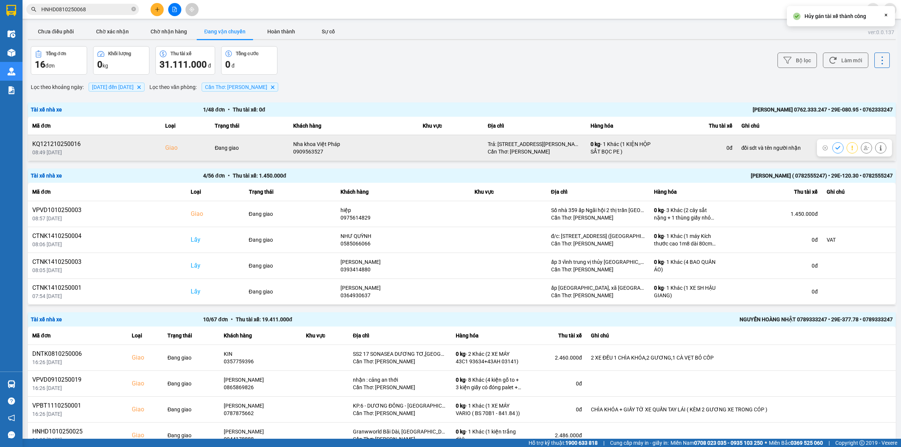
click at [864, 148] on icon at bounding box center [866, 147] width 5 height 5
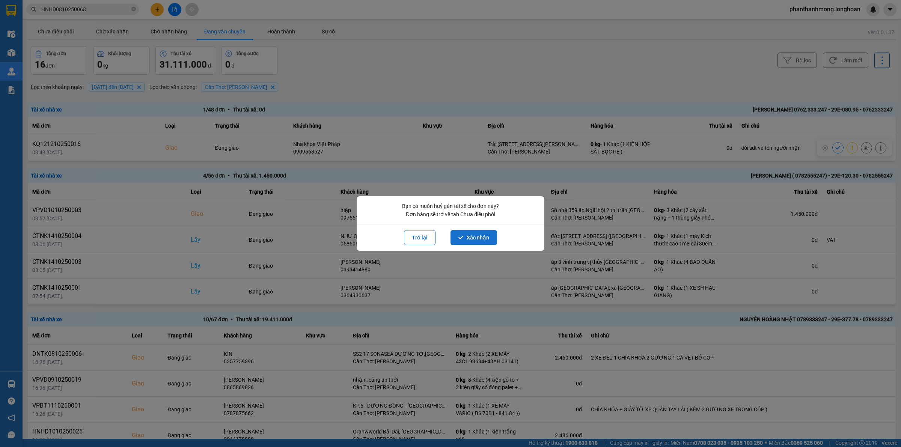
click at [489, 236] on button "Xác nhận" at bounding box center [473, 237] width 47 height 15
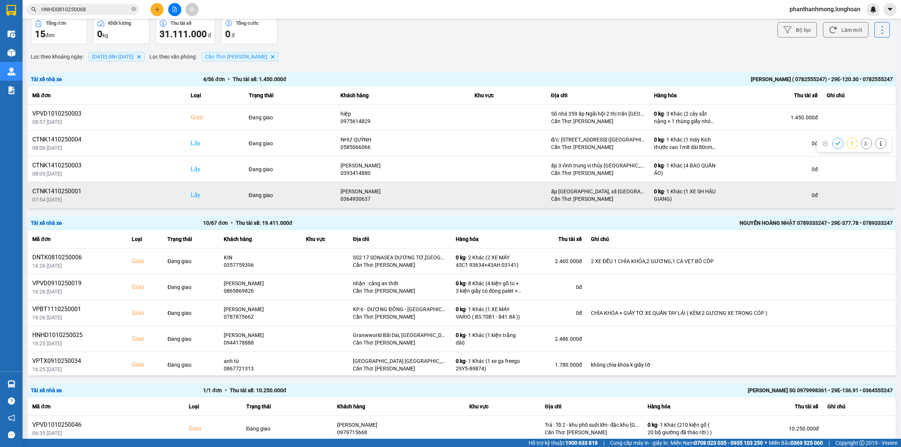
scroll to position [47, 0]
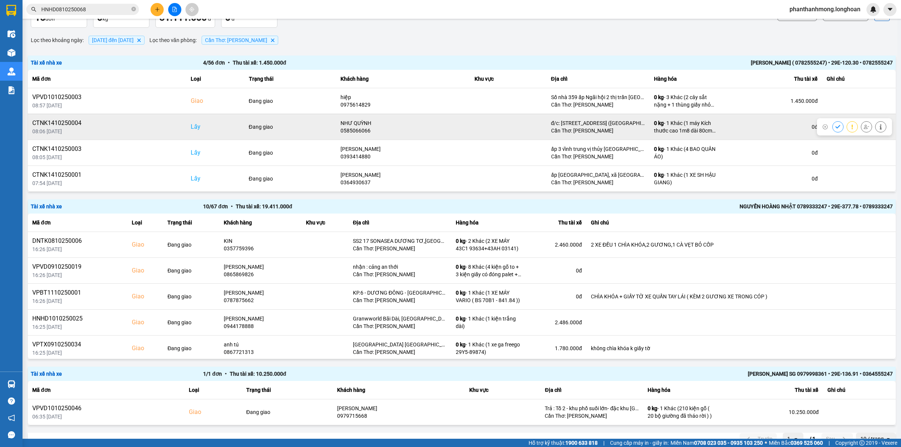
click at [835, 125] on button at bounding box center [837, 126] width 11 height 13
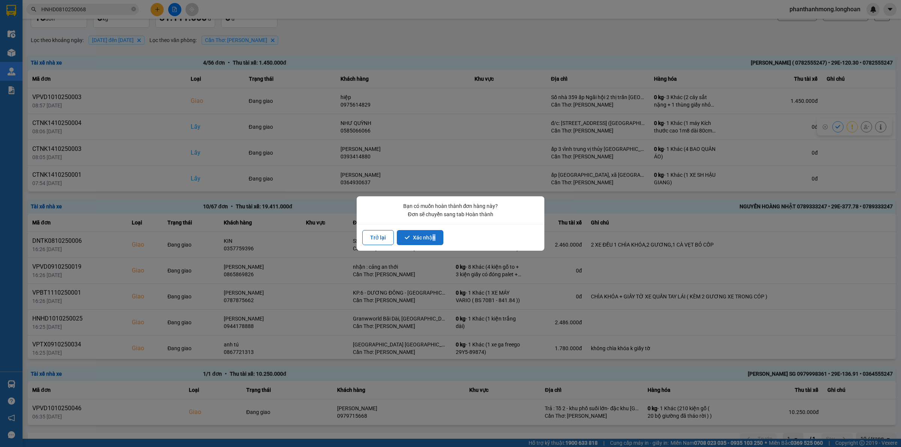
click at [431, 236] on button "Xác nhận" at bounding box center [420, 237] width 47 height 15
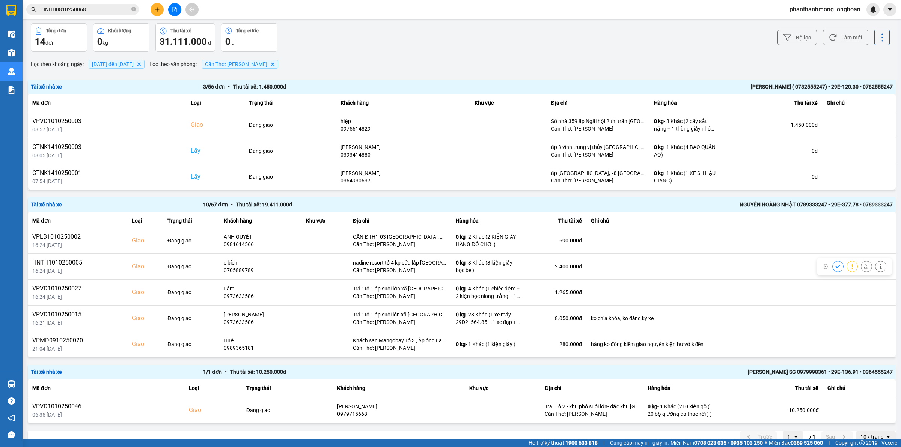
scroll to position [36, 0]
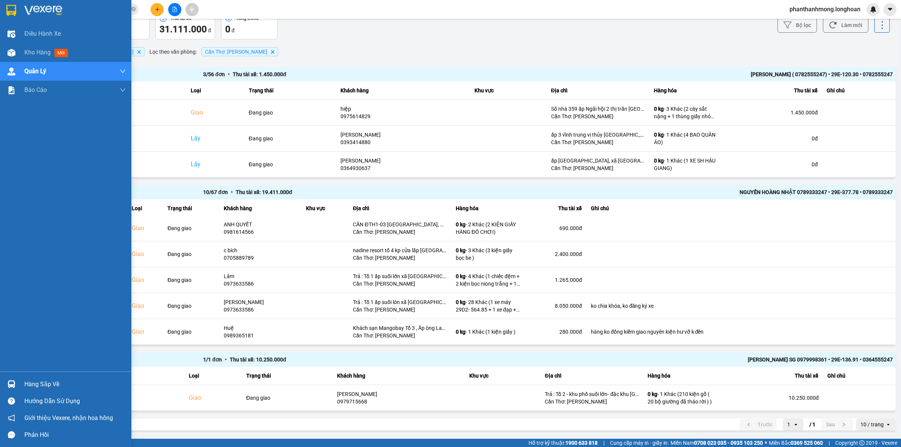
click at [11, 14] on img at bounding box center [11, 10] width 10 height 11
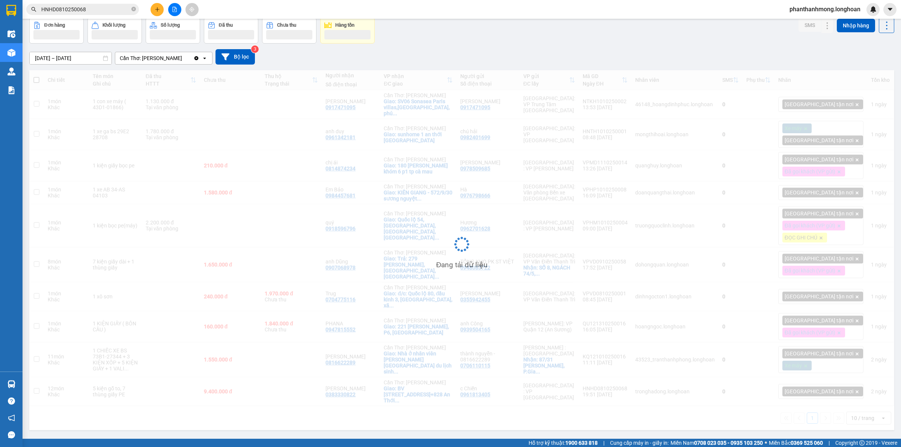
scroll to position [35, 0]
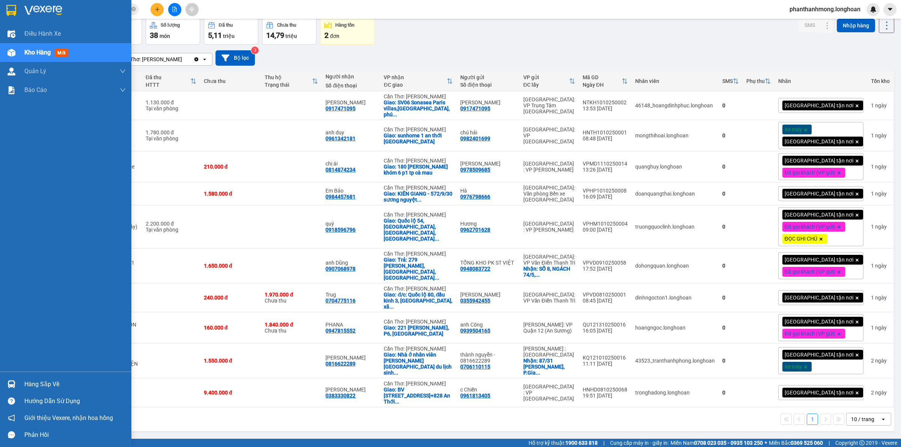
click at [3, 6] on div at bounding box center [65, 12] width 131 height 24
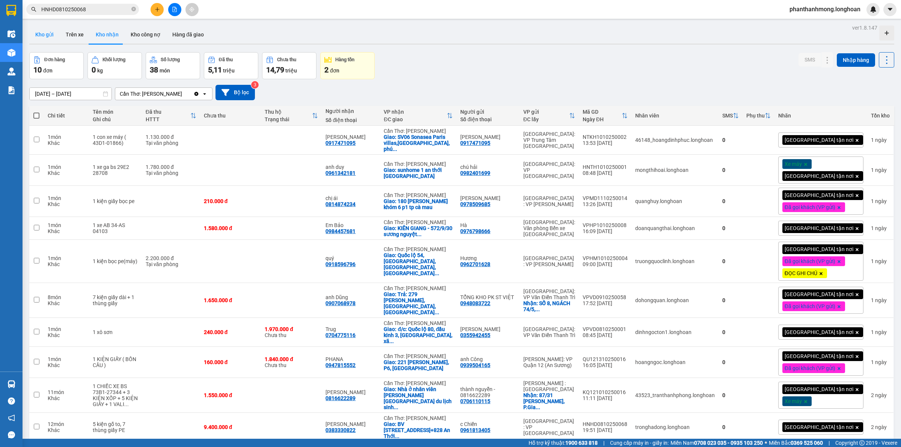
click at [47, 41] on button "Kho gửi" at bounding box center [44, 35] width 30 height 18
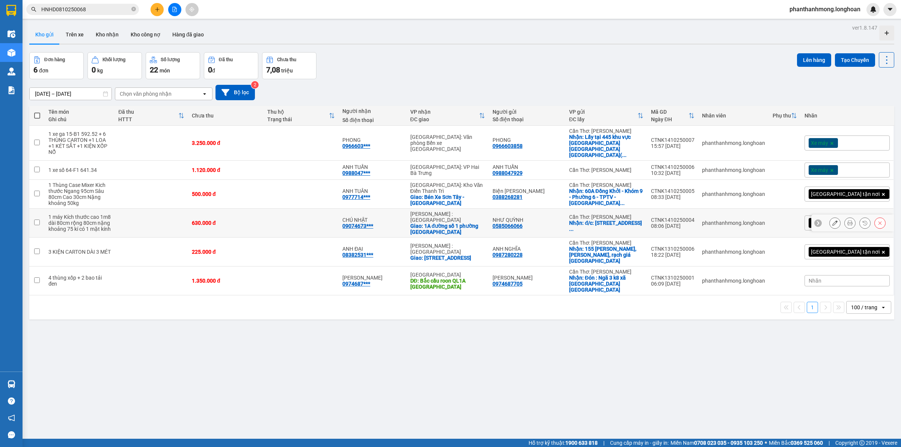
click at [877, 220] on icon at bounding box center [879, 222] width 5 height 5
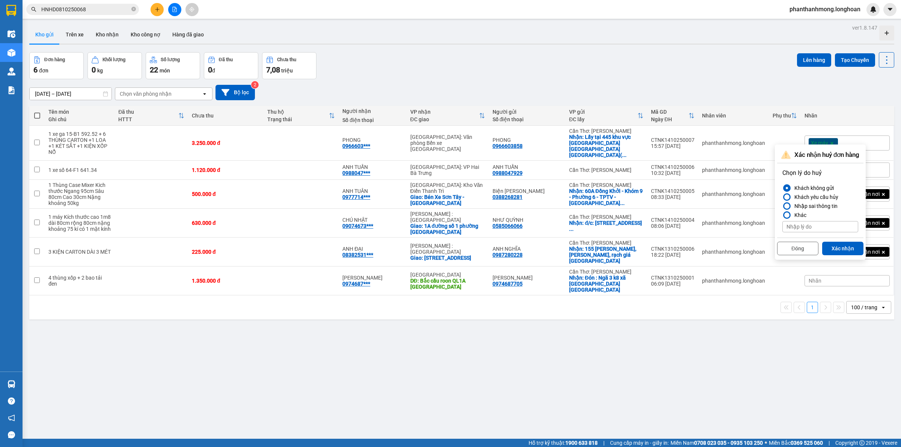
click at [831, 251] on button "Xác nhận" at bounding box center [842, 249] width 41 height 14
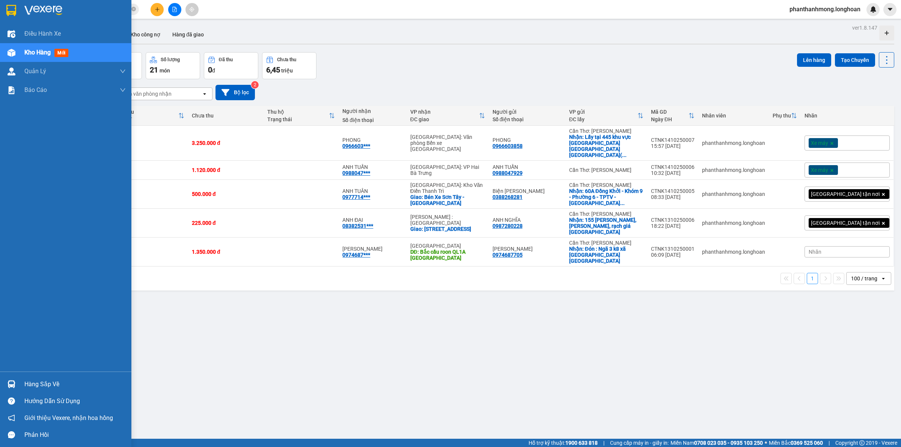
drag, startPoint x: 11, startPoint y: 8, endPoint x: 229, endPoint y: 4, distance: 218.8
click at [11, 8] on img at bounding box center [11, 10] width 10 height 11
click at [8, 8] on img at bounding box center [11, 10] width 10 height 11
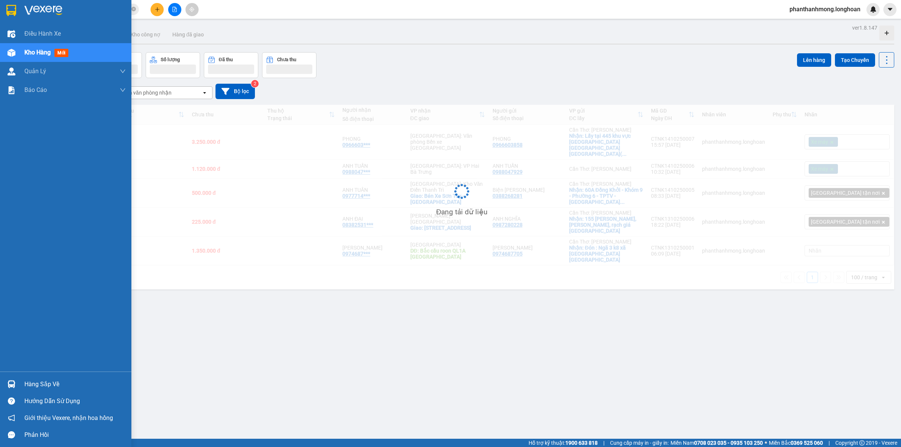
click at [39, 376] on div "Hàng sắp về" at bounding box center [65, 384] width 131 height 17
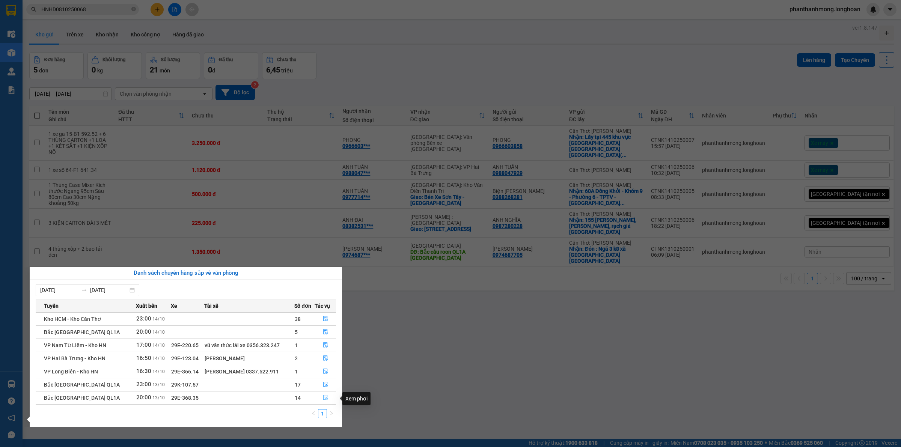
click at [324, 400] on icon "file-done" at bounding box center [325, 397] width 5 height 5
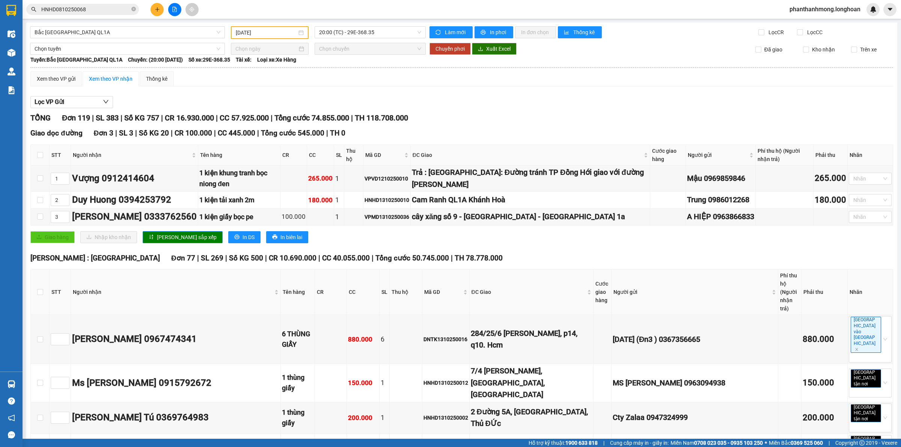
type input "[DATE]"
click at [351, 38] on span "20:00 (TC) - 29E-368.35" at bounding box center [370, 32] width 102 height 11
click at [361, 71] on div "23:00 (TC) - 29K-107.57" at bounding box center [346, 71] width 59 height 8
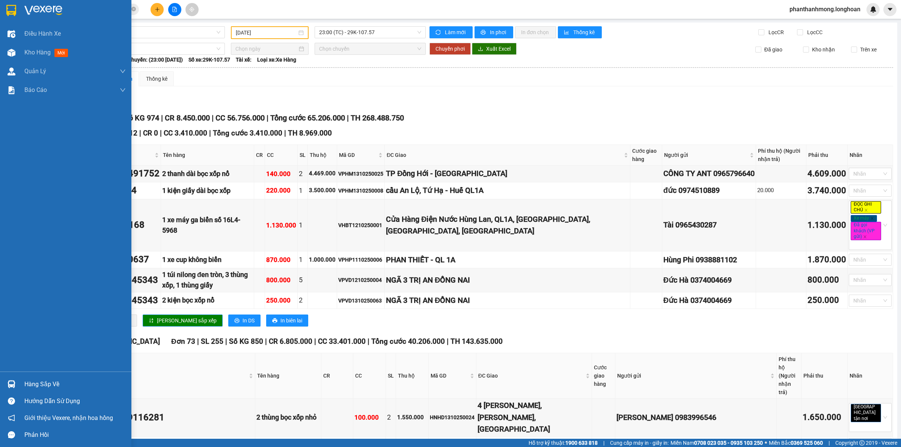
click at [8, 9] on img at bounding box center [11, 10] width 10 height 11
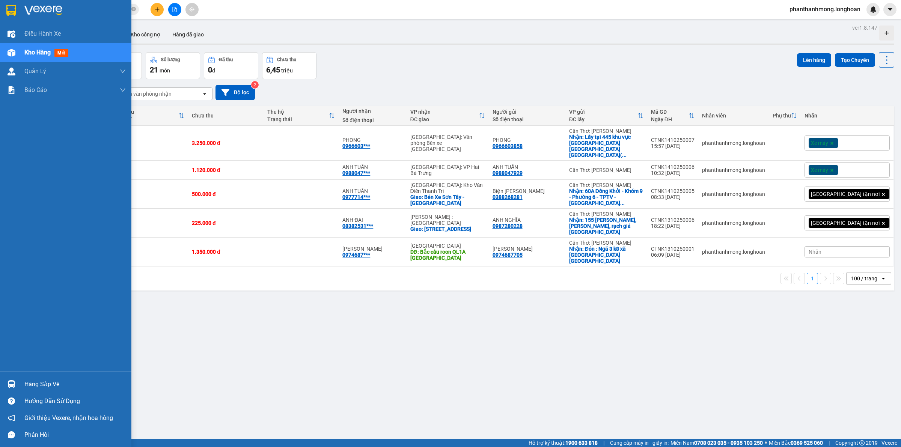
click at [0, 6] on div at bounding box center [65, 12] width 131 height 24
click at [8, 4] on div at bounding box center [11, 10] width 13 height 13
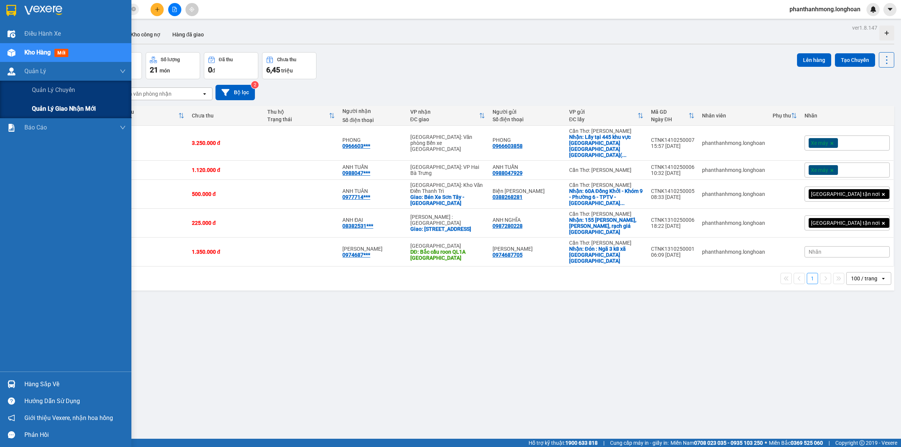
click at [80, 110] on span "Quản lý giao nhận mới" at bounding box center [64, 108] width 64 height 9
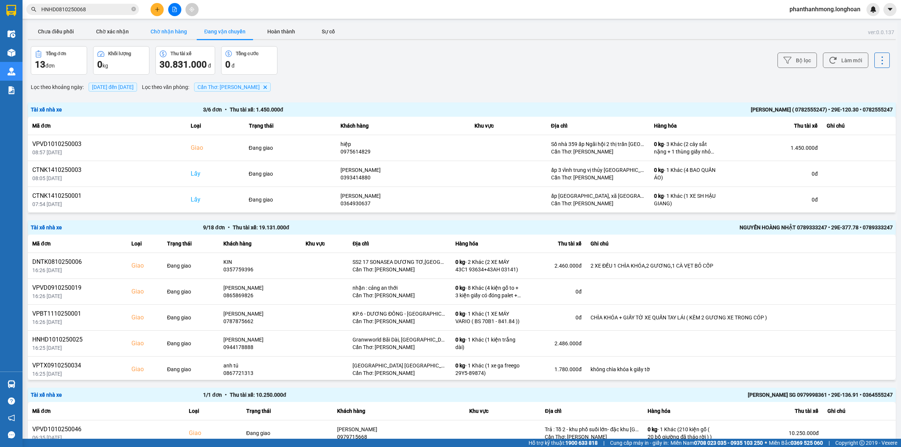
click at [176, 29] on button "Chờ nhận hàng" at bounding box center [168, 31] width 56 height 15
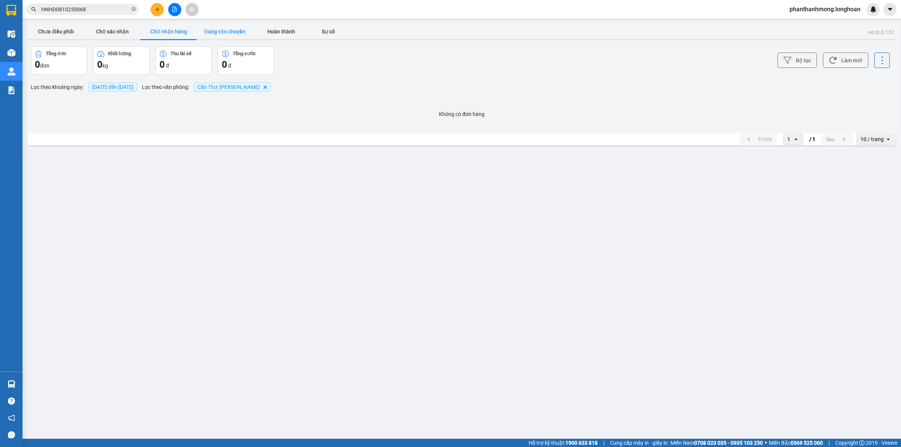
click at [207, 34] on button "Đang vận chuyển" at bounding box center [225, 31] width 56 height 15
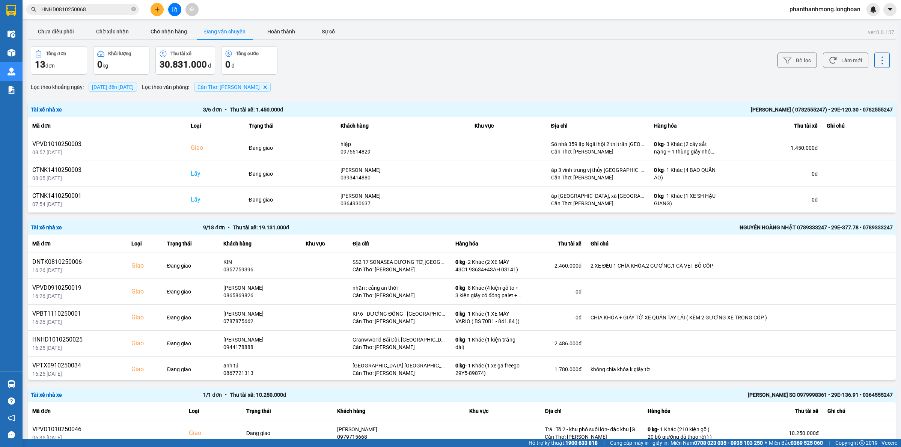
scroll to position [36, 0]
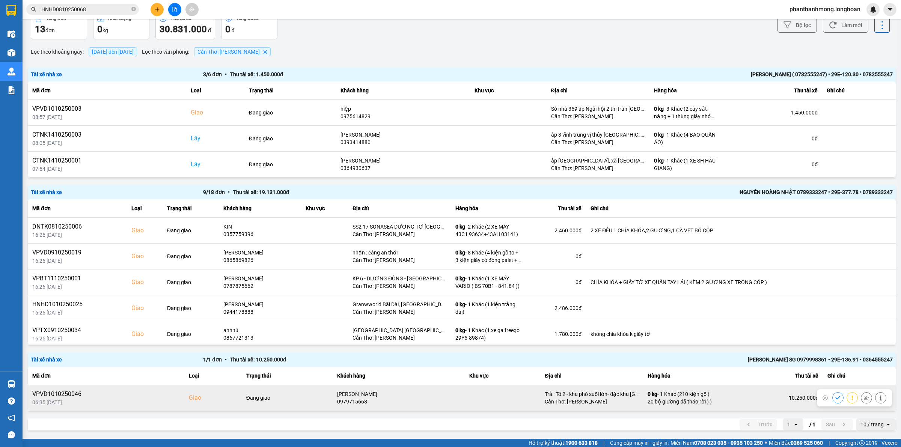
click at [366, 401] on div "0979715668" at bounding box center [398, 402] width 123 height 8
click at [366, 393] on div "[PERSON_NAME]" at bounding box center [398, 394] width 123 height 8
click at [363, 400] on div "0979715668" at bounding box center [398, 402] width 123 height 8
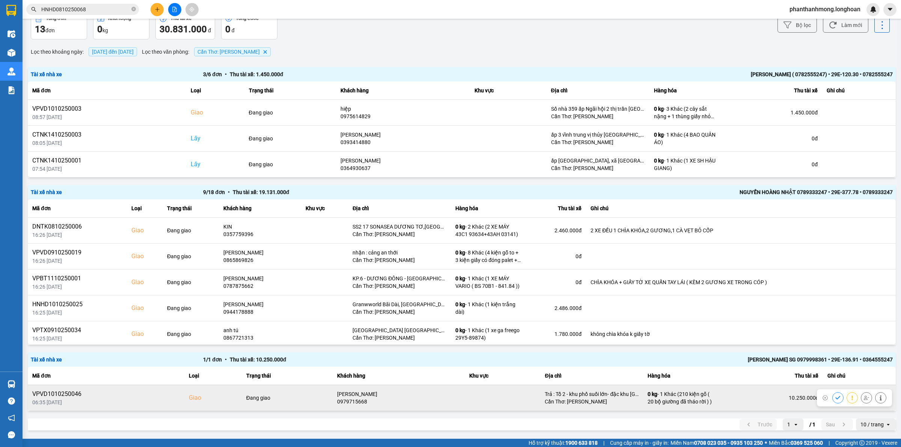
click at [363, 402] on div "0979715668" at bounding box center [398, 402] width 123 height 8
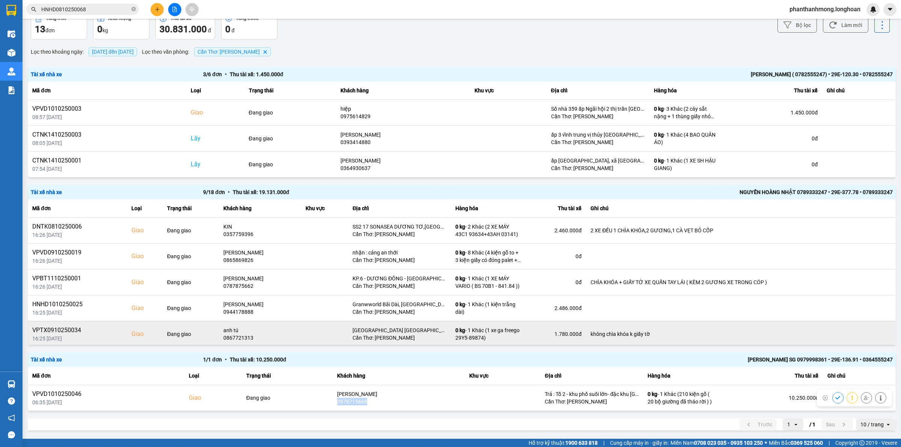
copy div "0979715668"
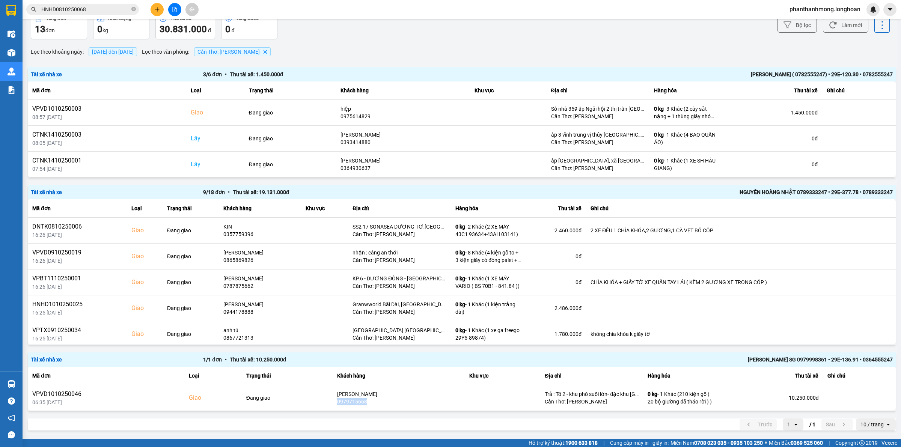
click at [56, 5] on input "HNHD0810250068" at bounding box center [85, 9] width 89 height 8
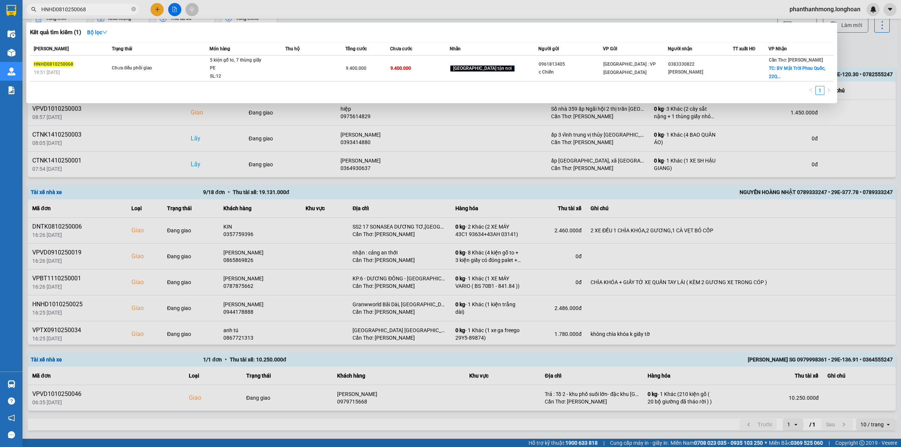
click at [56, 5] on input "HNHD0810250068" at bounding box center [85, 9] width 89 height 8
paste input "09797156"
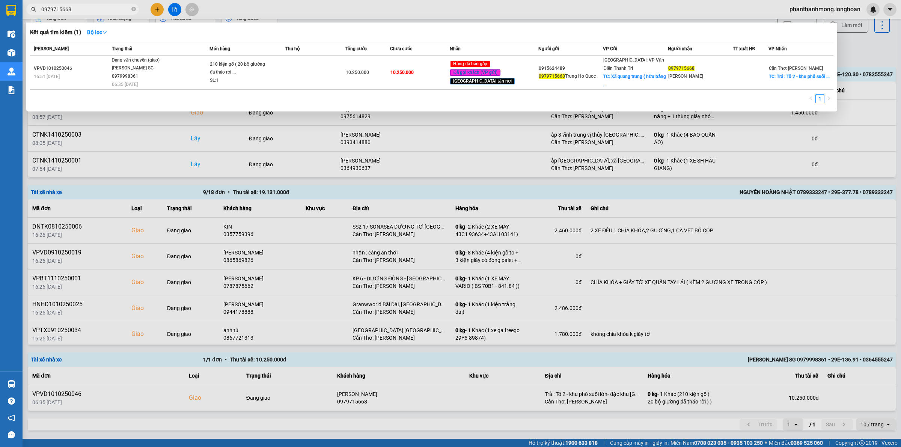
type input "0979715668"
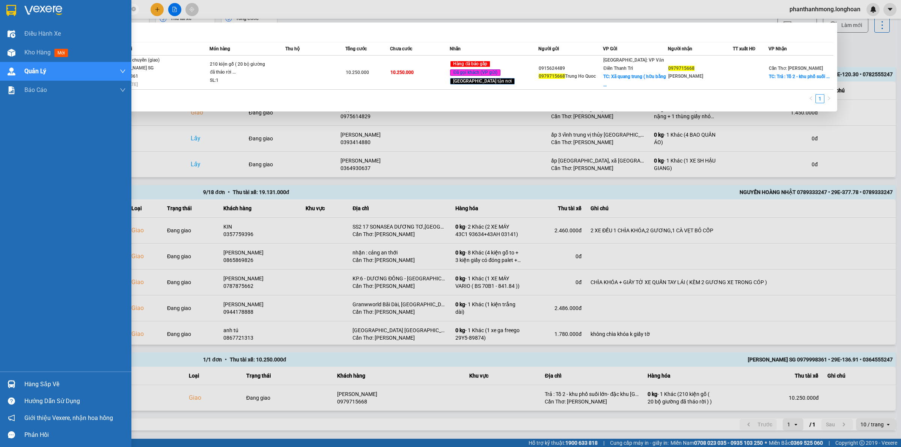
click at [14, 4] on div at bounding box center [11, 10] width 13 height 13
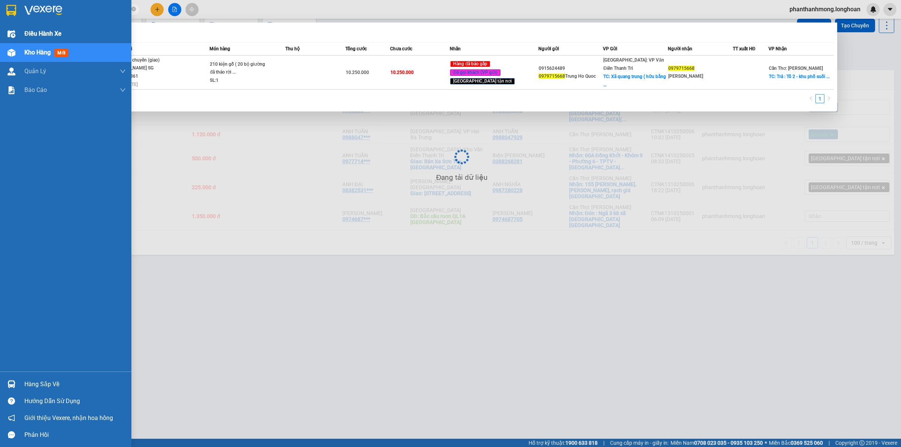
scroll to position [35, 0]
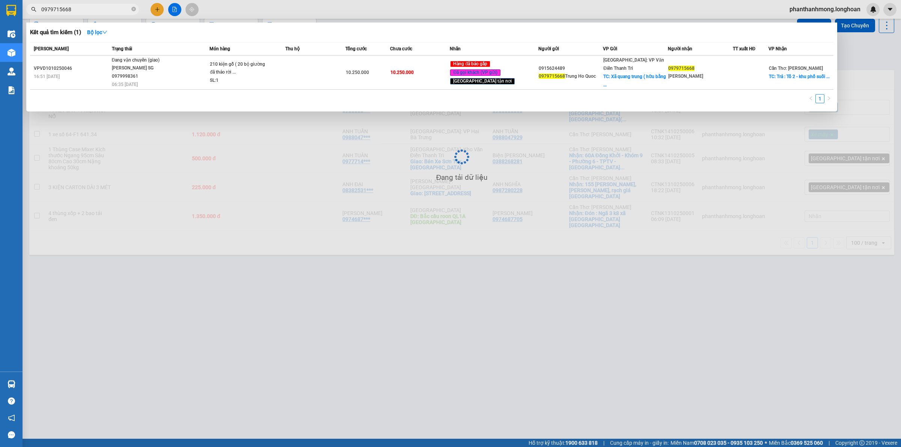
click at [243, 160] on div at bounding box center [450, 223] width 901 height 447
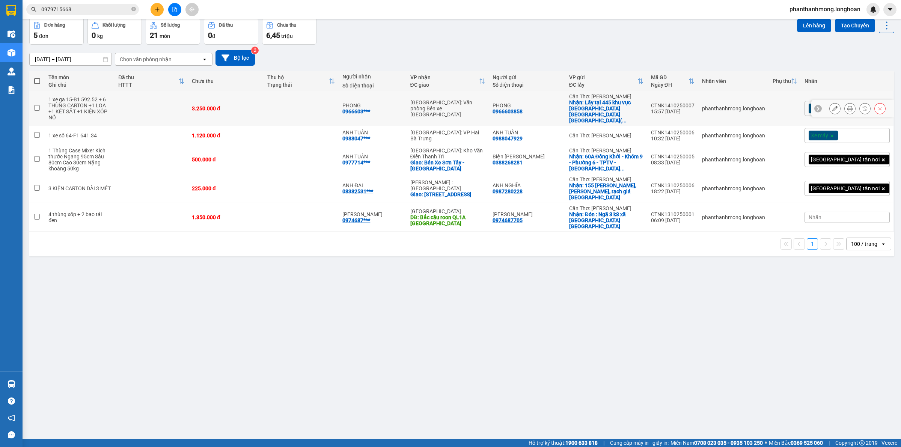
click at [847, 106] on icon at bounding box center [849, 108] width 5 height 5
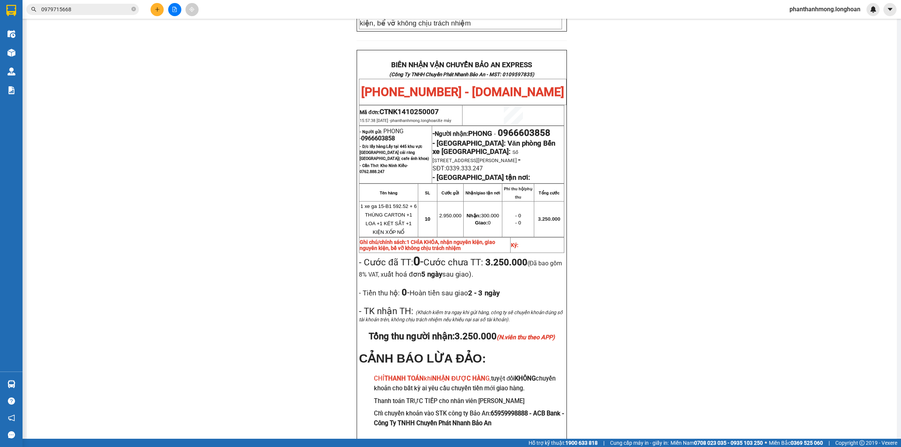
scroll to position [357, 0]
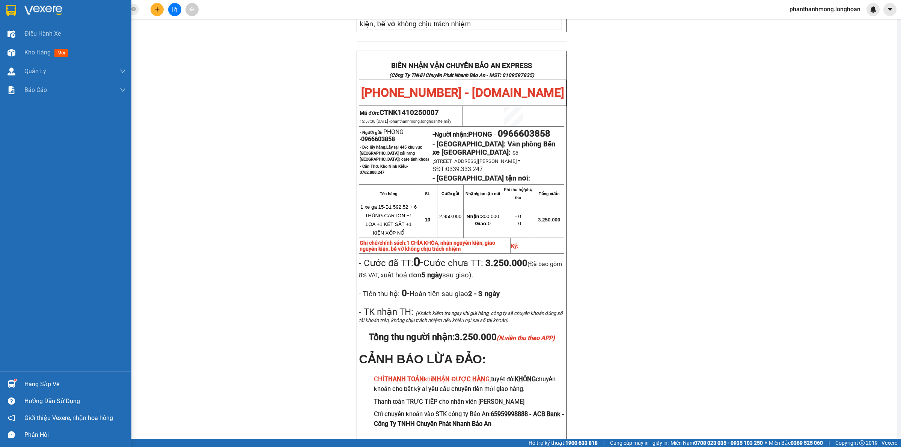
click at [10, 11] on img at bounding box center [11, 10] width 10 height 11
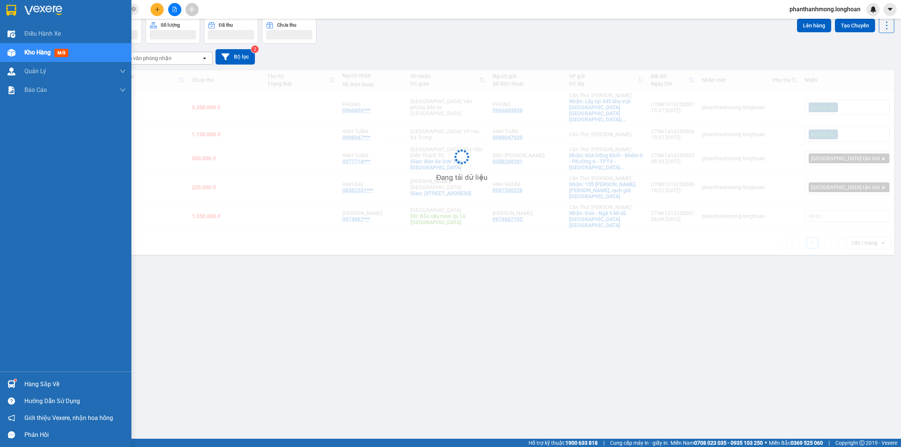
scroll to position [35, 0]
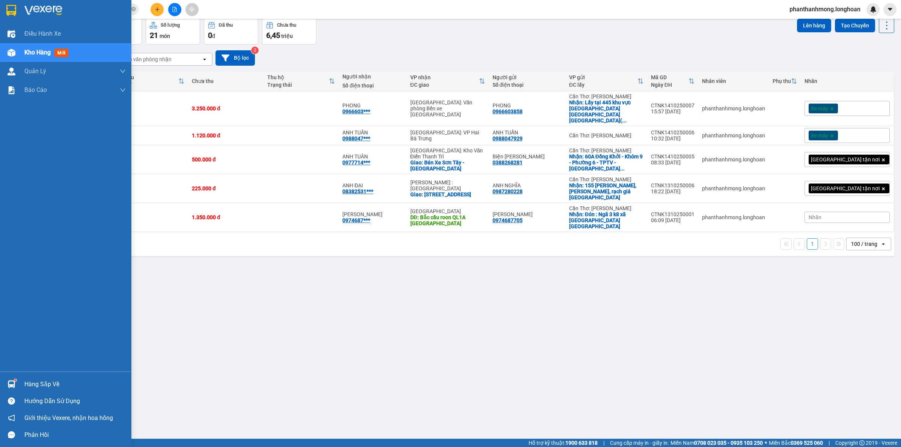
click at [14, 16] on div at bounding box center [11, 10] width 13 height 13
click at [2, 7] on div at bounding box center [65, 12] width 131 height 24
drag, startPoint x: 10, startPoint y: 5, endPoint x: 363, endPoint y: 439, distance: 559.7
click at [10, 5] on img at bounding box center [11, 10] width 10 height 11
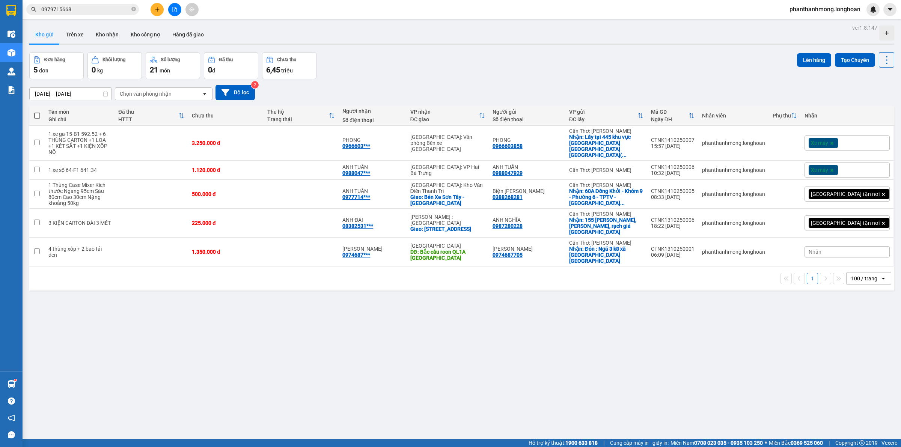
scroll to position [35, 0]
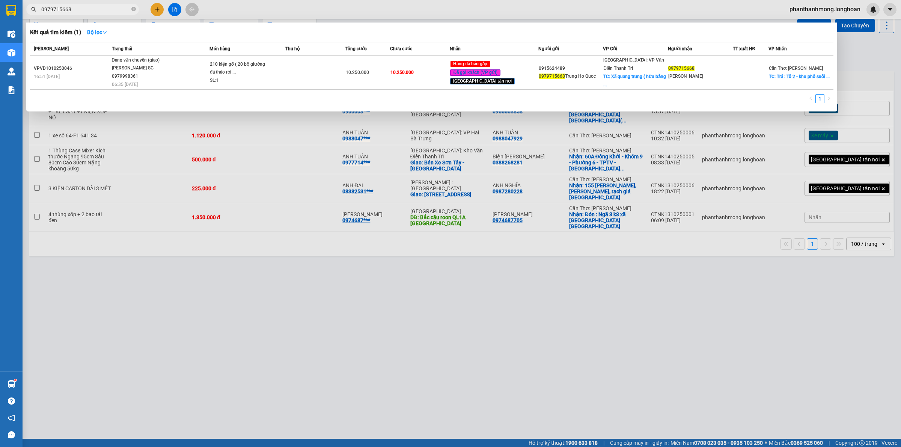
click at [75, 12] on input "0979715668" at bounding box center [85, 9] width 89 height 8
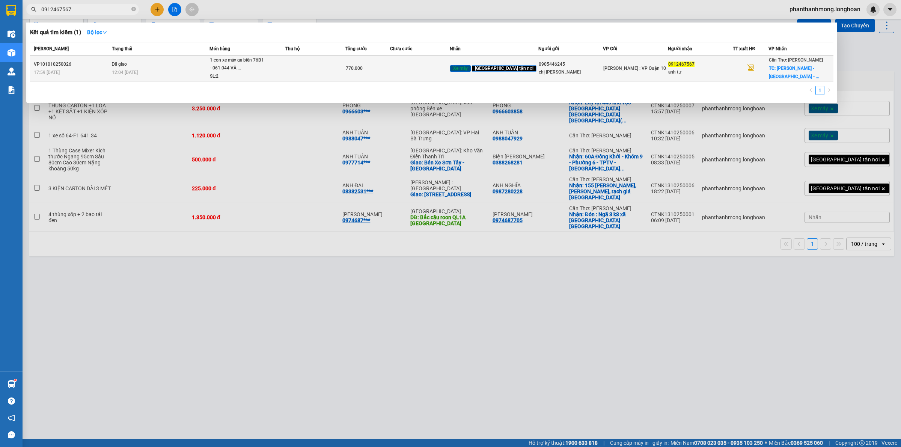
type input "0912467567"
click at [336, 64] on td at bounding box center [315, 69] width 60 height 26
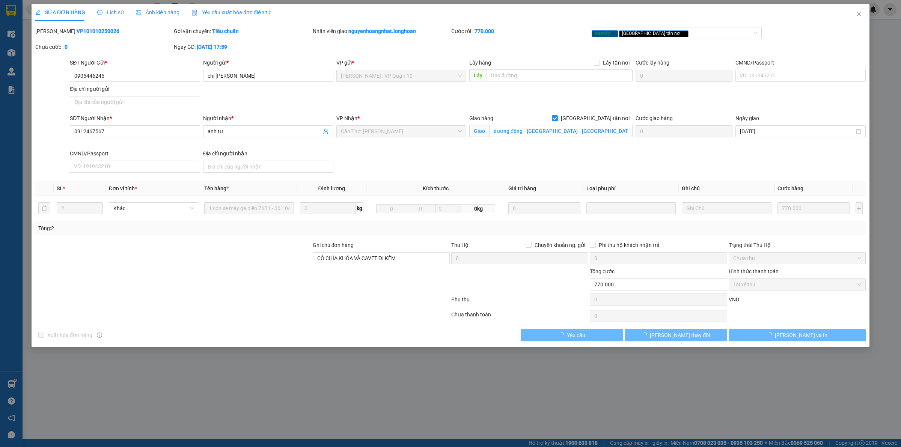
type input "0905446245"
type input "chị thanh"
type input "0912467567"
type input "anh tư"
checkbox input "true"
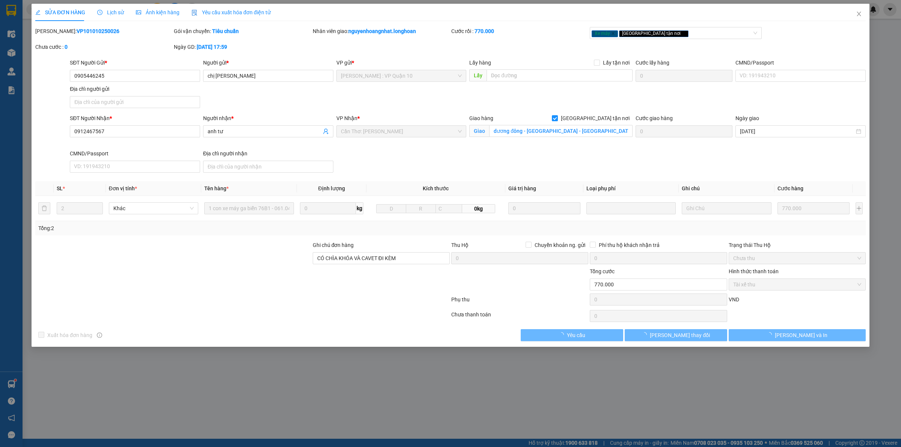
type input "dương đông - kiên giang - phú quốc"
type input "CÓ CHÌA KHÓA VÀ CAVET ĐI KÈM"
type input "0"
type input "770.000"
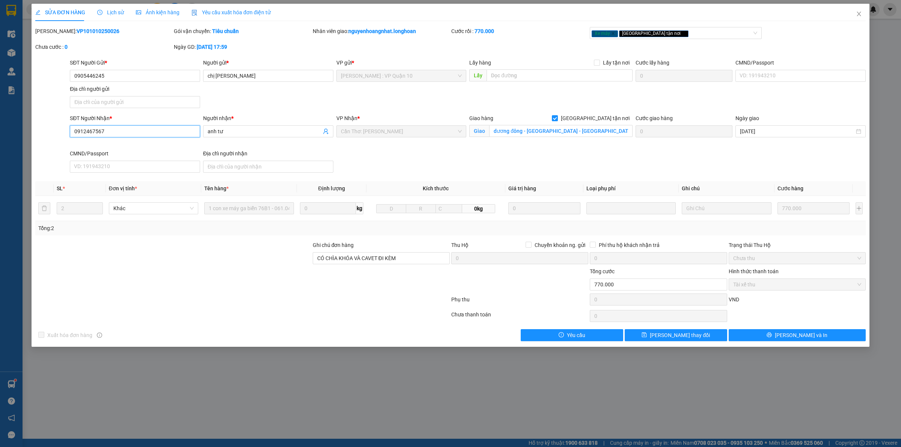
click at [145, 128] on input "0912467567" at bounding box center [135, 131] width 130 height 12
click at [153, 75] on input "0905446245" at bounding box center [135, 76] width 130 height 12
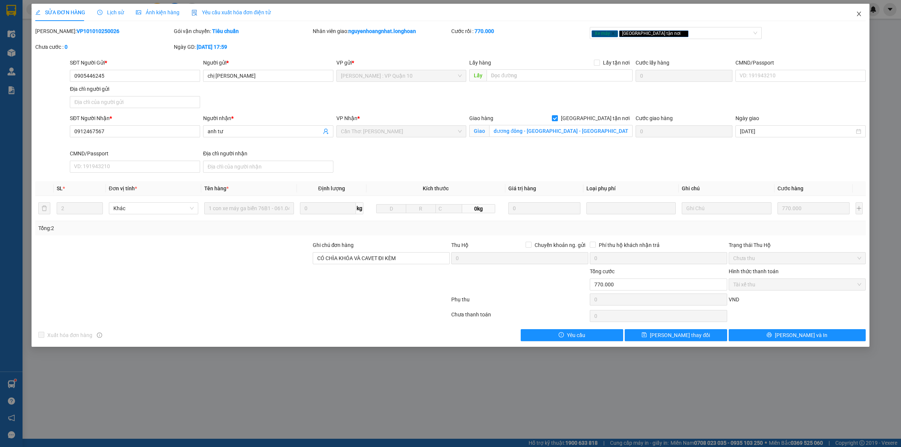
click at [868, 15] on span "Close" at bounding box center [858, 14] width 21 height 21
click at [854, 15] on div "phanthanhmong.longhoan" at bounding box center [831, 9] width 96 height 13
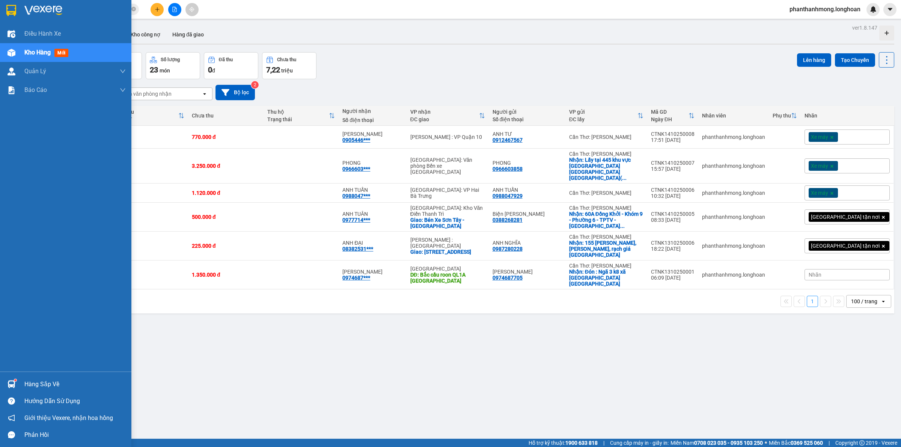
click at [10, 8] on img at bounding box center [11, 10] width 10 height 11
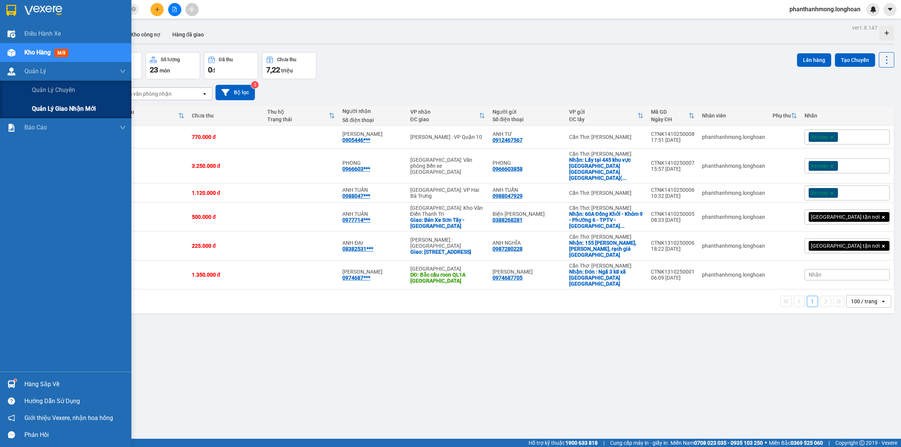
click at [56, 111] on span "Quản lý giao nhận mới" at bounding box center [64, 108] width 64 height 9
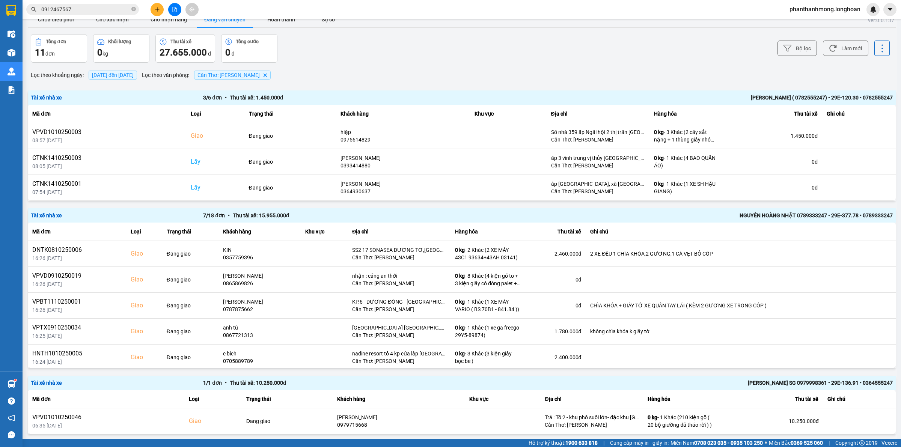
scroll to position [10, 0]
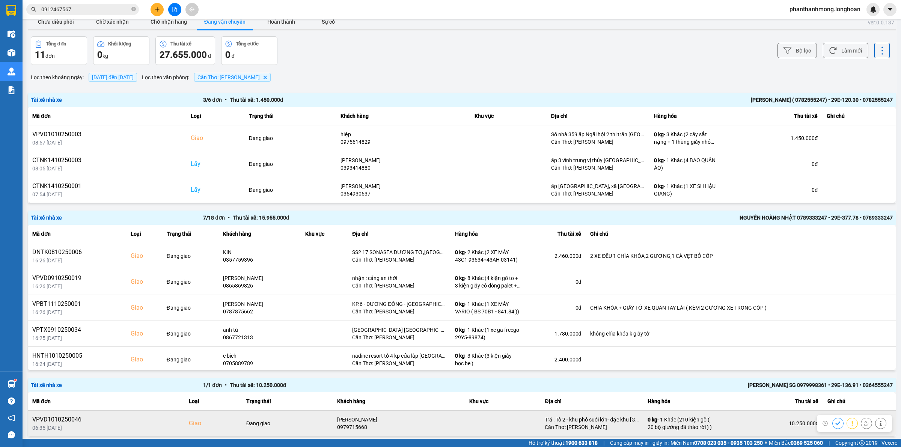
click at [46, 420] on div "VPVD1010250046" at bounding box center [105, 419] width 147 height 9
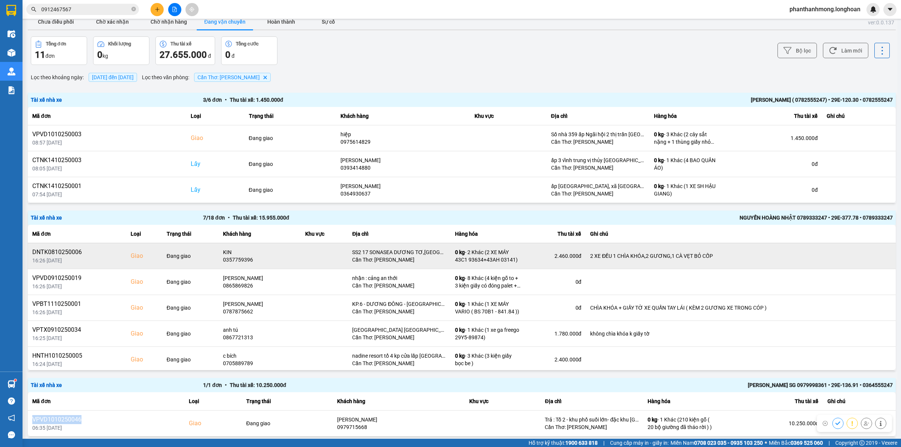
copy div "VPVD1010250046"
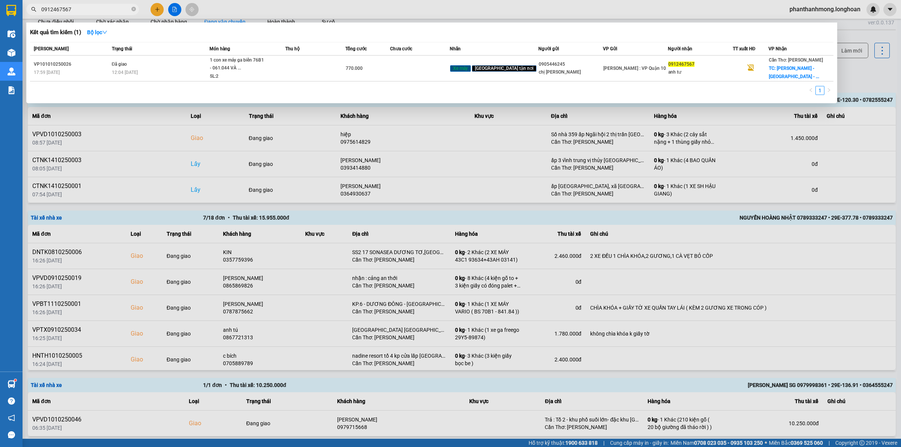
click at [65, 4] on span "0912467567" at bounding box center [82, 9] width 113 height 11
click at [57, 12] on input "0912467567" at bounding box center [85, 9] width 89 height 8
paste input "VPVD1010250046"
click at [57, 12] on input "0912467567" at bounding box center [85, 9] width 89 height 8
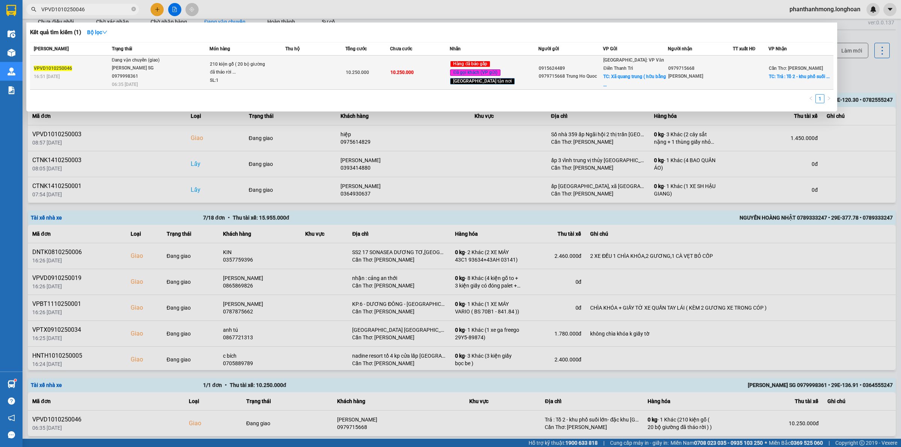
type input "VPVD1010250046"
click at [282, 72] on span "210 kiện gỗ ( 20 bộ giường đã tháo rời ... SL: 1" at bounding box center [247, 72] width 75 height 24
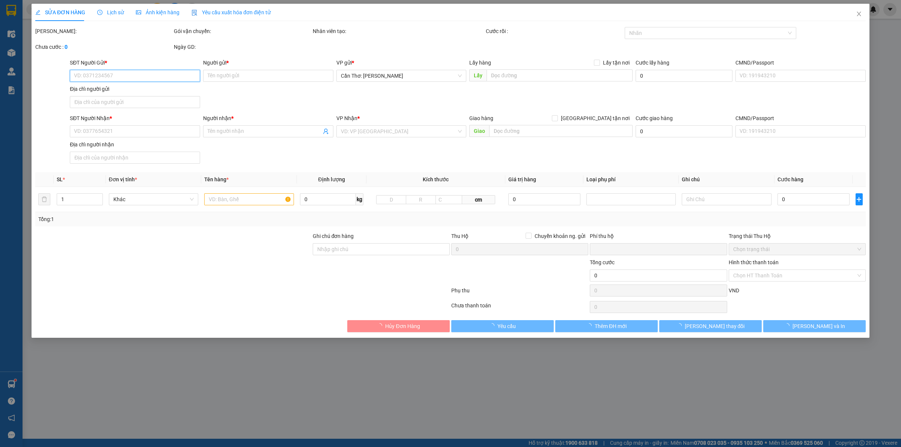
type input "0915624489"
type input "0979715668 Trung Ho Quoc"
checkbox input "true"
type input "Xã [GEOGRAPHIC_DATA] ( hữu bằng cũ [GEOGRAPHIC_DATA] ) [GEOGRAPHIC_DATA]"
type input "0979715668"
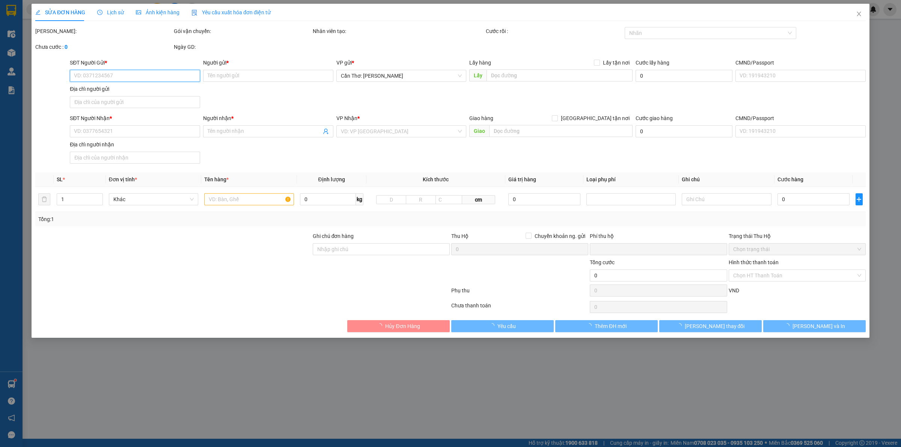
type input "[PERSON_NAME]"
checkbox input "true"
type input "Trả : Tổ 2 - khu phố suối lớn- đặc khu [GEOGRAPHIC_DATA]"
type input "0"
type input "10.250.000"
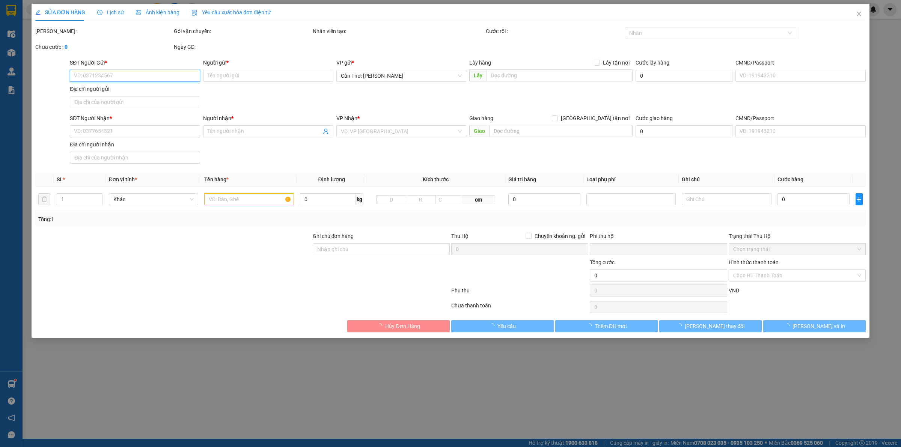
type input "10.250.000"
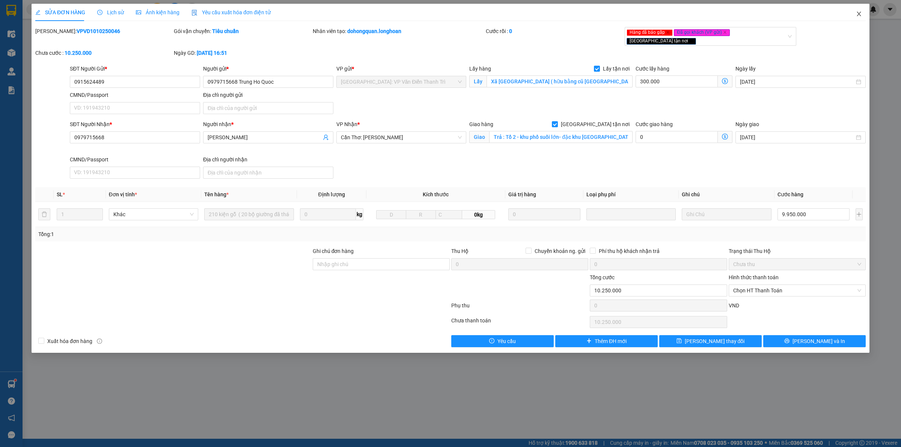
click at [856, 11] on icon "close" at bounding box center [859, 14] width 6 height 6
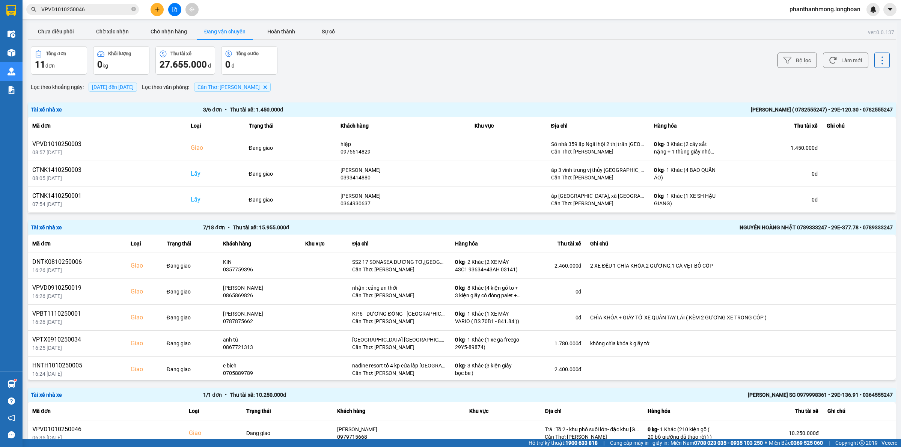
click at [15, 382] on div at bounding box center [11, 384] width 13 height 13
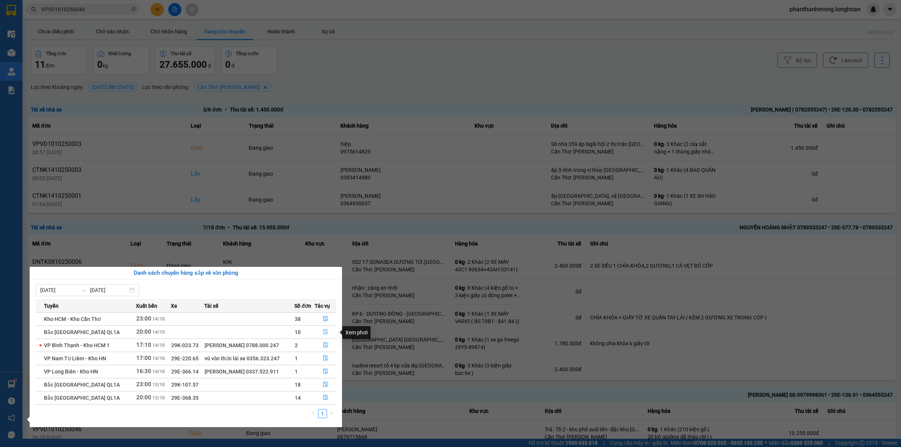
click at [325, 333] on icon "file-done" at bounding box center [325, 331] width 5 height 5
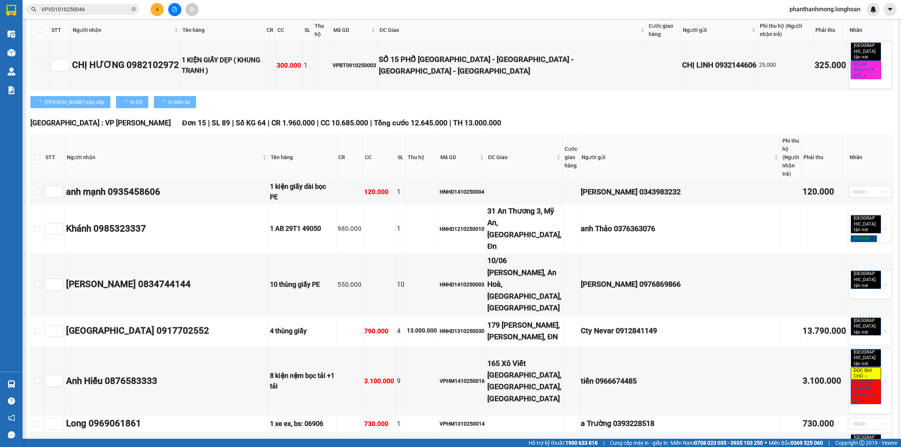
type input "[DATE]"
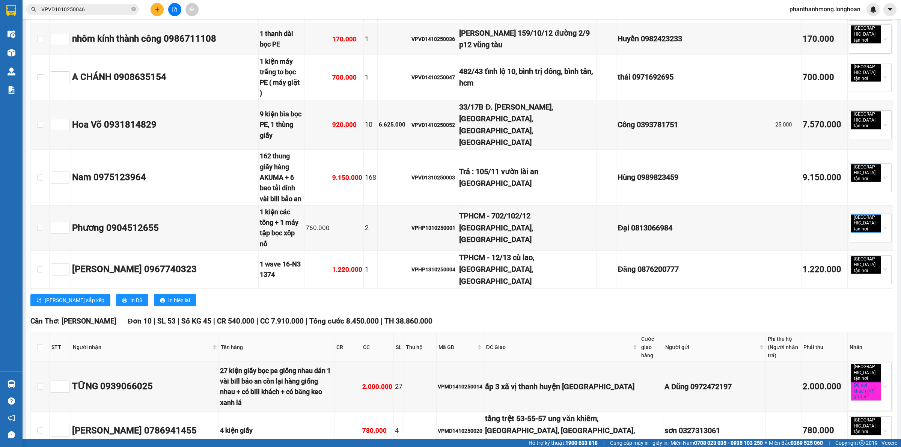
scroll to position [3363, 0]
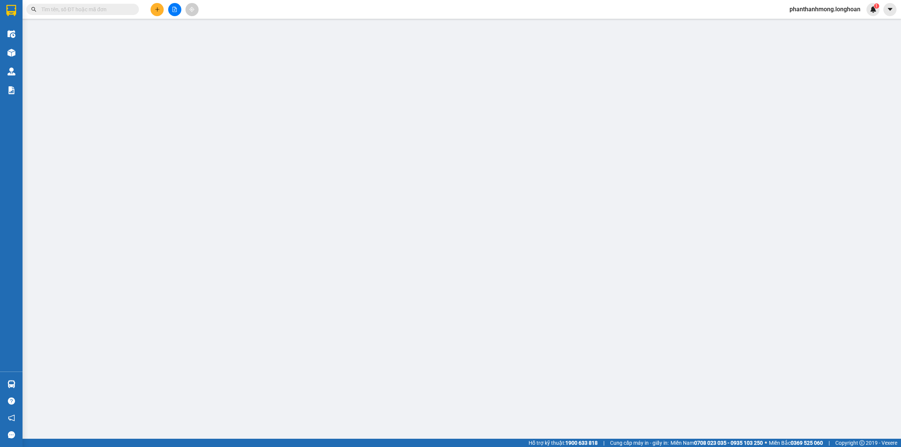
click at [160, 11] on button at bounding box center [156, 9] width 13 height 13
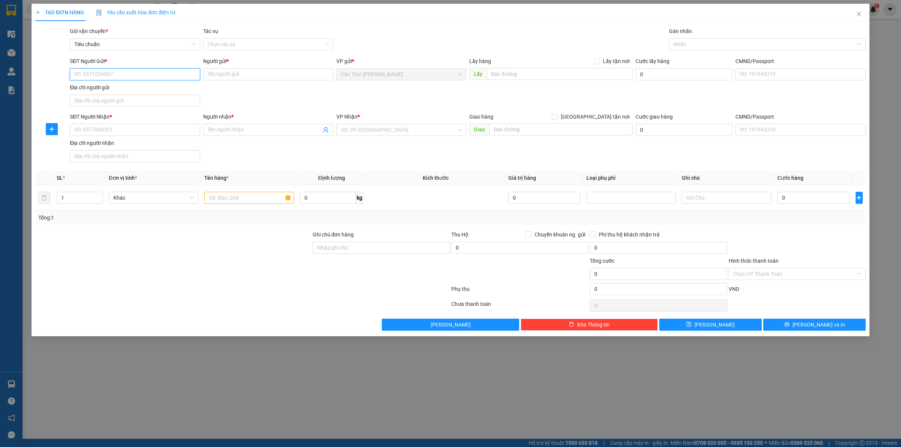
click at [123, 73] on input "SĐT Người Gửi *" at bounding box center [135, 74] width 130 height 12
paste input "0912467567"
type input "0912467567"
click at [240, 69] on input "Người gửi *" at bounding box center [268, 74] width 130 height 12
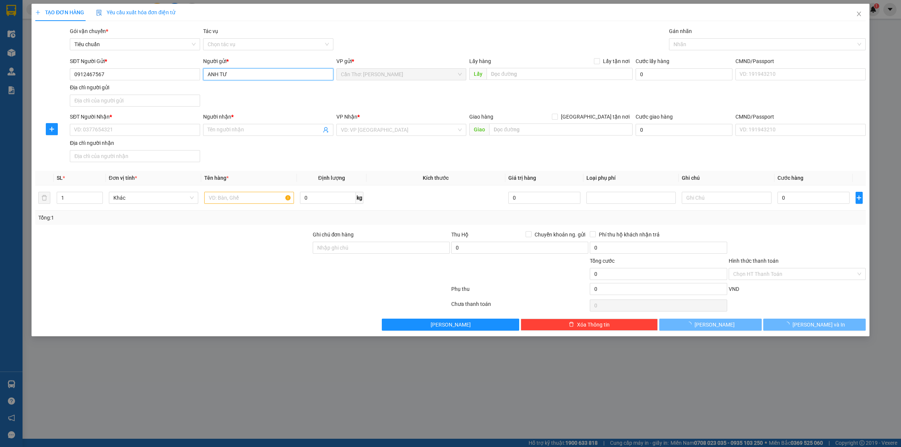
type input "ANH TƯ"
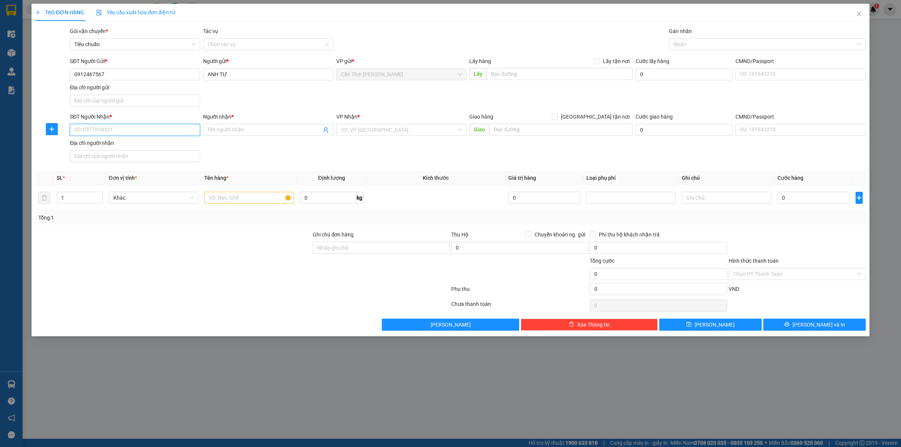
click at [130, 132] on input "SĐT Người Nhận *" at bounding box center [135, 130] width 130 height 12
paste input "0905446245"
type input "0905446245"
click at [217, 119] on div "Người nhận *" at bounding box center [268, 117] width 130 height 8
click at [217, 126] on input "Người nhận *" at bounding box center [265, 130] width 114 height 8
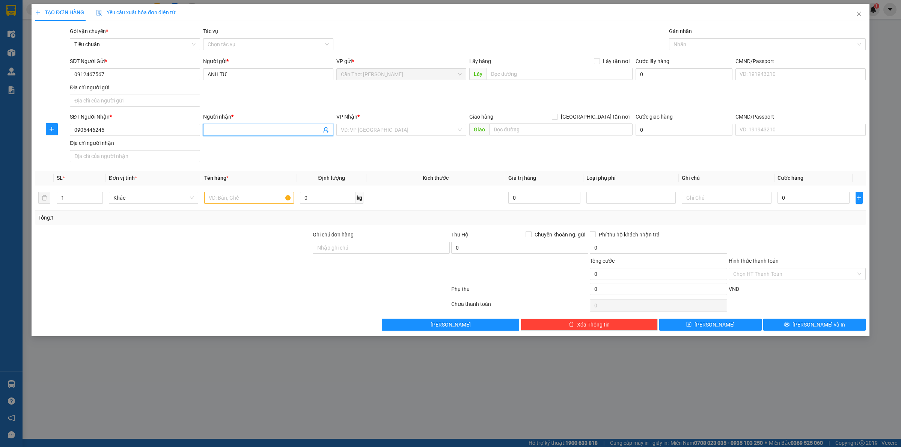
click at [227, 130] on input "Người nhận *" at bounding box center [265, 130] width 114 height 8
type input "CHỊ THANH"
click at [254, 200] on input "text" at bounding box center [248, 198] width 89 height 12
paste input "1 con xe máy ga biển 76B1 - 061.044 VÀ 1 THÙNG GIẤY"
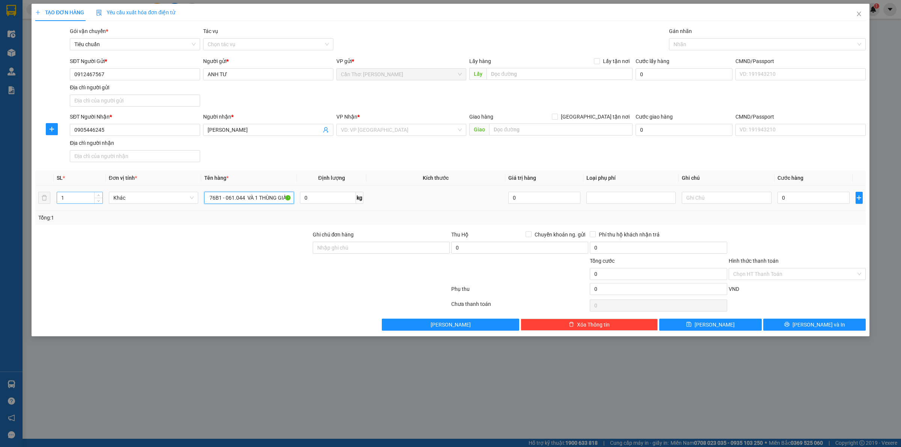
type input "1 con xe máy ga biển 76B1 - 061.044 VÀ 1 THÙNG GIẤY"
drag, startPoint x: 60, startPoint y: 201, endPoint x: 57, endPoint y: 203, distance: 4.2
click at [54, 201] on td "1" at bounding box center [80, 197] width 52 height 25
type input "2"
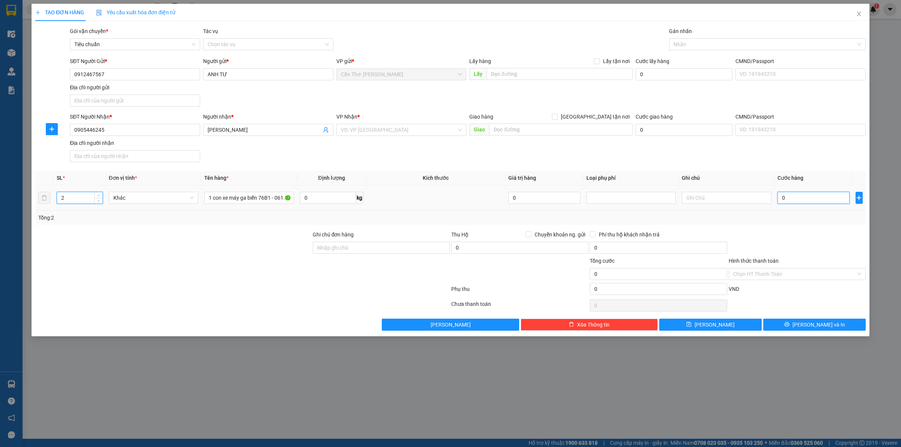
click at [794, 202] on input "0" at bounding box center [813, 198] width 72 height 12
type input "7"
type input "77"
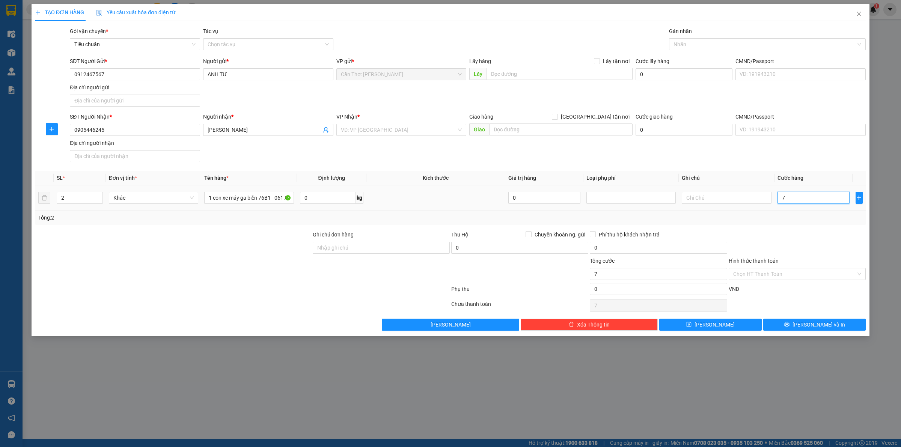
type input "77"
type input "770"
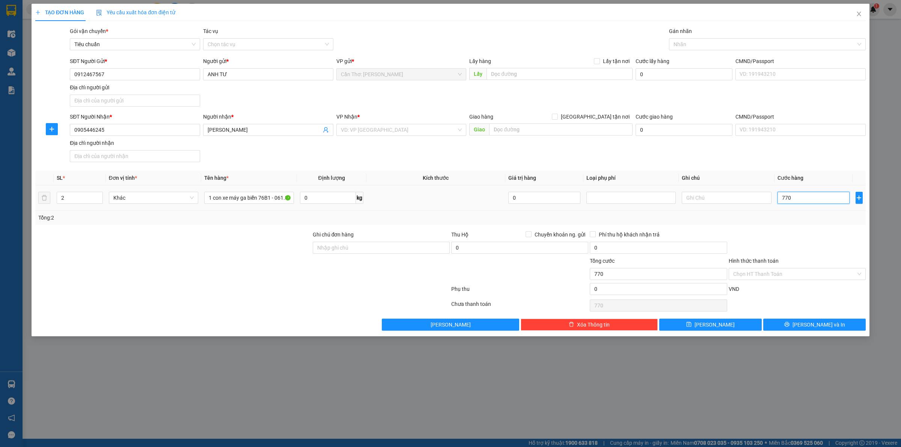
type input "7.700"
type input "77.000"
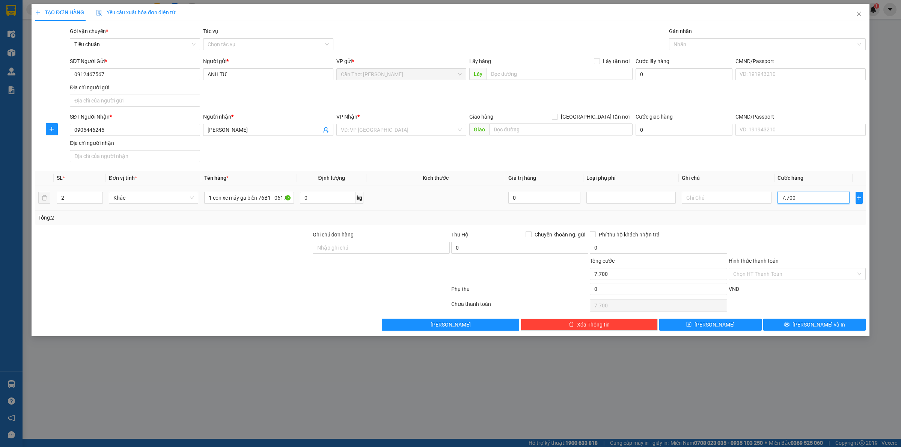
type input "77.000"
type input "770.000"
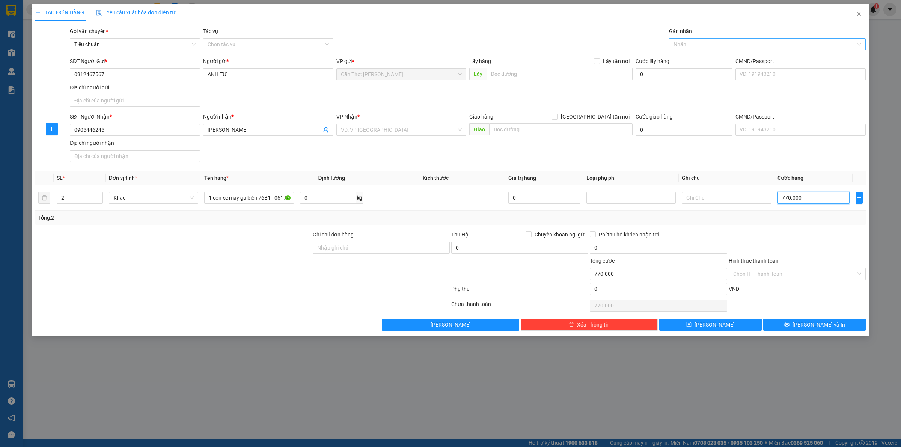
click at [731, 48] on div at bounding box center [763, 44] width 185 height 9
type input "XE"
click at [697, 58] on div "Xe máy" at bounding box center [767, 59] width 188 height 8
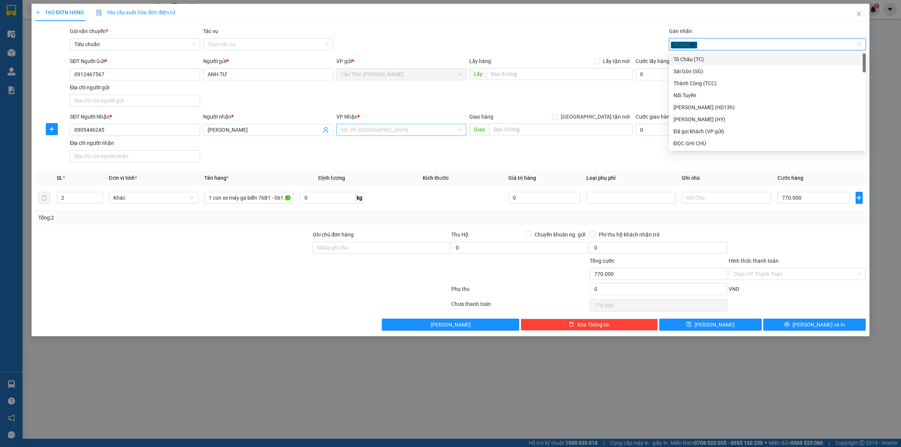
click at [395, 130] on input "search" at bounding box center [399, 129] width 116 height 11
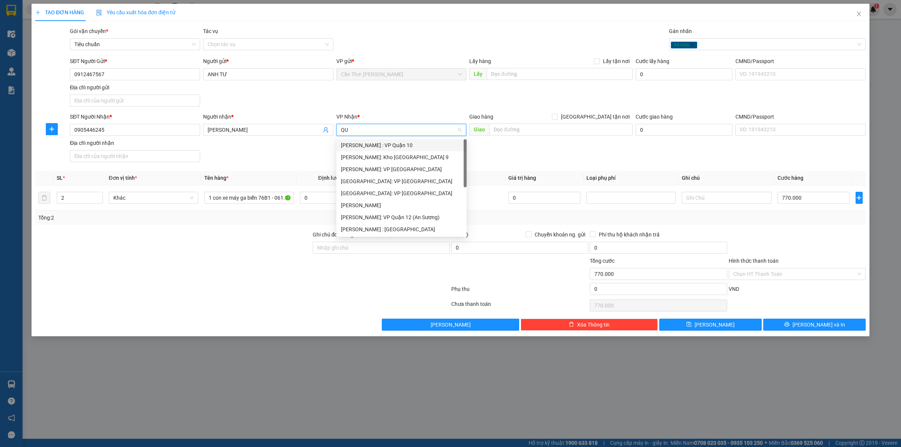
type input "QUA"
click at [403, 145] on div "[PERSON_NAME] : VP Quận 10" at bounding box center [401, 145] width 121 height 8
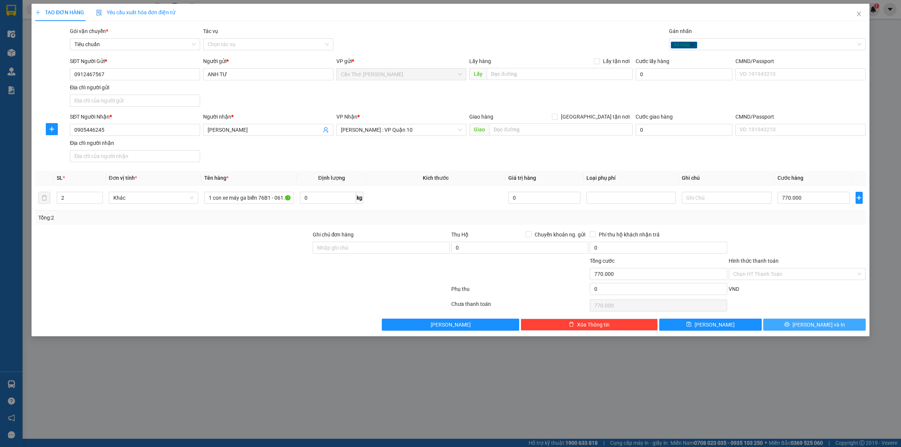
click at [787, 328] on button "[PERSON_NAME] và In" at bounding box center [814, 325] width 102 height 12
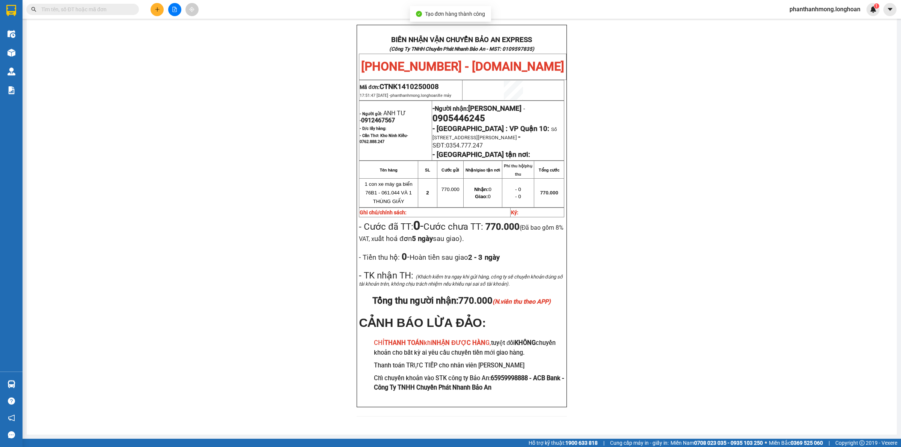
scroll to position [333, 0]
click at [464, 123] on span "0905446245" at bounding box center [458, 118] width 53 height 11
copy span "0905446245"
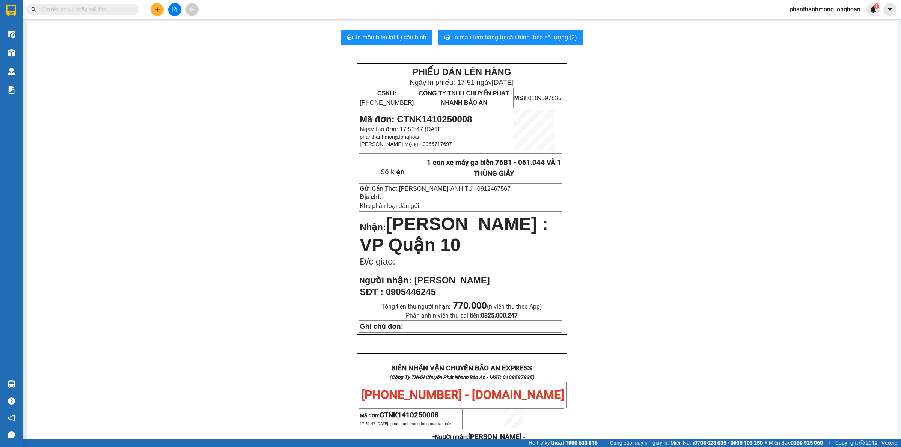
scroll to position [0, 0]
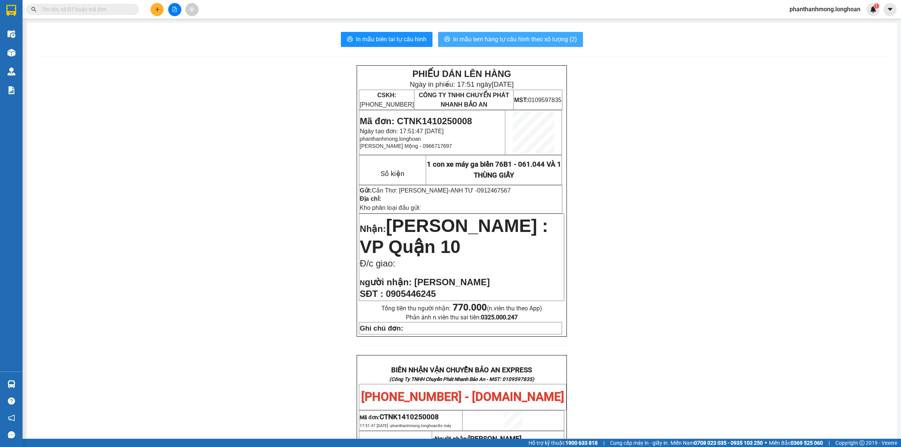
click at [509, 39] on span "In mẫu tem hàng tự cấu hình theo số lượng (2)" at bounding box center [515, 39] width 124 height 9
click at [9, 12] on img at bounding box center [11, 10] width 10 height 11
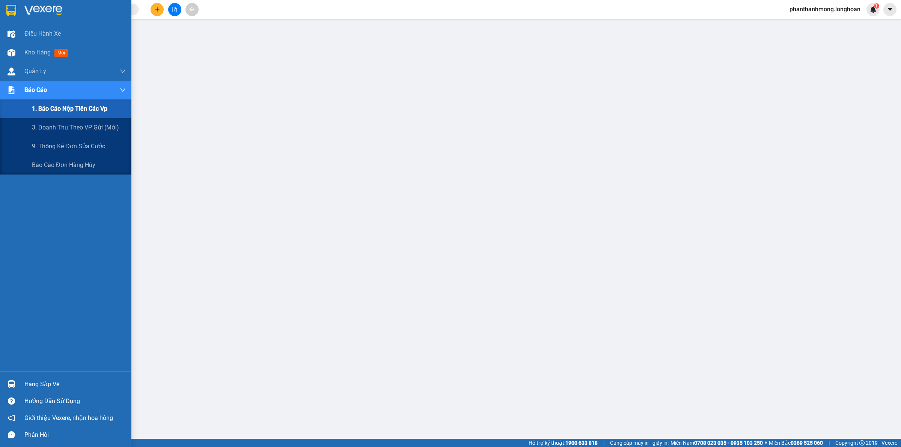
click at [61, 105] on span "1. Báo cáo nộp tiền các vp" at bounding box center [69, 108] width 75 height 9
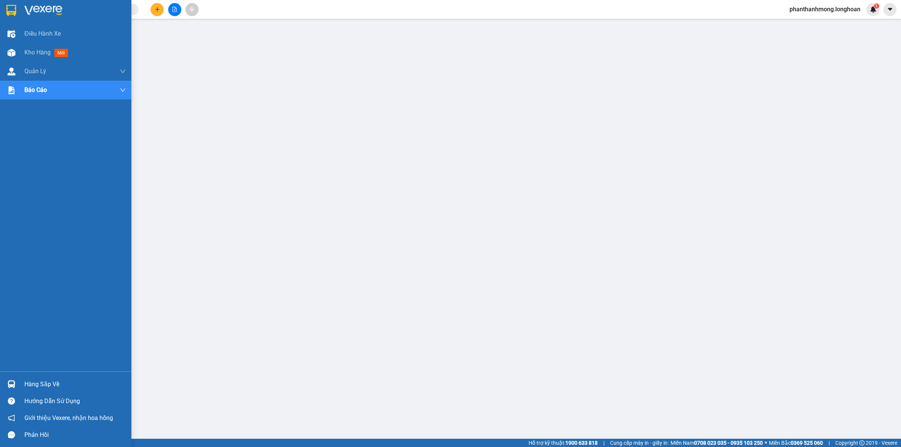
click at [12, 12] on img at bounding box center [11, 10] width 10 height 11
click at [13, 14] on img at bounding box center [11, 10] width 10 height 11
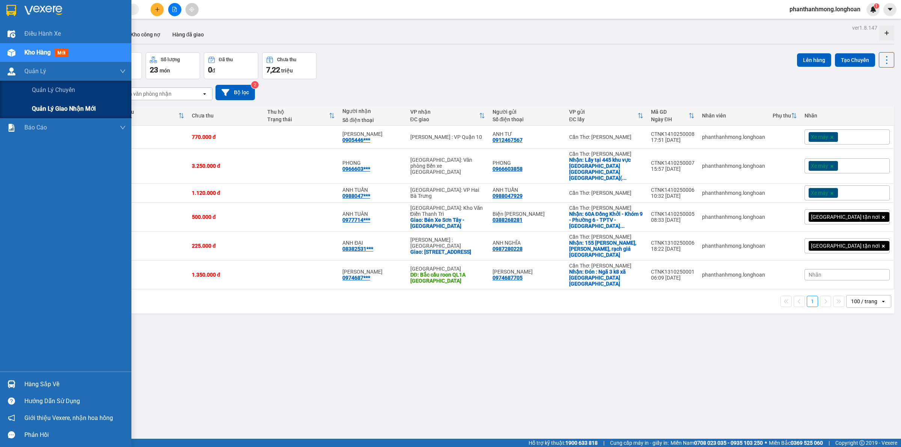
click at [71, 111] on span "Quản lý giao nhận mới" at bounding box center [64, 108] width 64 height 9
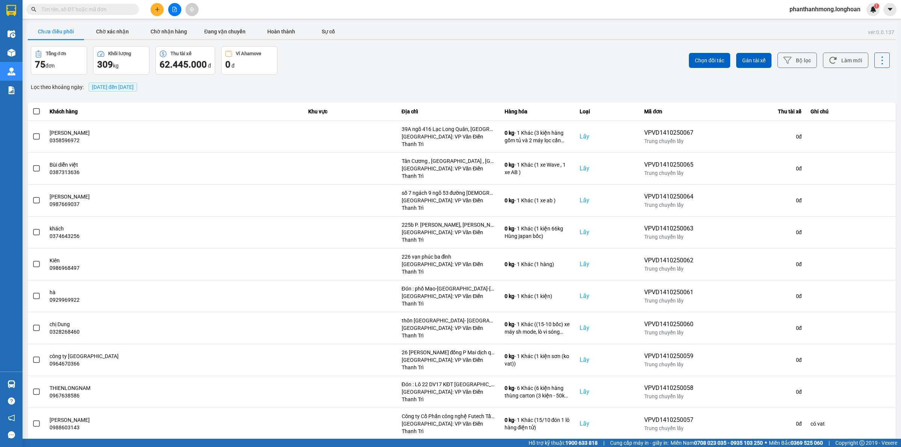
drag, startPoint x: 160, startPoint y: 33, endPoint x: 213, endPoint y: 59, distance: 58.7
click at [164, 33] on button "Chờ nhận hàng" at bounding box center [168, 31] width 56 height 15
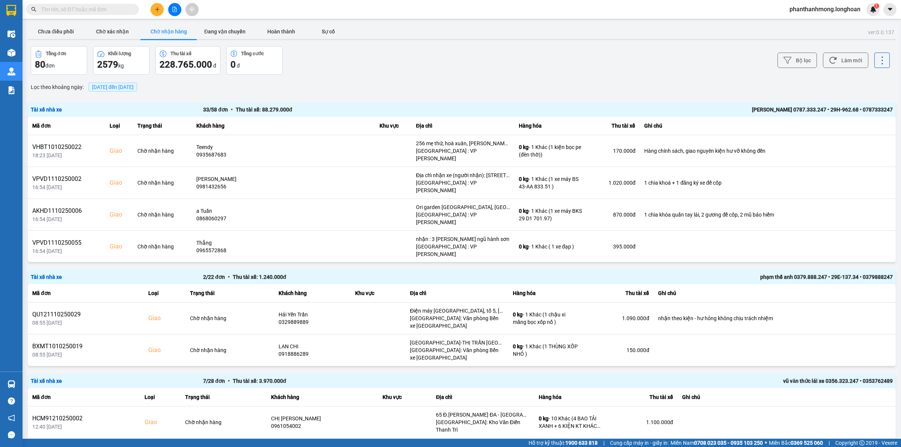
click at [203, 21] on main "ver: 0.0.137 Chưa điều phối Chờ xác nhận Chờ nhận hàng Đang vận chuyển Hoàn thà…" at bounding box center [450, 219] width 901 height 439
click at [212, 30] on button "Đang vận chuyển" at bounding box center [225, 31] width 56 height 15
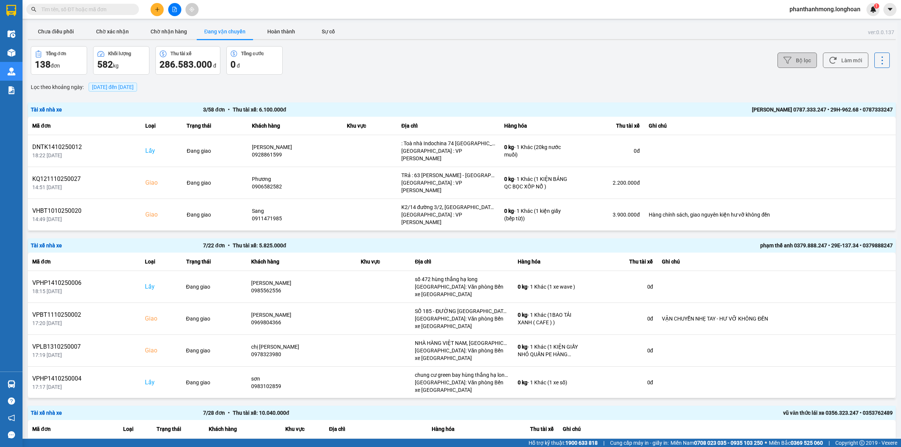
click at [805, 62] on button "Bộ lọc" at bounding box center [796, 60] width 39 height 15
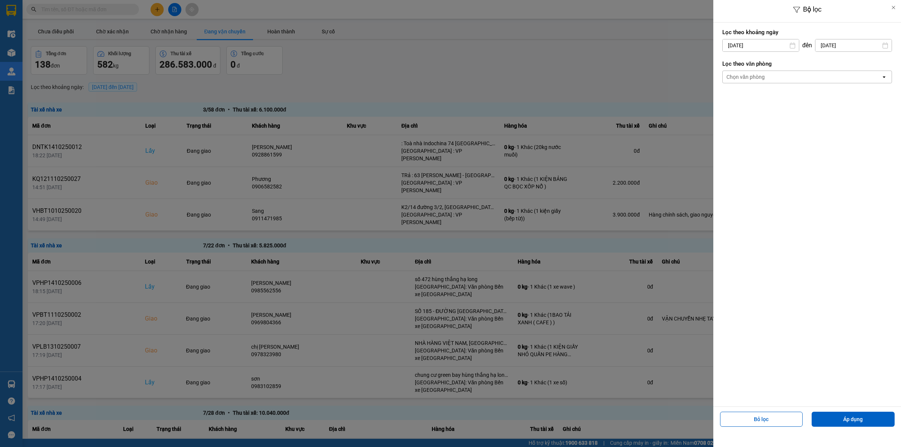
drag, startPoint x: 730, startPoint y: 135, endPoint x: 739, endPoint y: 141, distance: 10.5
click at [729, 135] on div "13" at bounding box center [726, 133] width 11 height 9
type input "[DATE]"
click at [790, 80] on div "Chọn văn phòng" at bounding box center [801, 77] width 158 height 12
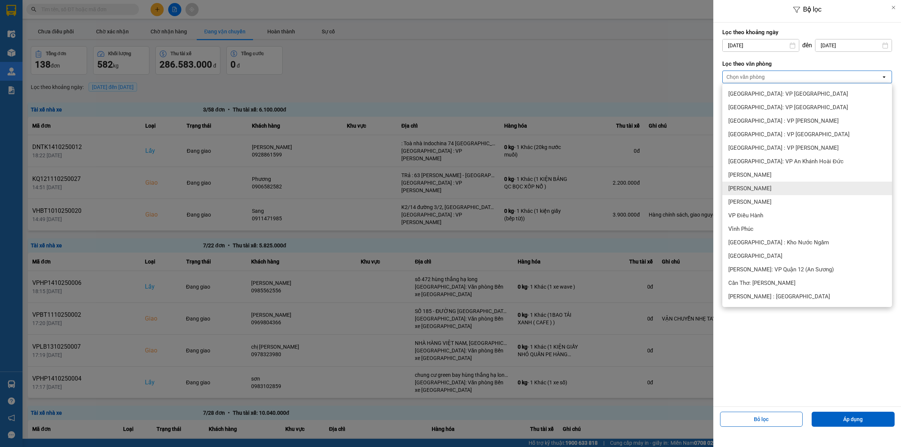
scroll to position [188, 0]
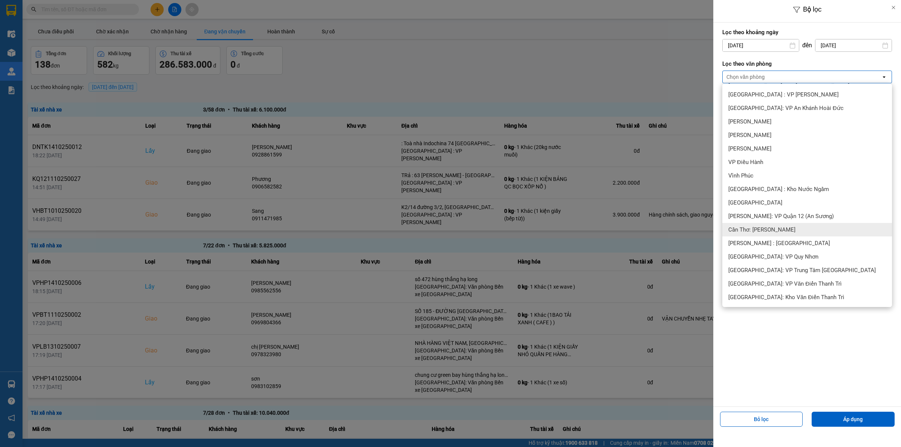
click at [788, 229] on div "Cần Thơ: [PERSON_NAME]" at bounding box center [807, 230] width 170 height 14
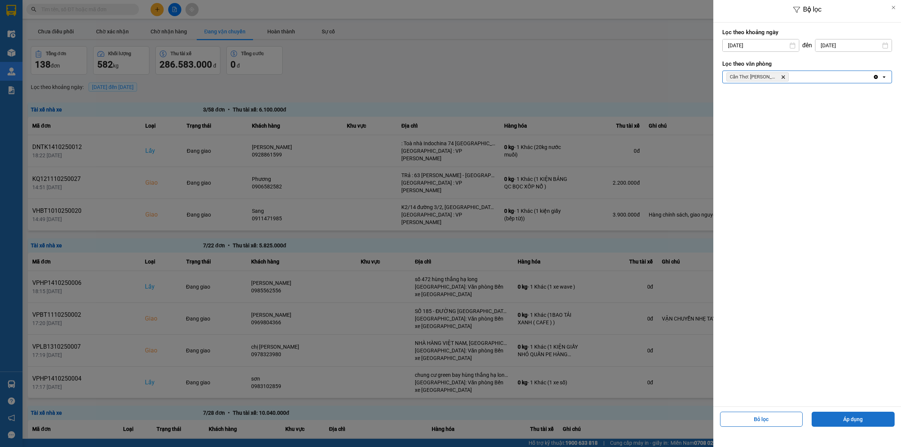
click at [840, 417] on button "Áp dụng" at bounding box center [852, 419] width 83 height 15
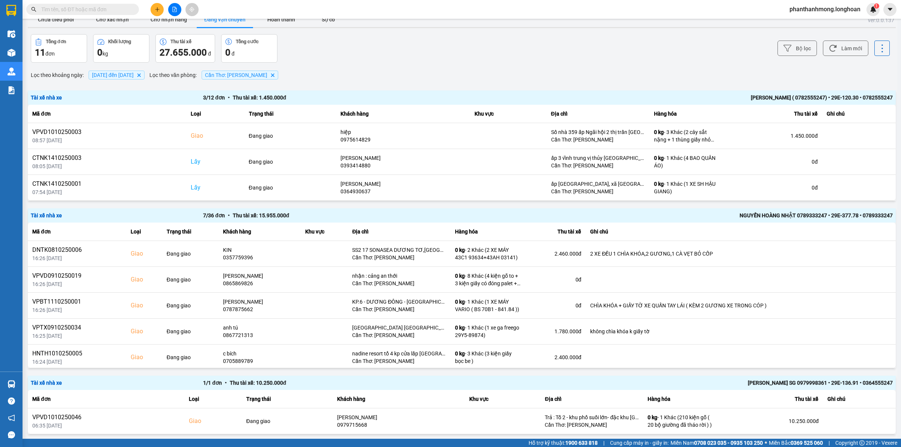
scroll to position [36, 0]
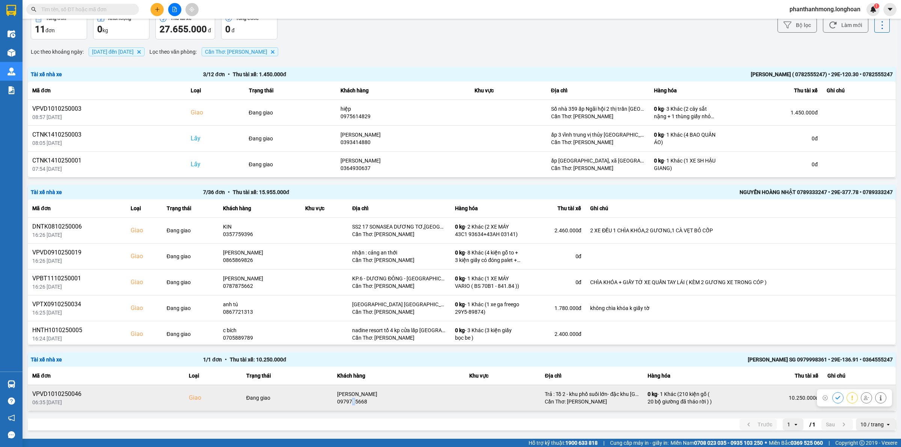
click at [359, 401] on div "0979715668" at bounding box center [398, 402] width 123 height 8
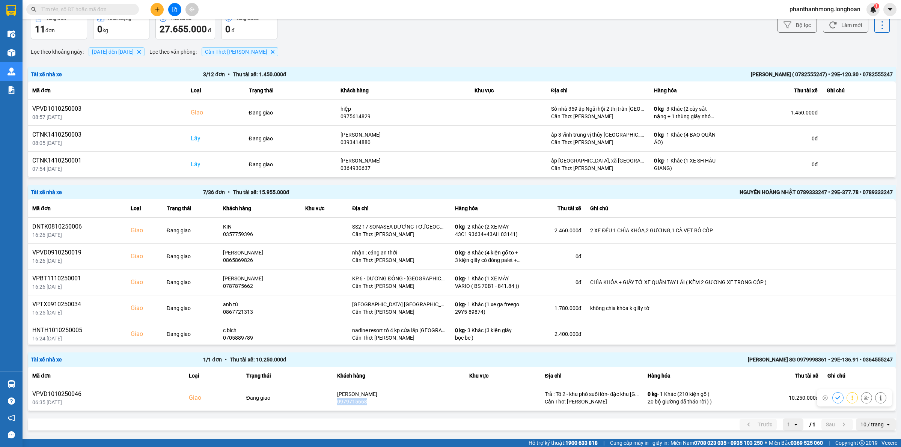
copy div "0979715668"
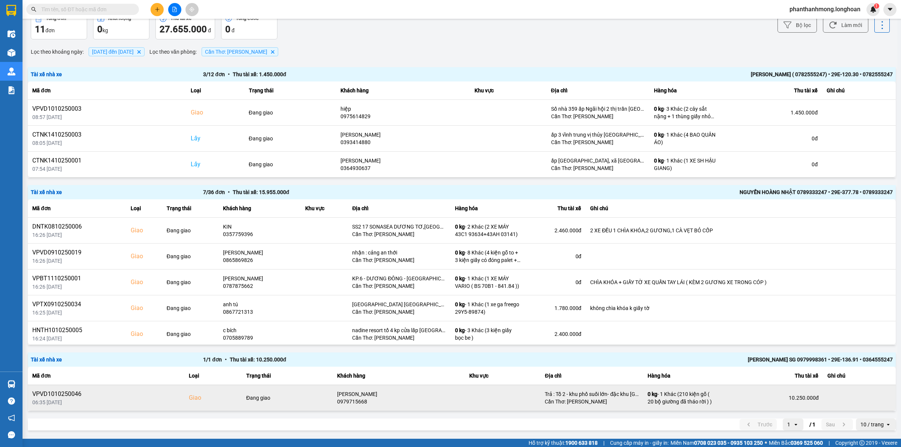
click at [60, 399] on div "06:35 [DATE]" at bounding box center [105, 403] width 147 height 8
click at [59, 394] on div "VPVD1010250046" at bounding box center [105, 394] width 147 height 9
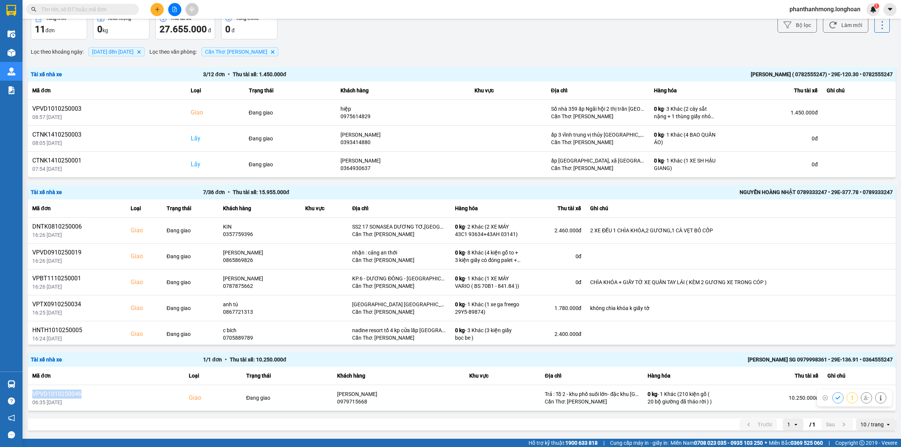
copy div "VPVD1010250046"
click at [79, 13] on input "text" at bounding box center [85, 9] width 89 height 8
paste input "VPVD1010250046"
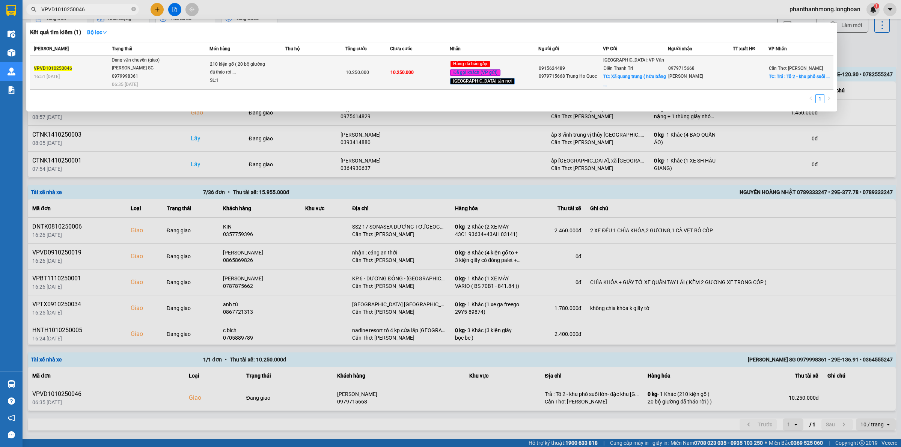
type input "VPVD1010250046"
click at [402, 70] on span "10.250.000" at bounding box center [401, 72] width 23 height 5
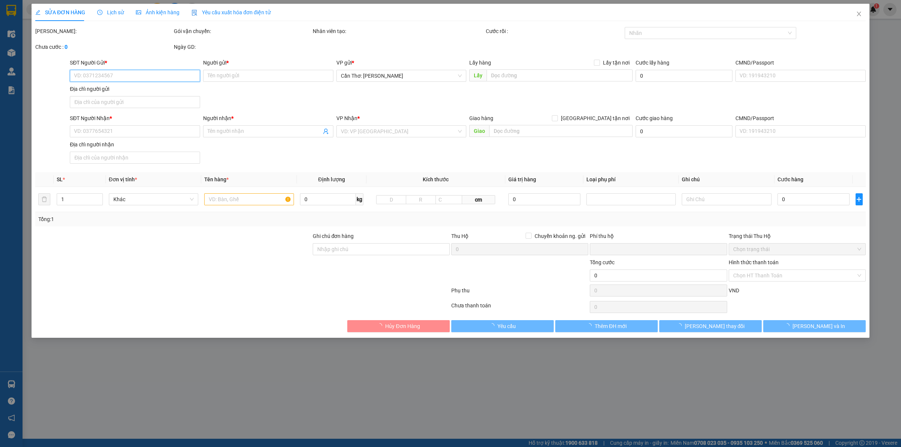
type input "0915624489"
type input "0979715668 Trung Ho Quoc"
checkbox input "true"
type input "Xã [GEOGRAPHIC_DATA] ( hữu bằng cũ [GEOGRAPHIC_DATA] ) [GEOGRAPHIC_DATA]"
type input "0979715668"
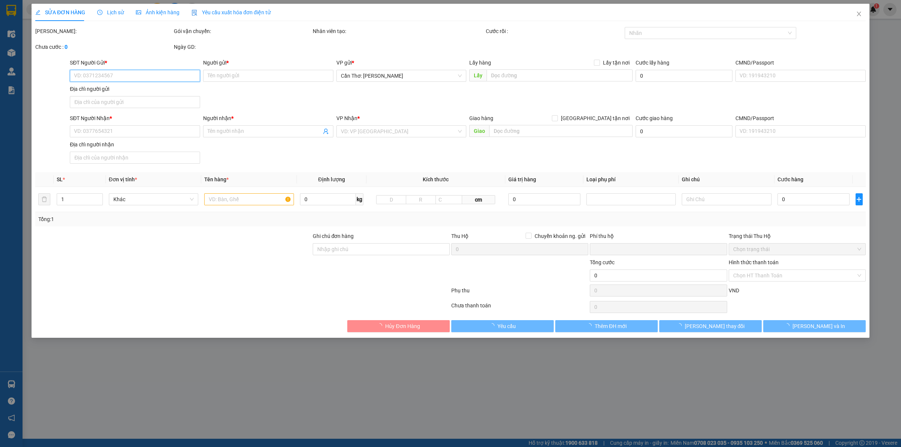
type input "[PERSON_NAME]"
checkbox input "true"
type input "Trả : Tổ 2 - khu phố suối lớn- đặc khu [GEOGRAPHIC_DATA]"
type input "0"
type input "10.250.000"
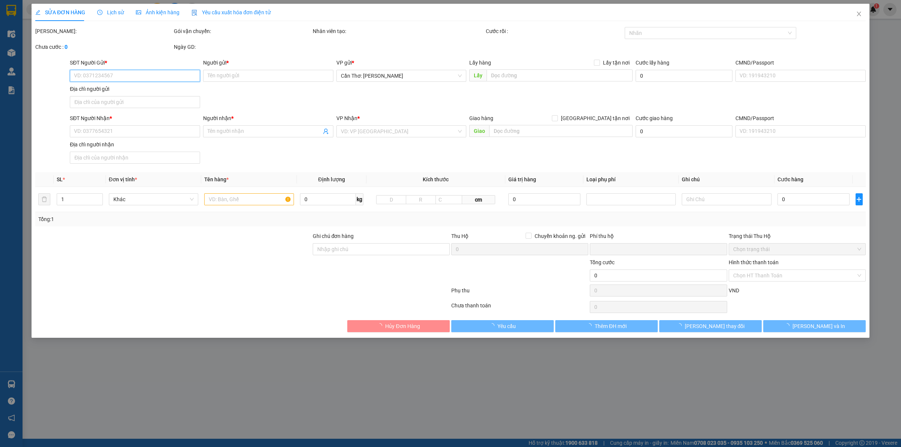
type input "10.250.000"
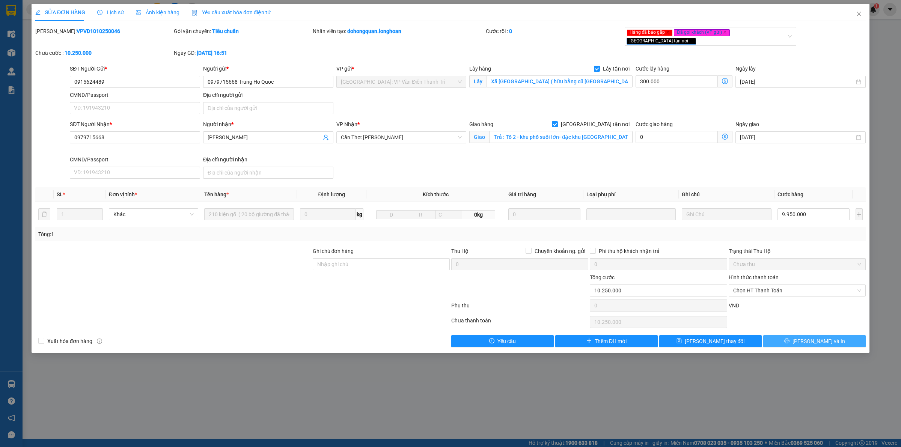
click at [830, 337] on button "[PERSON_NAME] và In" at bounding box center [814, 341] width 102 height 12
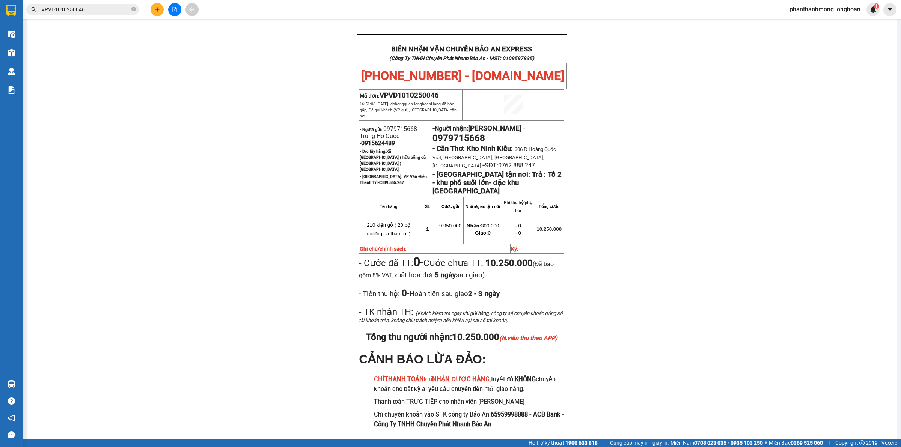
scroll to position [35, 0]
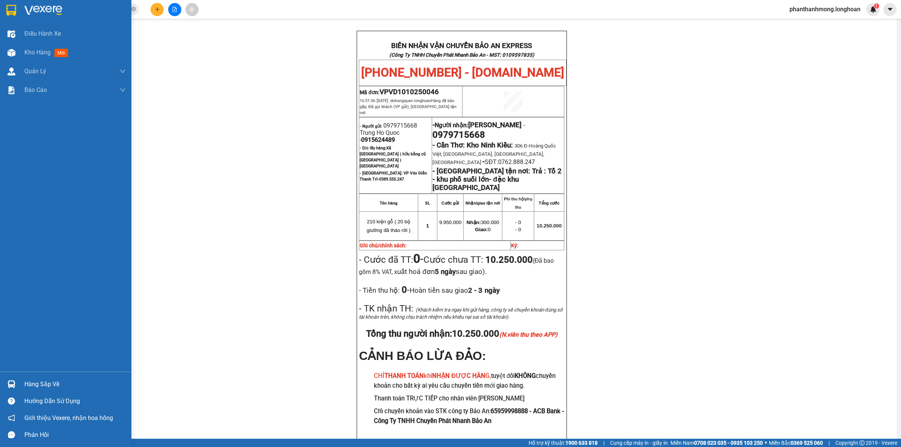
click at [10, 10] on img at bounding box center [11, 10] width 10 height 11
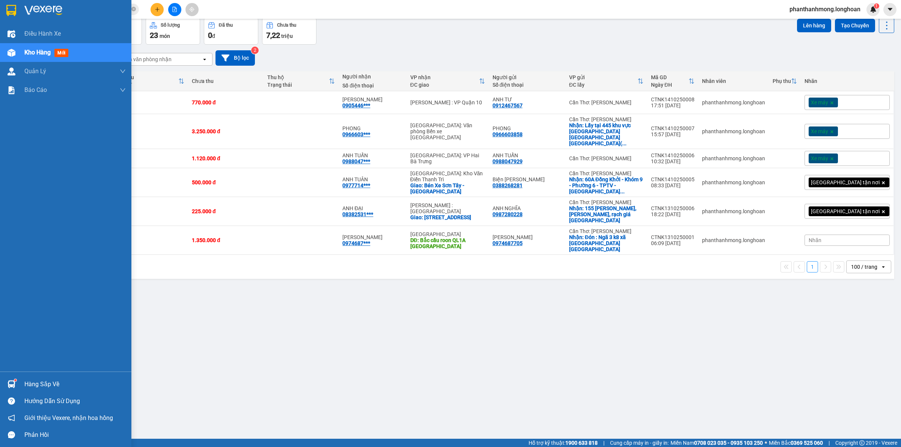
click at [12, 8] on img at bounding box center [11, 10] width 10 height 11
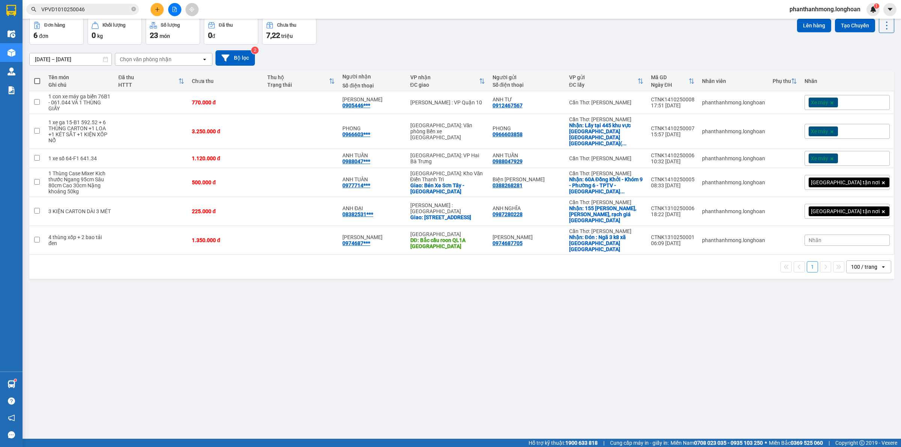
click at [862, 263] on div "100 / trang" at bounding box center [864, 267] width 26 height 8
drag, startPoint x: 856, startPoint y: 318, endPoint x: 744, endPoint y: 346, distance: 115.2
click at [855, 318] on span "100 / trang" at bounding box center [859, 318] width 29 height 8
